Goal: Task Accomplishment & Management: Use online tool/utility

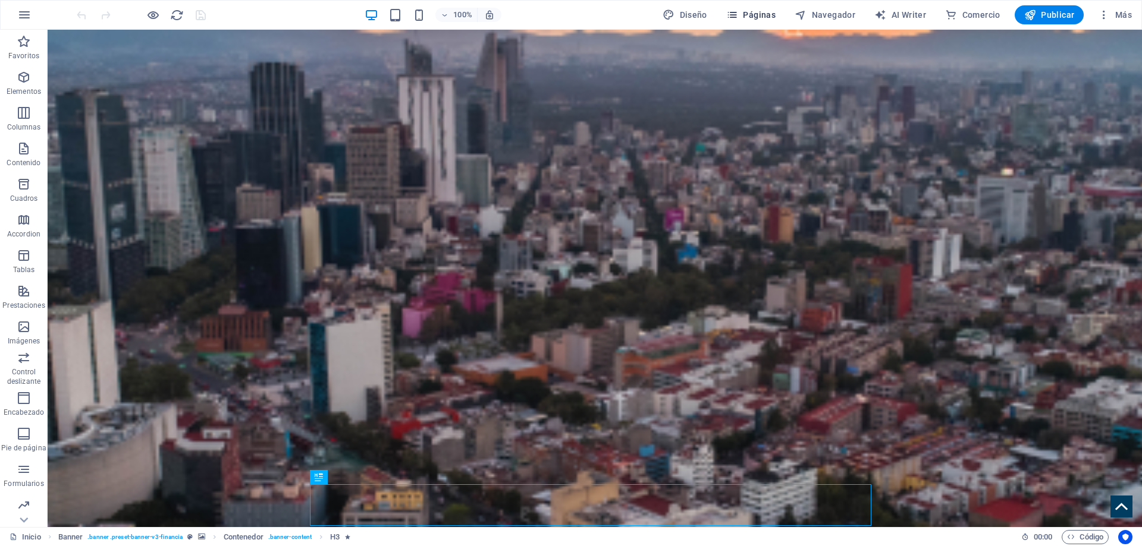
click at [764, 8] on button "Páginas" at bounding box center [750, 14] width 59 height 19
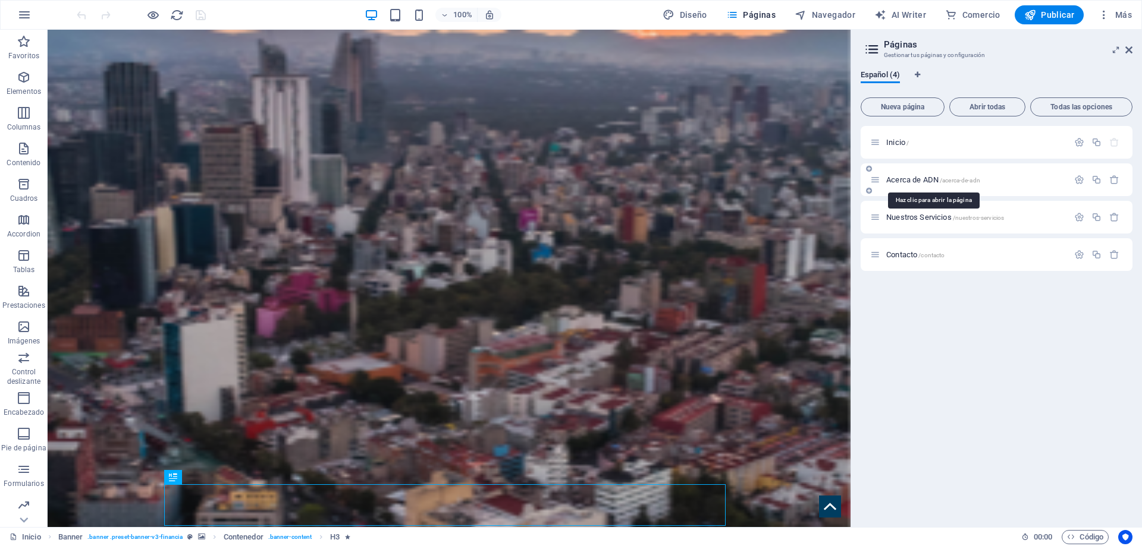
click at [930, 182] on span "Acerca de ADN /acerca-de-adn" at bounding box center [933, 179] width 94 height 9
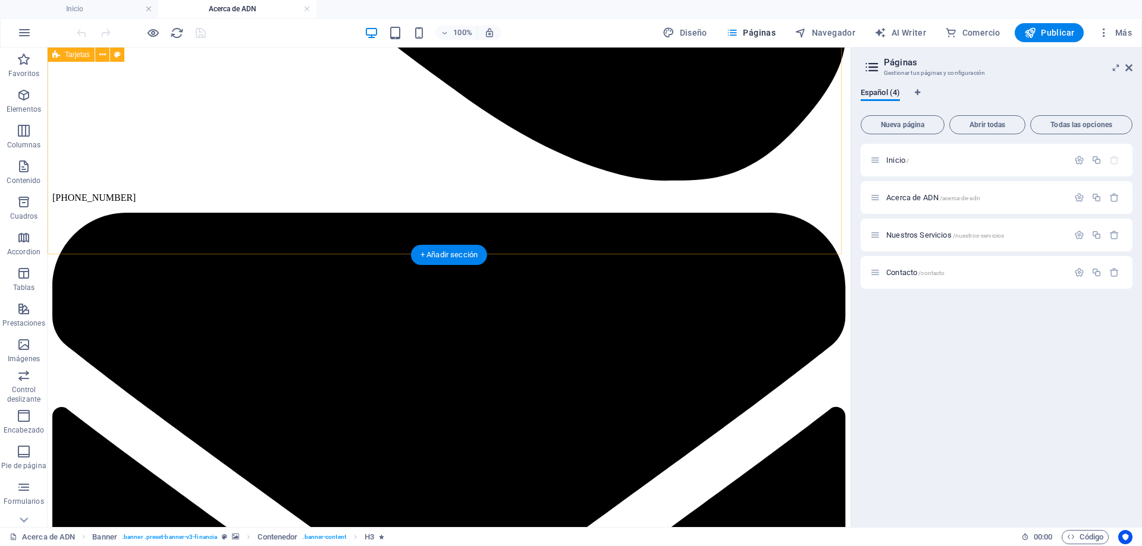
scroll to position [2449, 0]
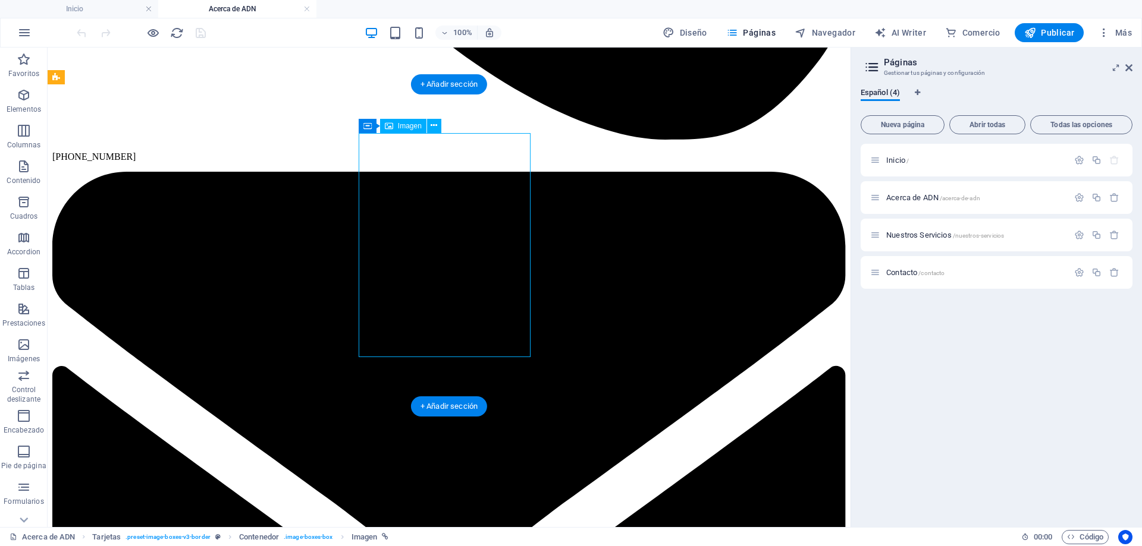
select select "px"
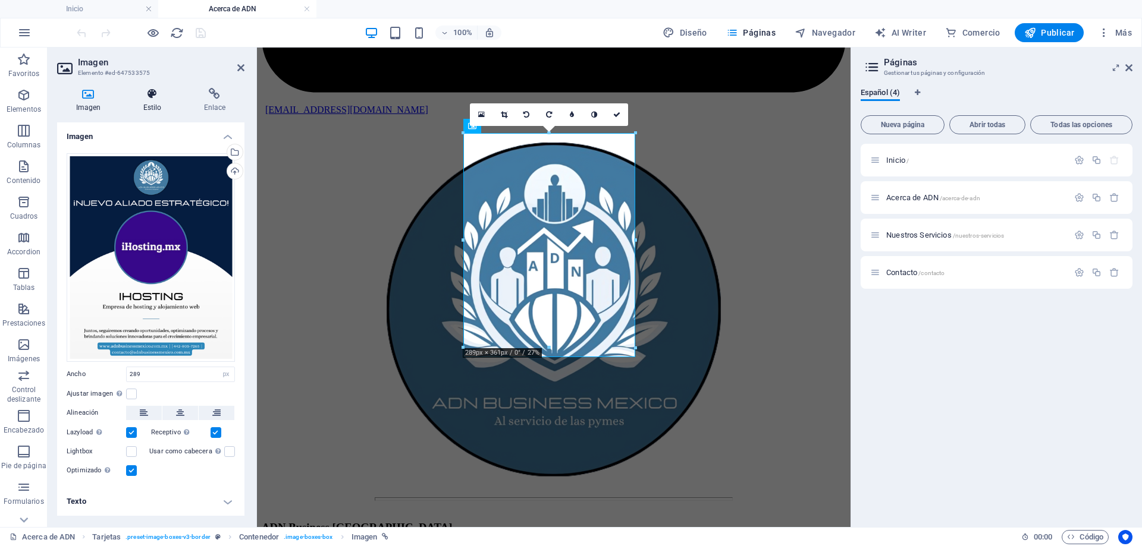
click at [153, 100] on h4 "Estilo" at bounding box center [154, 100] width 61 height 25
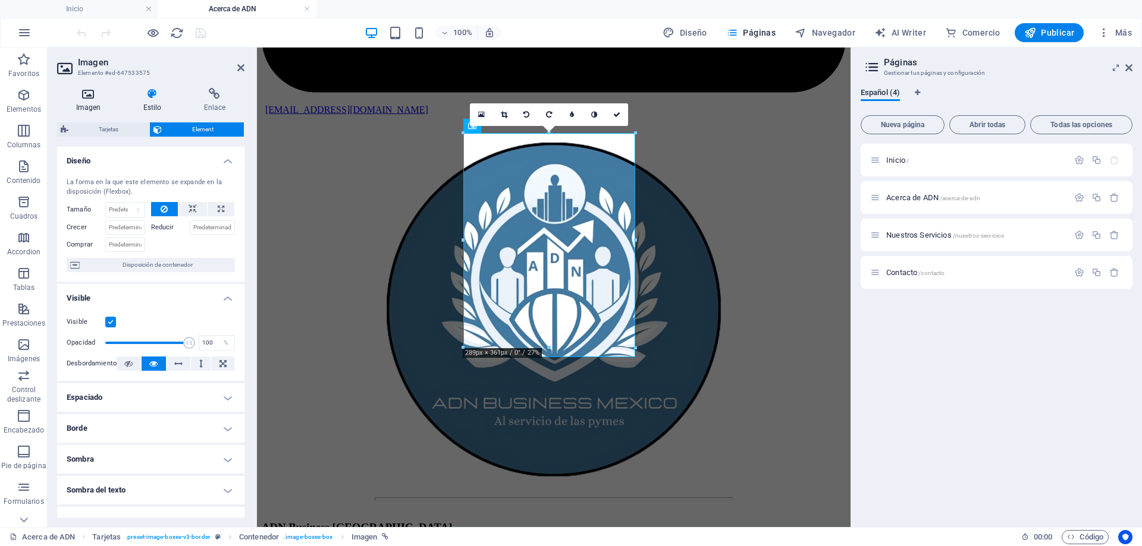
click at [93, 94] on icon at bounding box center [88, 94] width 62 height 12
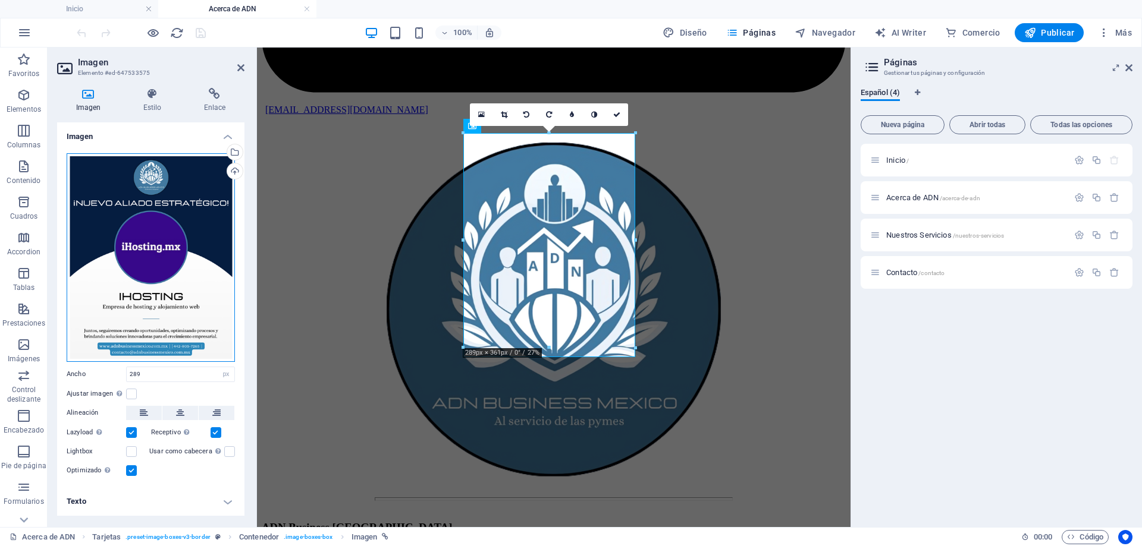
click at [178, 203] on div "Arrastra archivos aquí, haz clic para escoger archivos o selecciona archivos de…" at bounding box center [151, 257] width 168 height 209
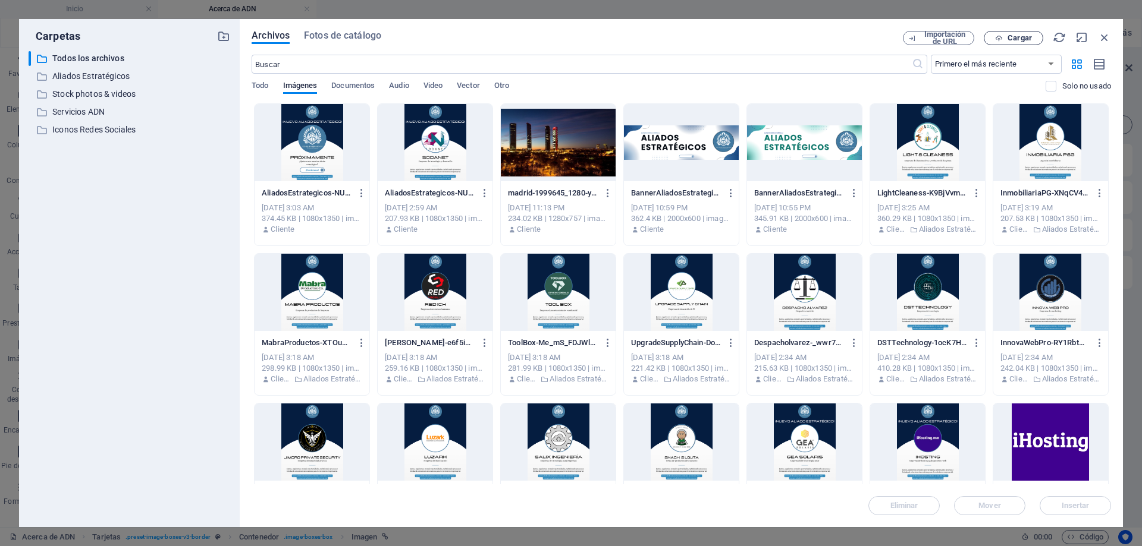
click at [1005, 36] on span "Cargar" at bounding box center [1013, 38] width 49 height 8
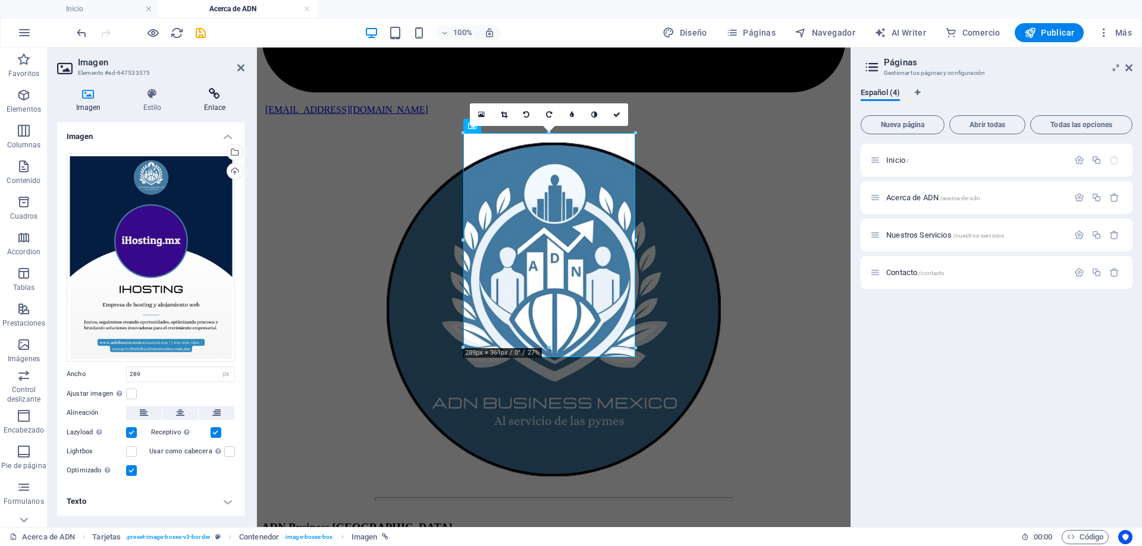
click at [213, 105] on h4 "Enlace" at bounding box center [214, 100] width 59 height 25
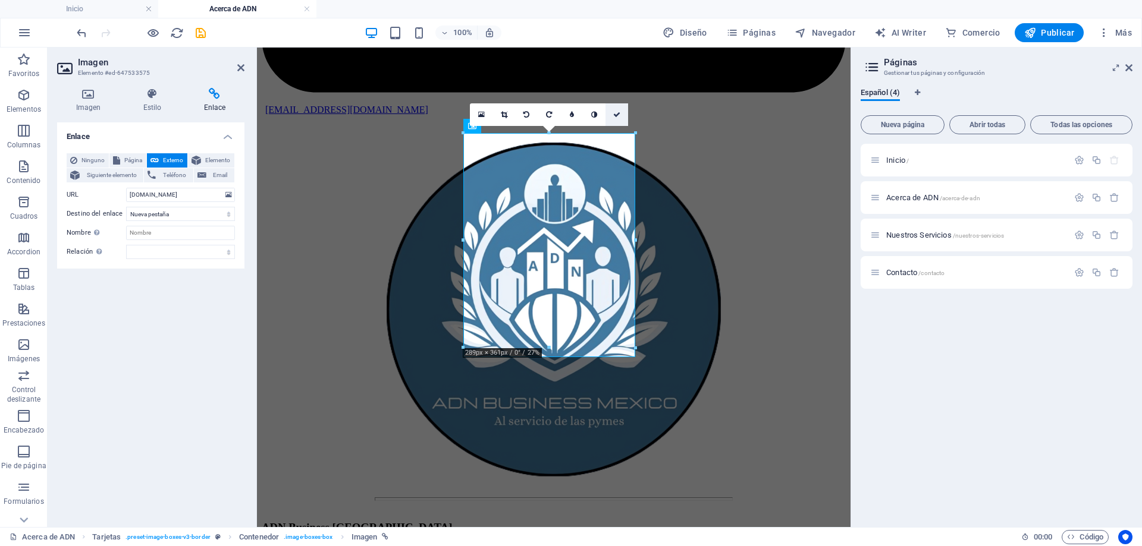
click at [618, 121] on link at bounding box center [616, 114] width 23 height 23
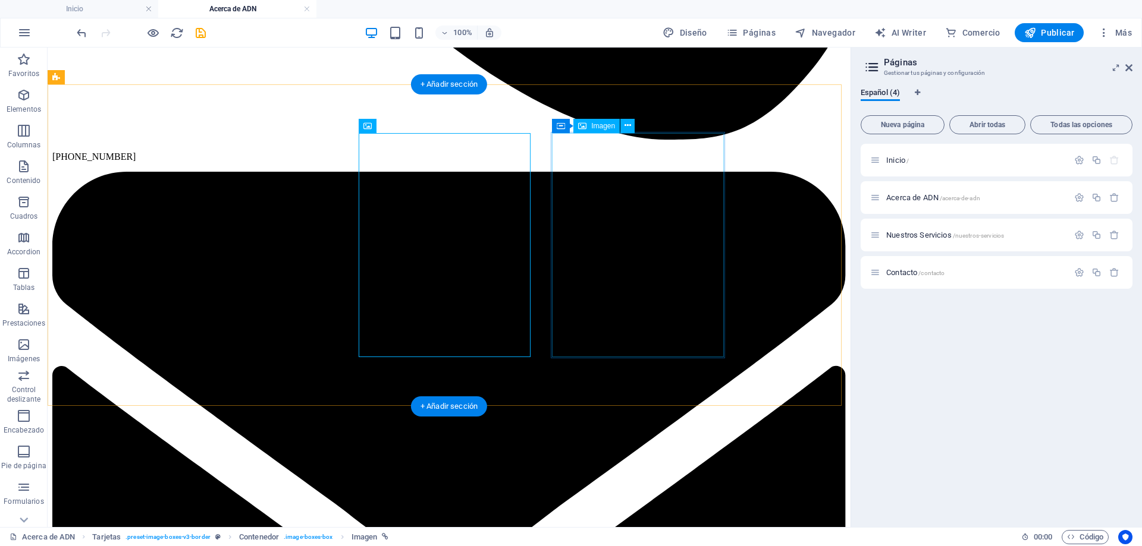
select select "px"
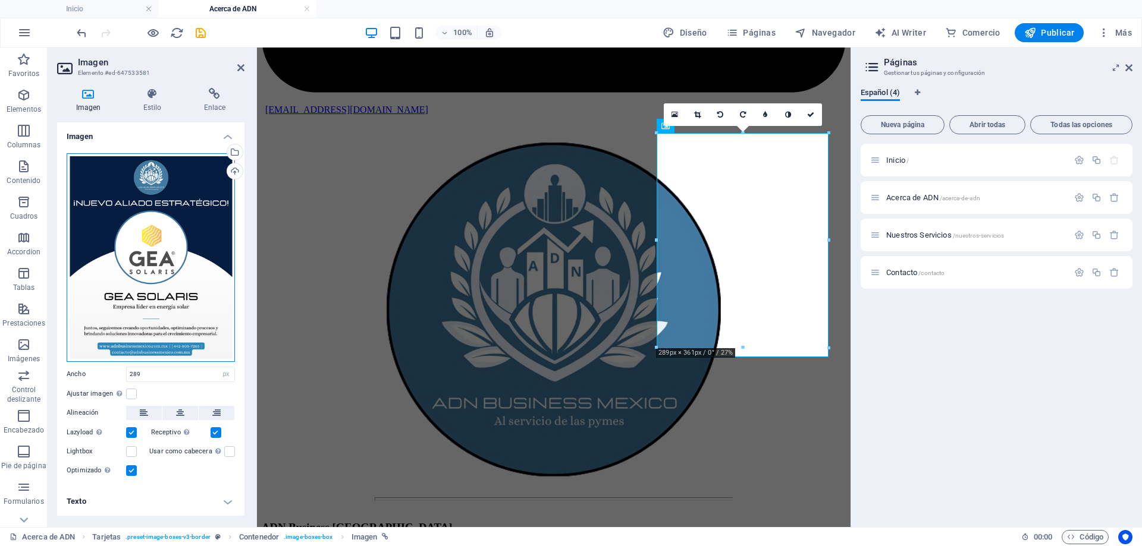
click at [144, 183] on div "Arrastra archivos aquí, haz clic para escoger archivos o selecciona archivos de…" at bounding box center [151, 257] width 168 height 209
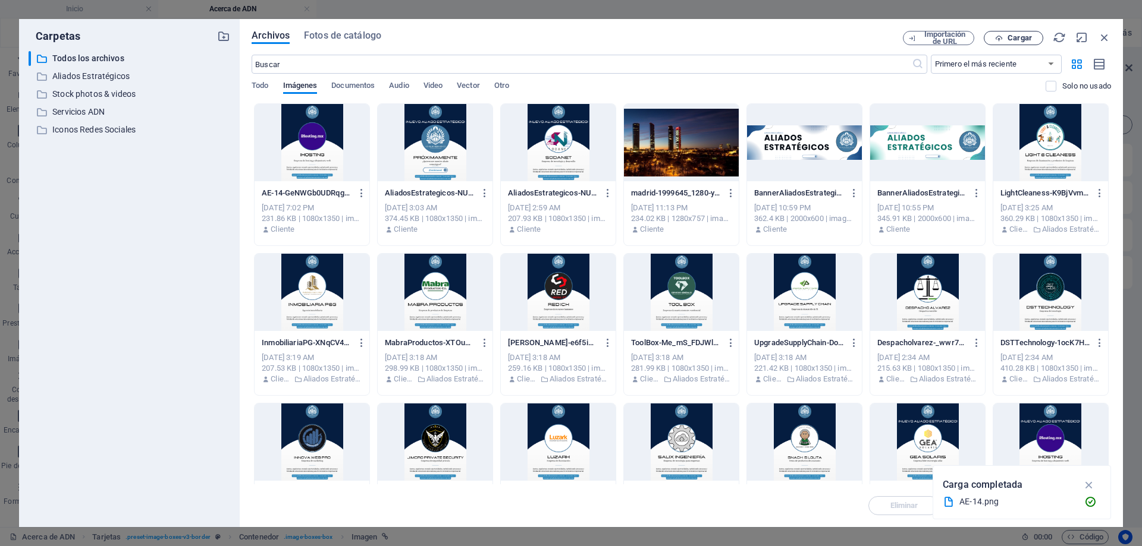
click at [1014, 40] on span "Cargar" at bounding box center [1019, 37] width 24 height 7
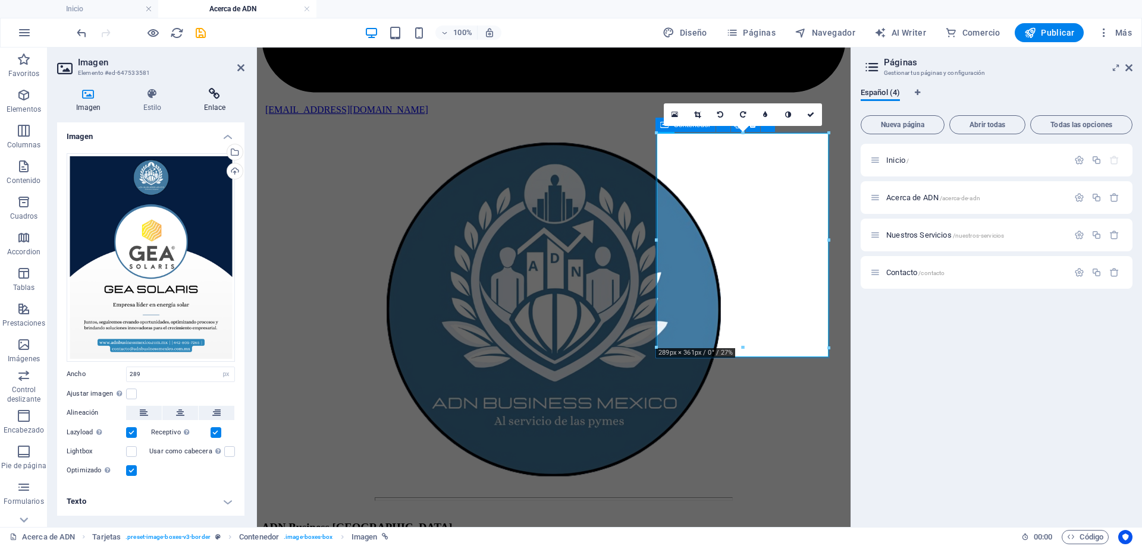
click at [207, 96] on icon at bounding box center [214, 94] width 59 height 12
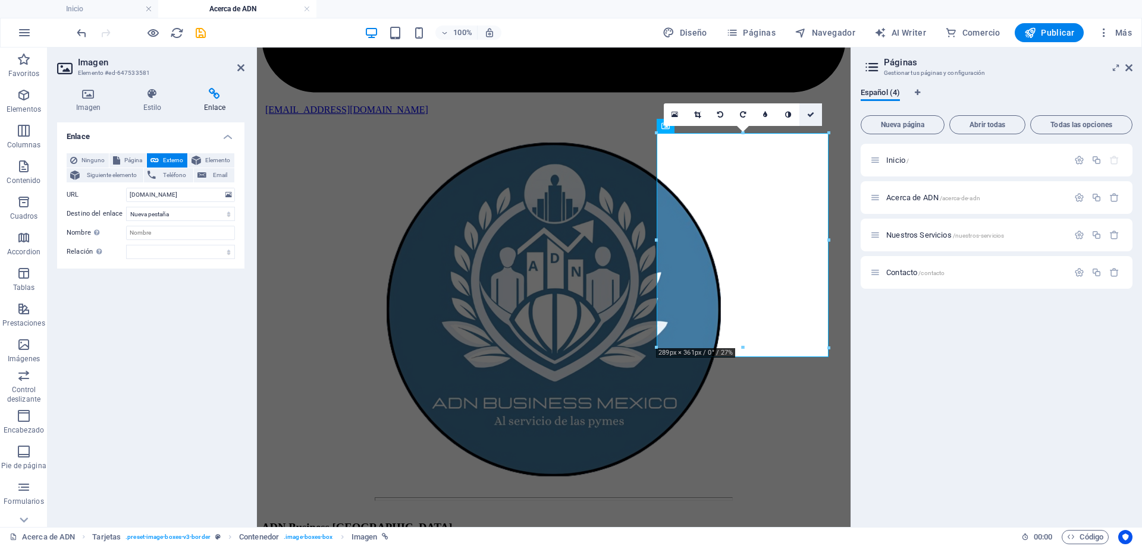
click at [809, 114] on icon at bounding box center [810, 114] width 7 height 7
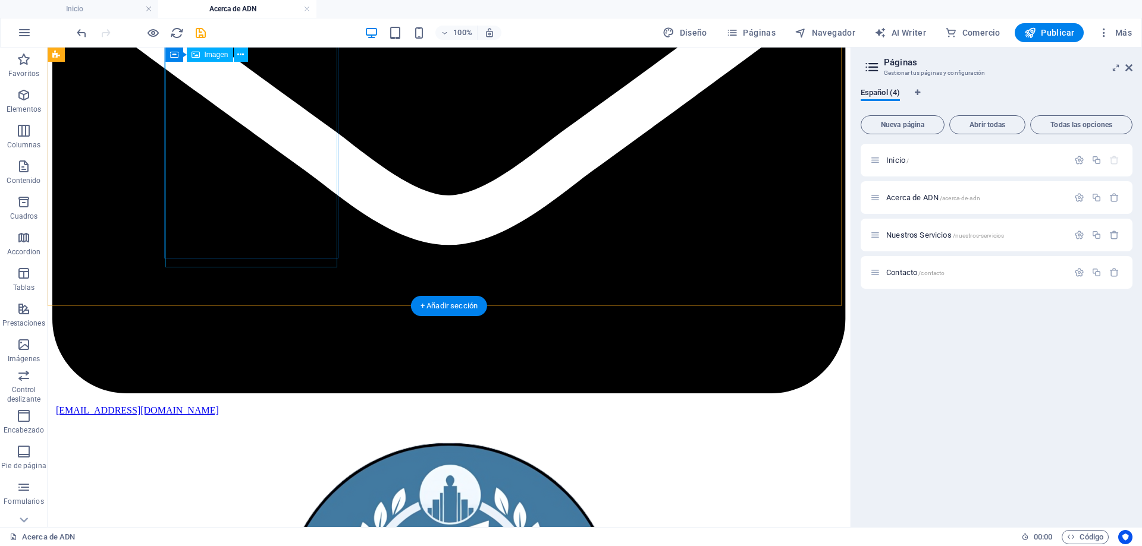
scroll to position [2806, 0]
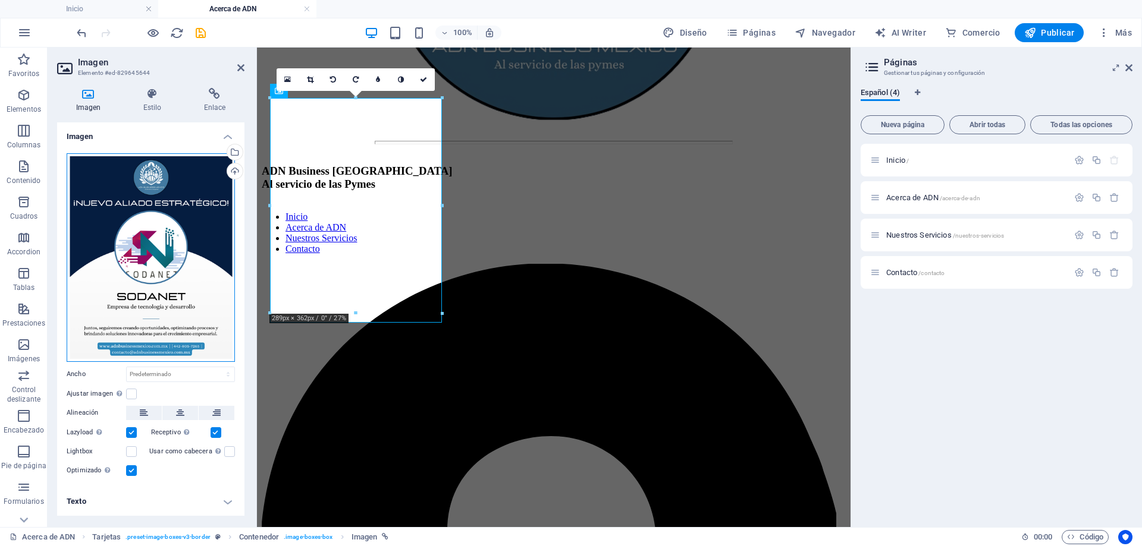
click at [120, 173] on div "Arrastra archivos aquí, haz clic para escoger archivos o selecciona archivos de…" at bounding box center [151, 257] width 168 height 209
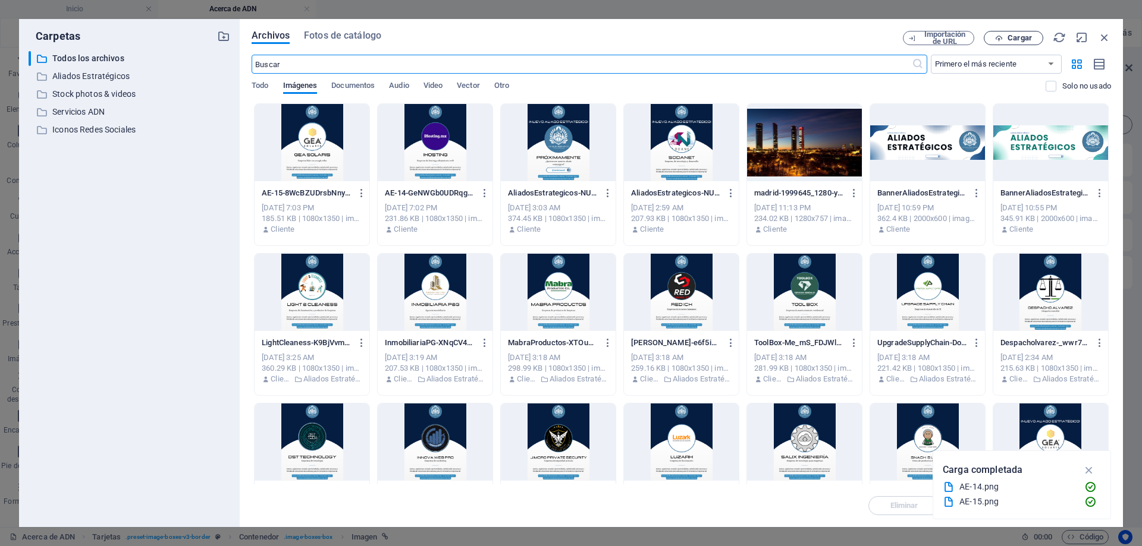
click at [1033, 39] on span "Cargar" at bounding box center [1013, 38] width 49 height 8
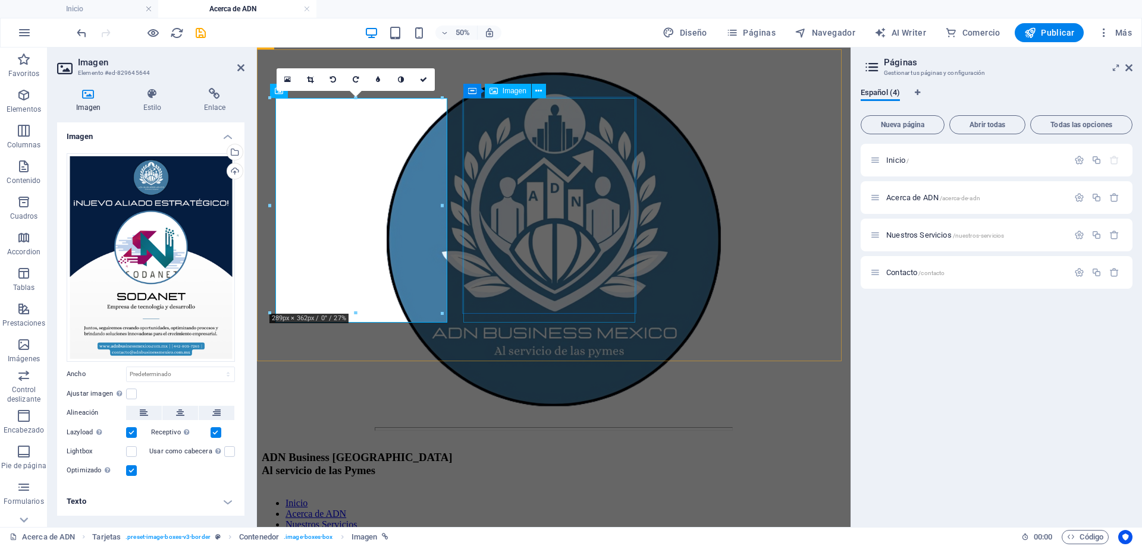
scroll to position [2806, 0]
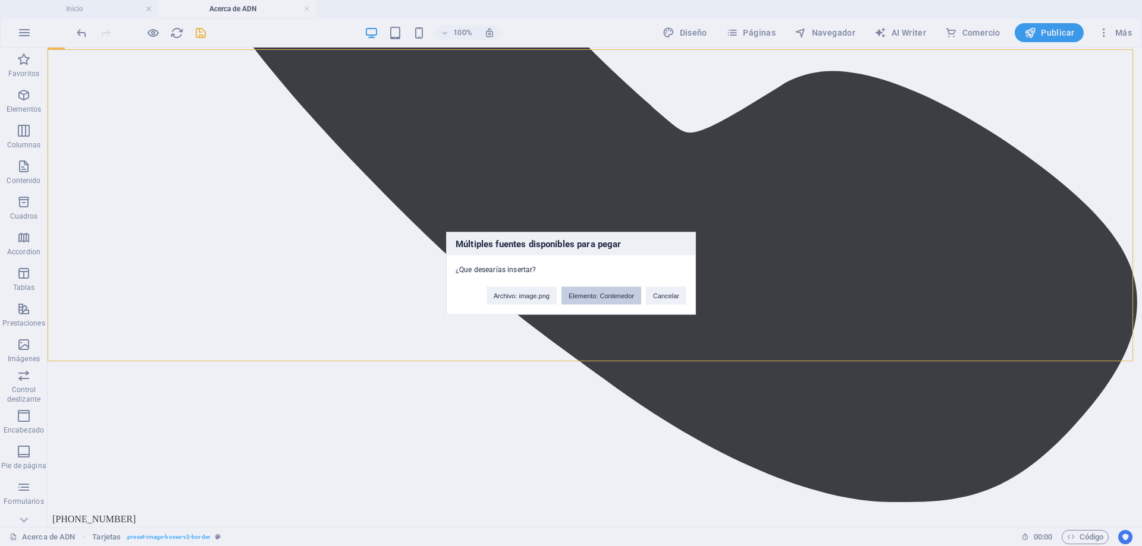
click at [626, 299] on button "Elemento: Contenedor" at bounding box center [601, 296] width 80 height 18
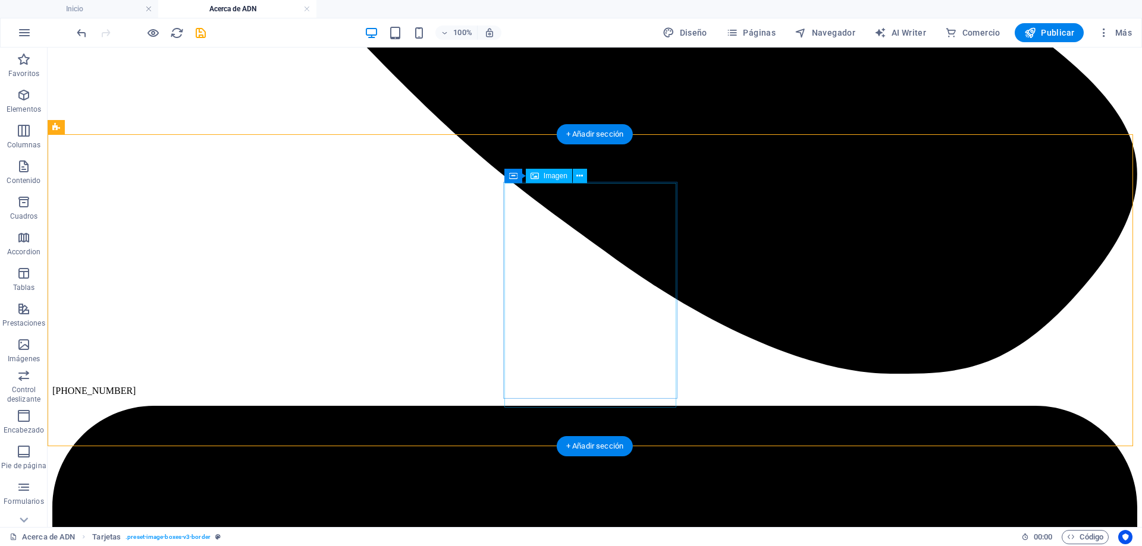
scroll to position [3043, 0]
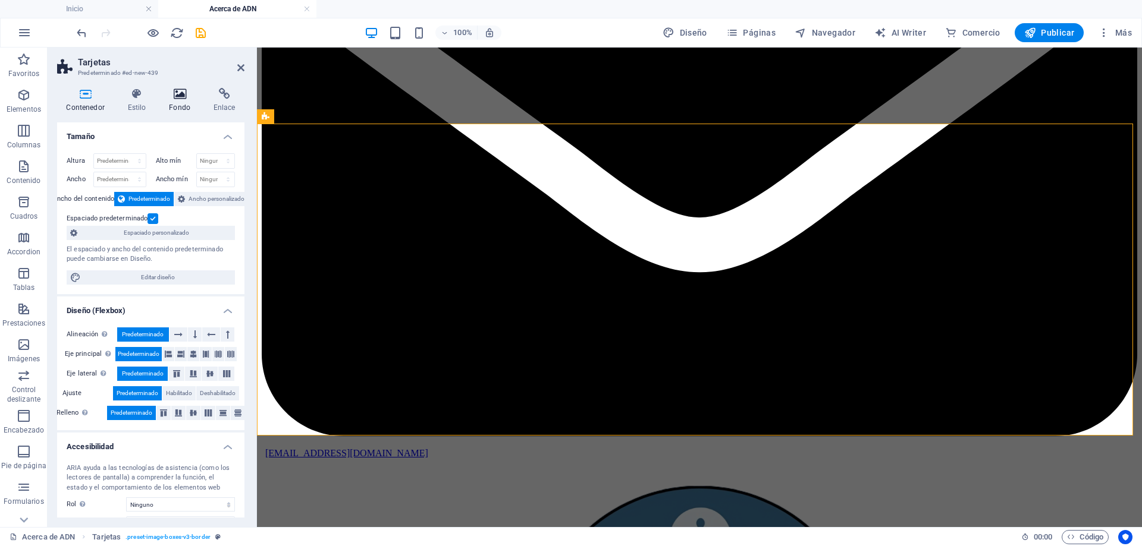
click at [186, 105] on h4 "Fondo" at bounding box center [182, 100] width 45 height 25
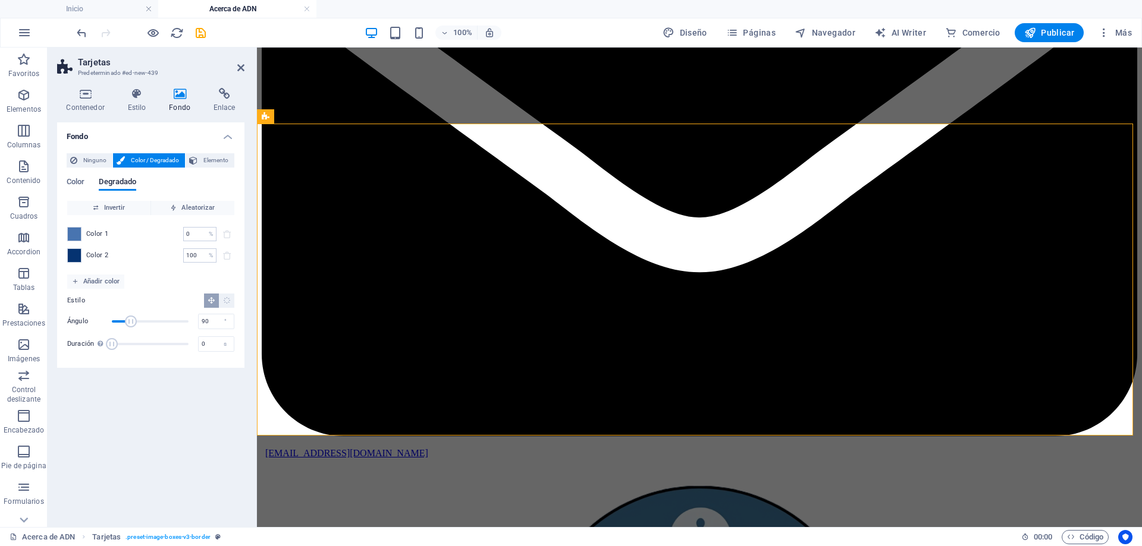
click at [105, 152] on div "Ninguno Color / Degradado Elemento Estirar fondo a ancho completo Superposición…" at bounding box center [150, 256] width 187 height 224
click at [93, 160] on span "Ninguno" at bounding box center [95, 160] width 28 height 14
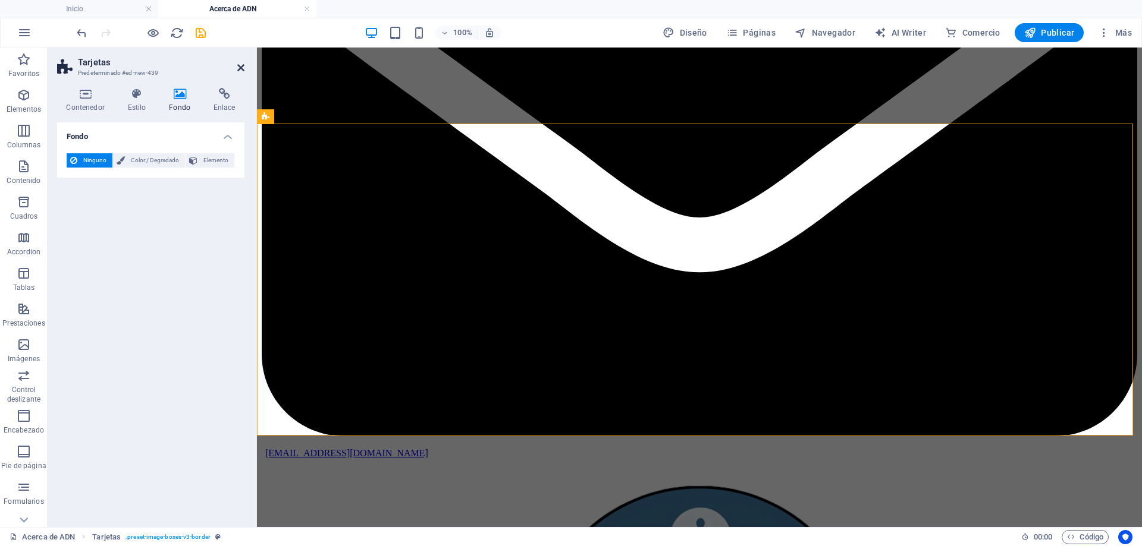
click at [238, 63] on icon at bounding box center [240, 68] width 7 height 10
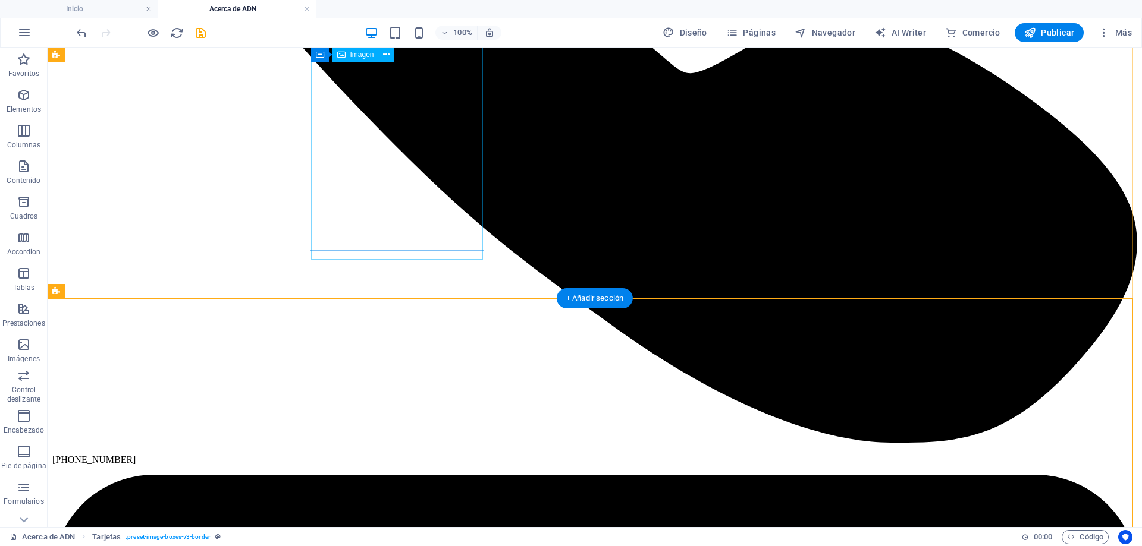
scroll to position [2924, 0]
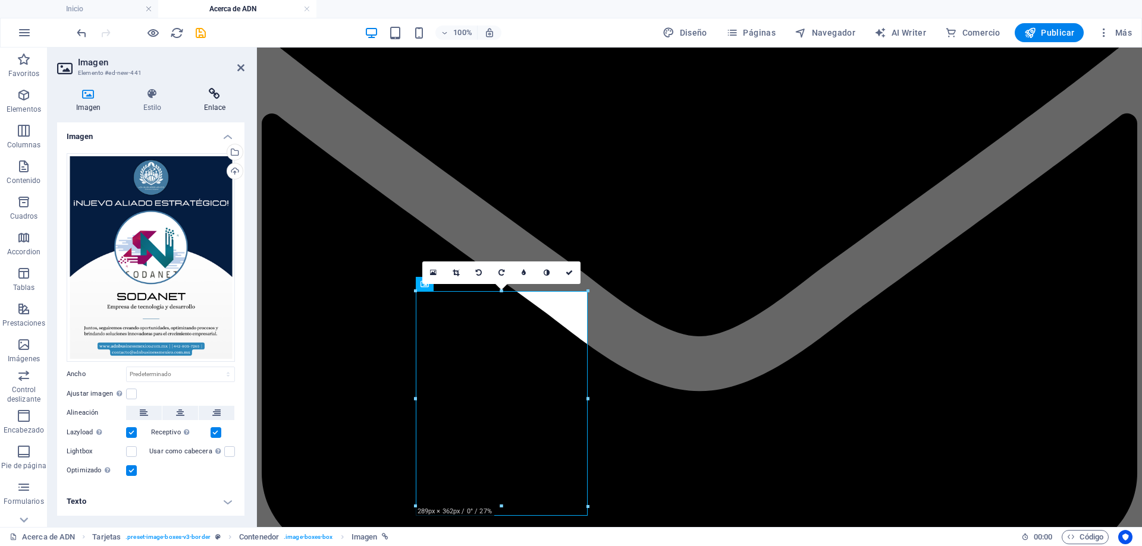
click at [214, 103] on h4 "Enlace" at bounding box center [214, 100] width 59 height 25
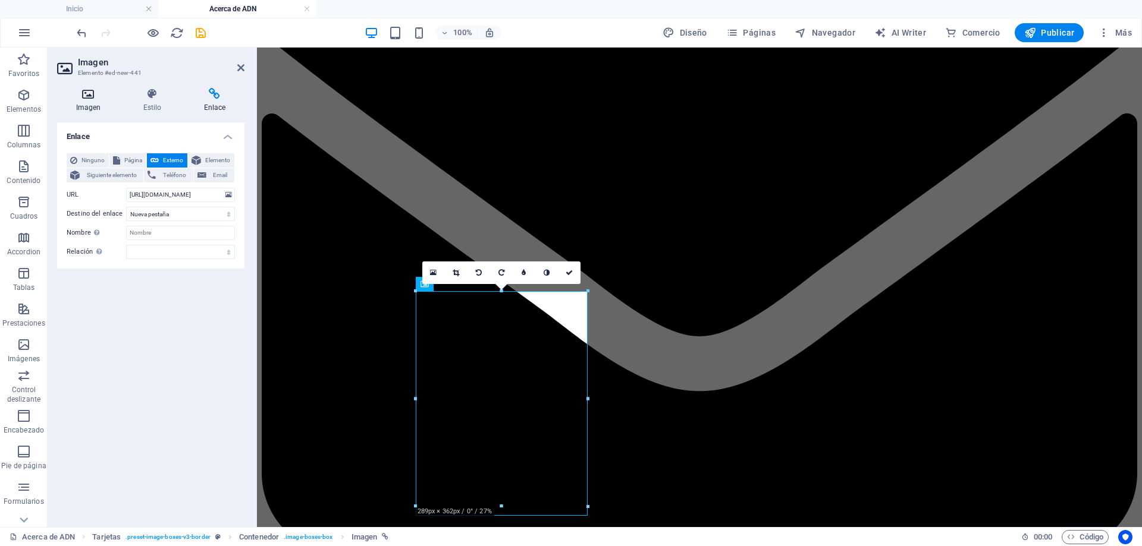
click at [100, 99] on icon at bounding box center [88, 94] width 62 height 12
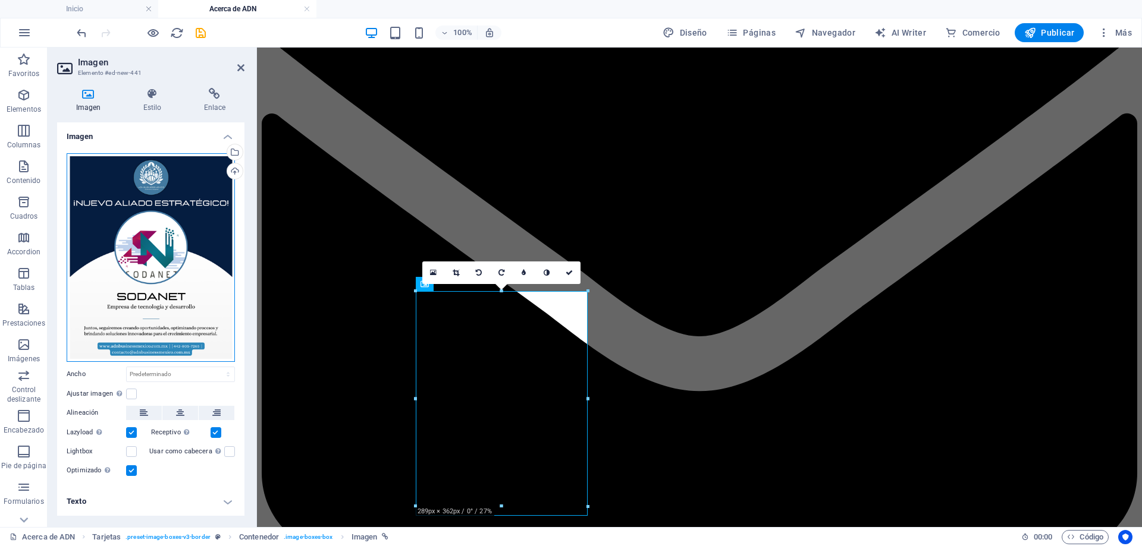
click at [187, 178] on div "Arrastra archivos aquí, haz clic para escoger archivos o selecciona archivos de…" at bounding box center [151, 257] width 168 height 209
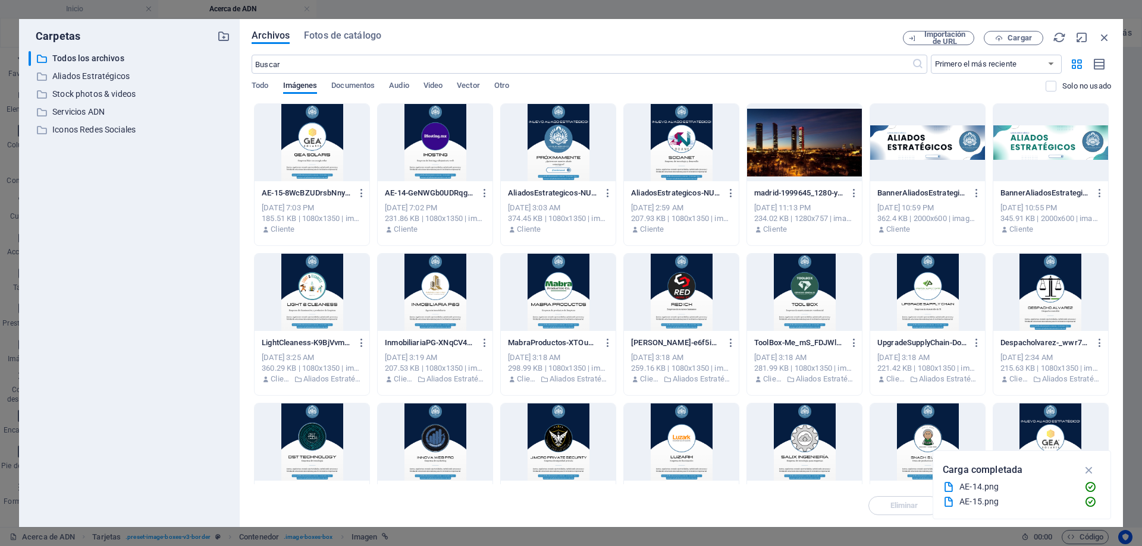
click at [560, 152] on div at bounding box center [558, 142] width 115 height 77
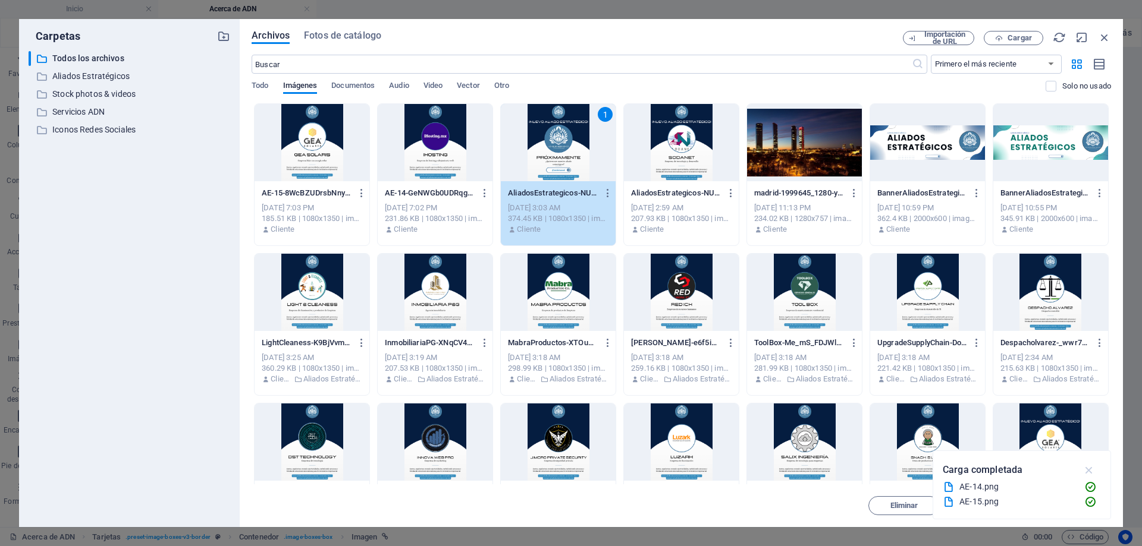
click at [1091, 467] on icon "button" at bounding box center [1089, 470] width 14 height 13
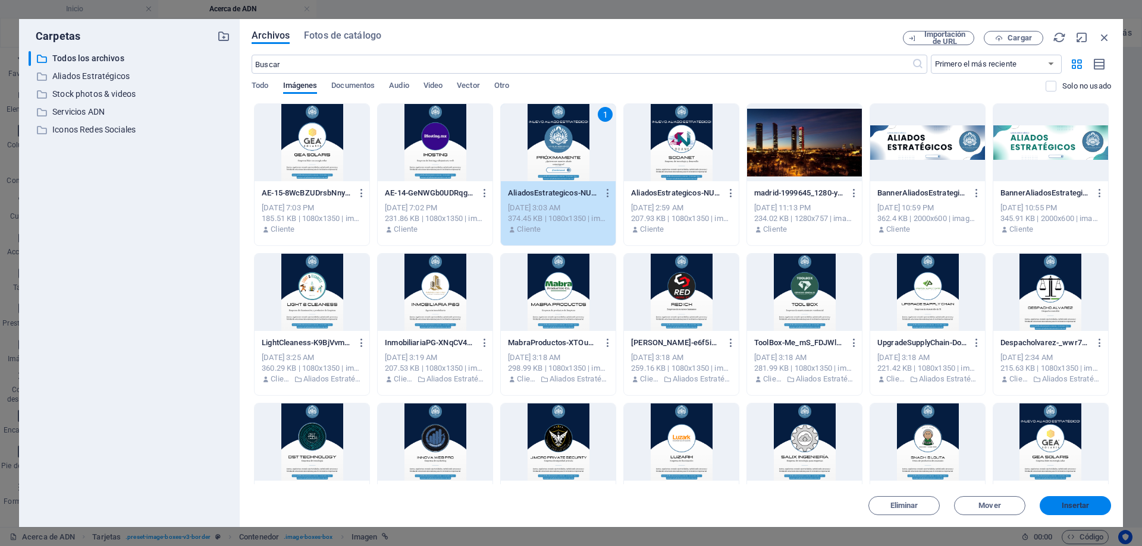
click at [1075, 503] on span "Insertar" at bounding box center [1075, 505] width 28 height 7
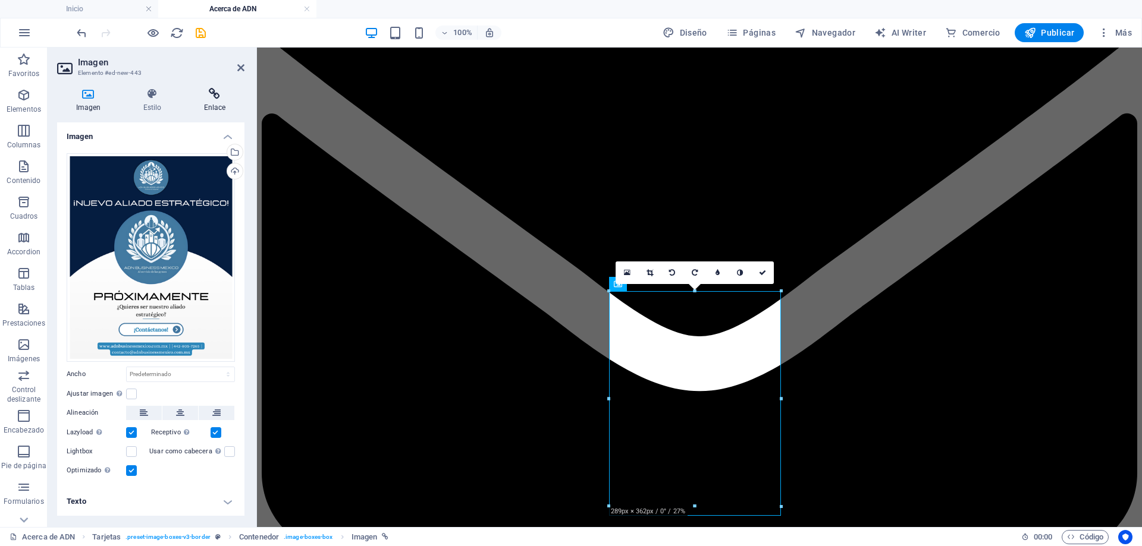
click at [225, 106] on h4 "Enlace" at bounding box center [214, 100] width 59 height 25
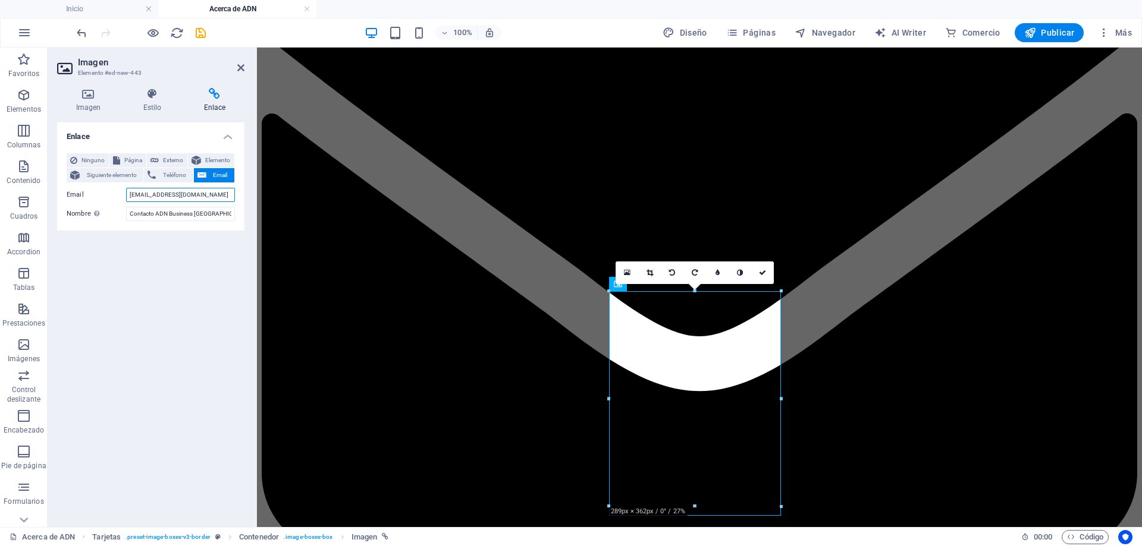
drag, startPoint x: 194, startPoint y: 196, endPoint x: 158, endPoint y: 196, distance: 36.3
click at [192, 196] on input "[EMAIL_ADDRESS][DOMAIN_NAME]" at bounding box center [180, 195] width 109 height 14
drag, startPoint x: 385, startPoint y: 244, endPoint x: 272, endPoint y: 196, distance: 123.1
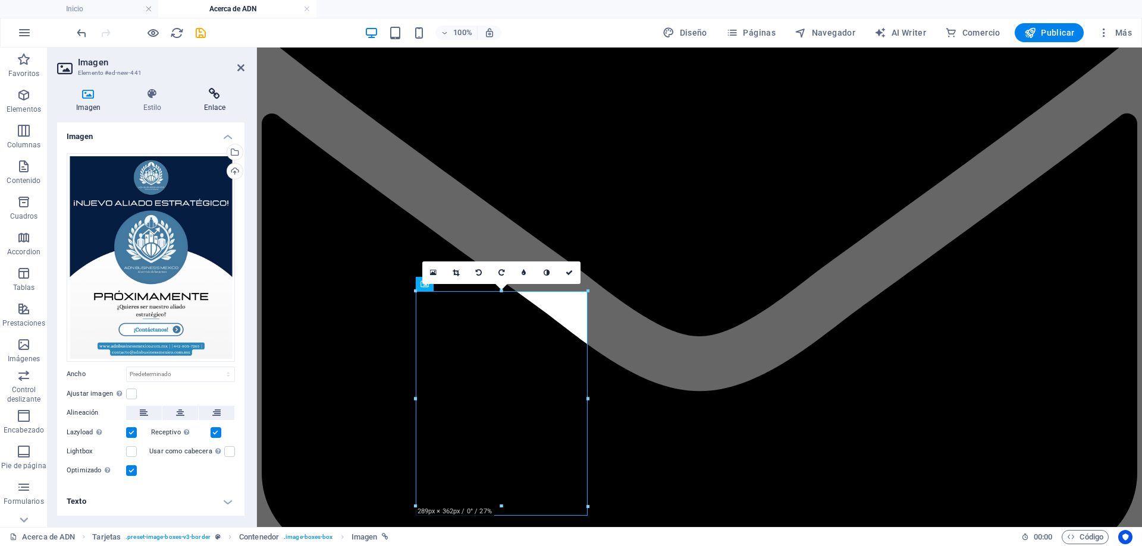
drag, startPoint x: 201, startPoint y: 97, endPoint x: 200, endPoint y: 139, distance: 41.6
click at [202, 97] on icon at bounding box center [214, 94] width 59 height 12
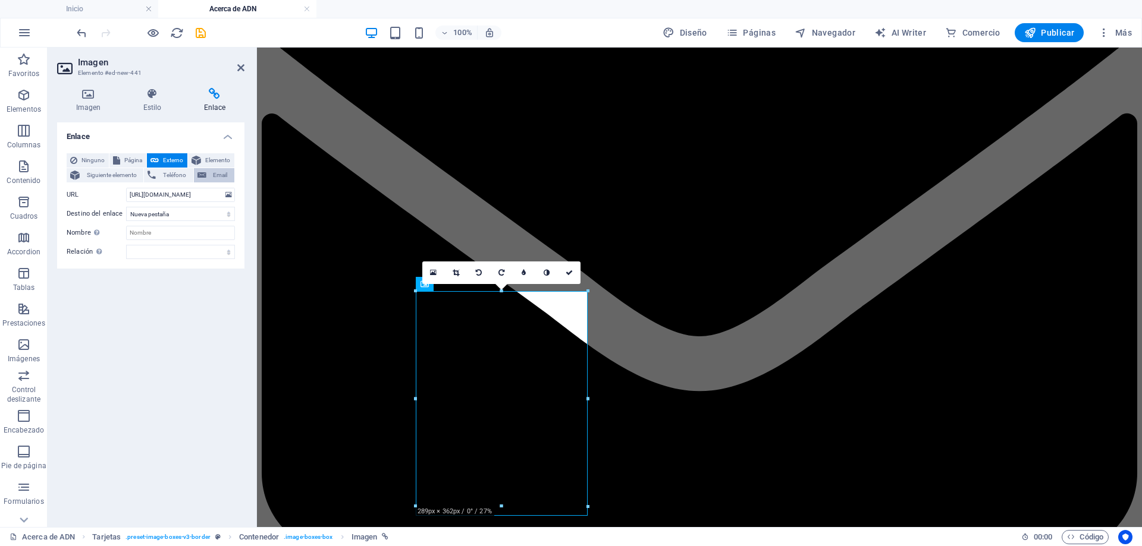
click at [218, 172] on span "Email" at bounding box center [220, 175] width 21 height 14
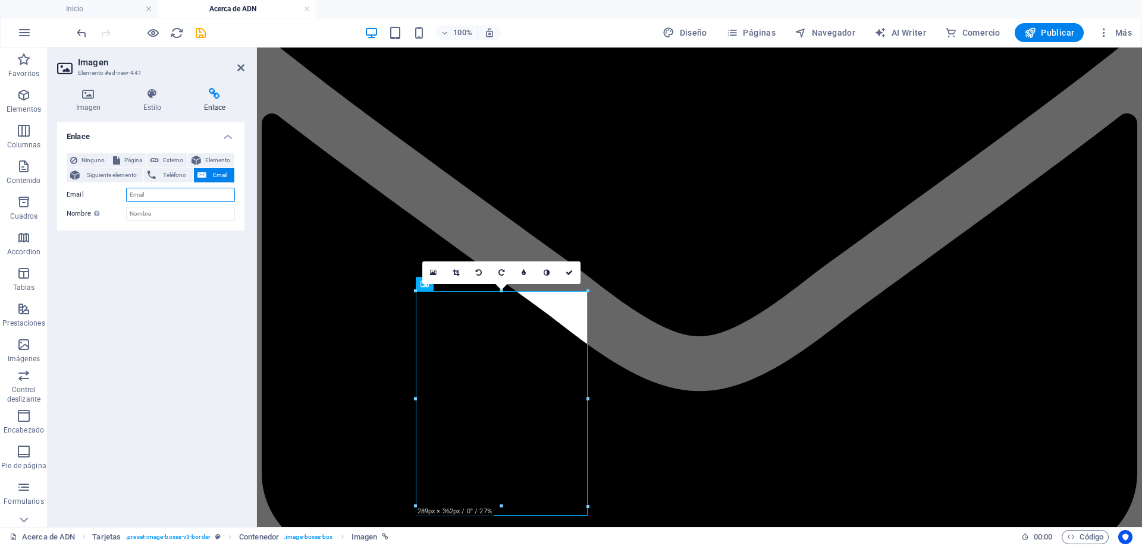
paste input "[EMAIL_ADDRESS][DOMAIN_NAME]"
type input "[EMAIL_ADDRESS][DOMAIN_NAME]"
click at [171, 211] on input "Nombre Una descripción adicional del enlace no debería ser igual al texto del e…" at bounding box center [180, 214] width 109 height 14
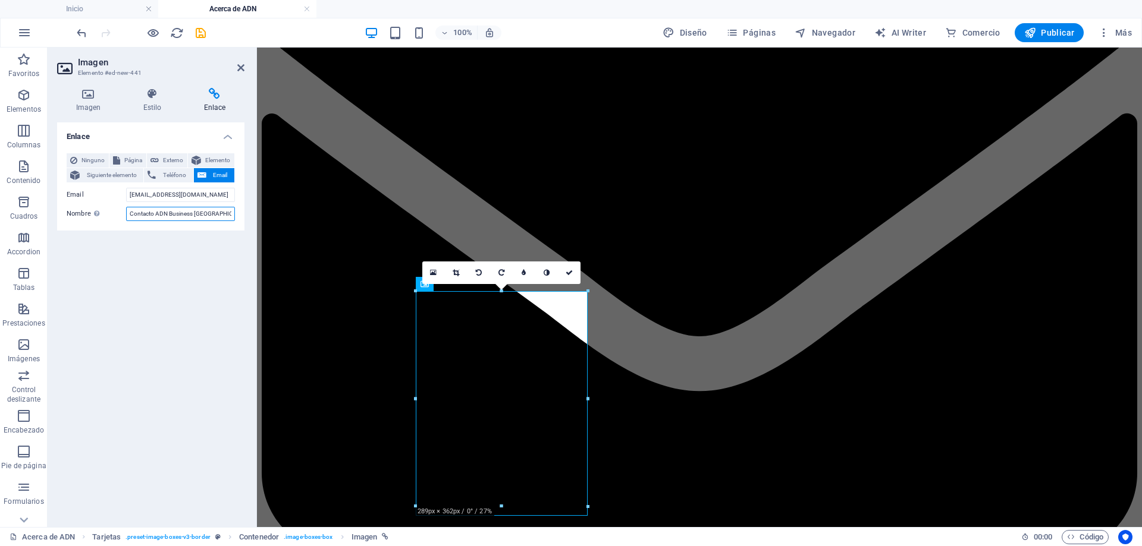
type input "Contacto ADN Business [GEOGRAPHIC_DATA]"
click at [566, 271] on icon at bounding box center [569, 272] width 7 height 7
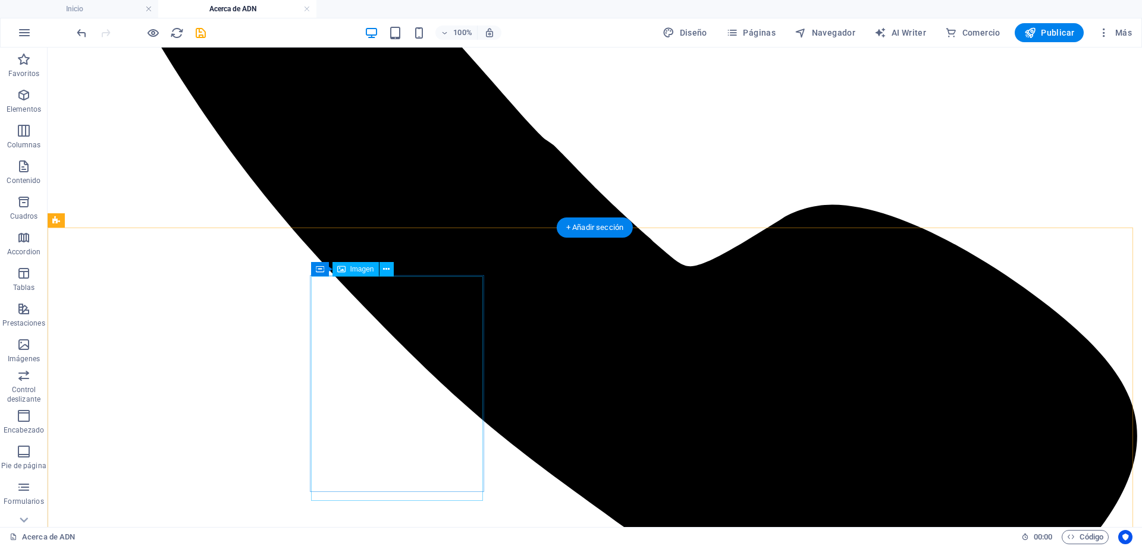
scroll to position [2746, 0]
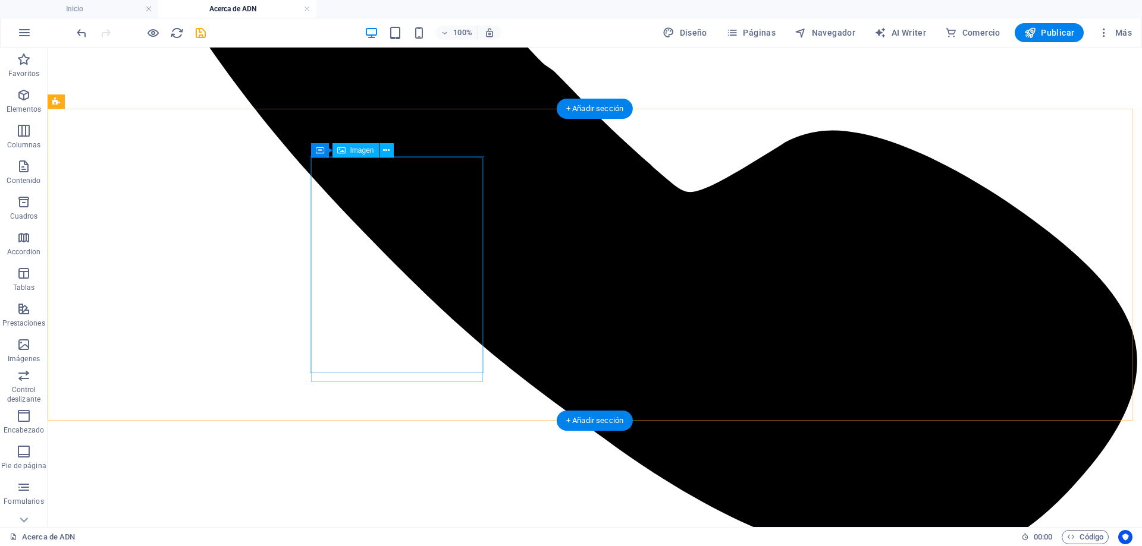
drag, startPoint x: 400, startPoint y: 284, endPoint x: 187, endPoint y: 285, distance: 212.3
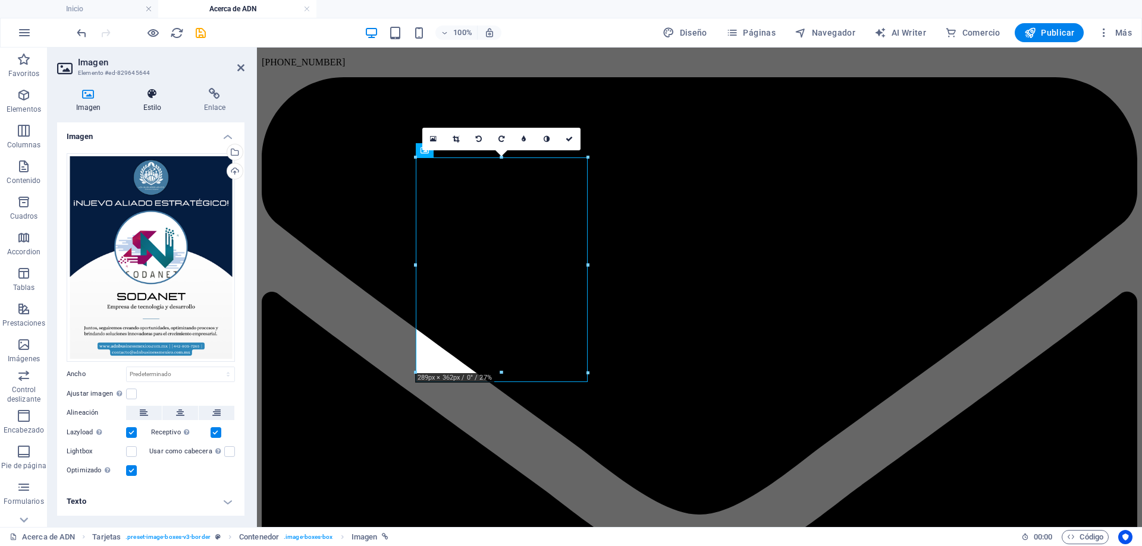
click at [153, 95] on icon at bounding box center [152, 94] width 56 height 12
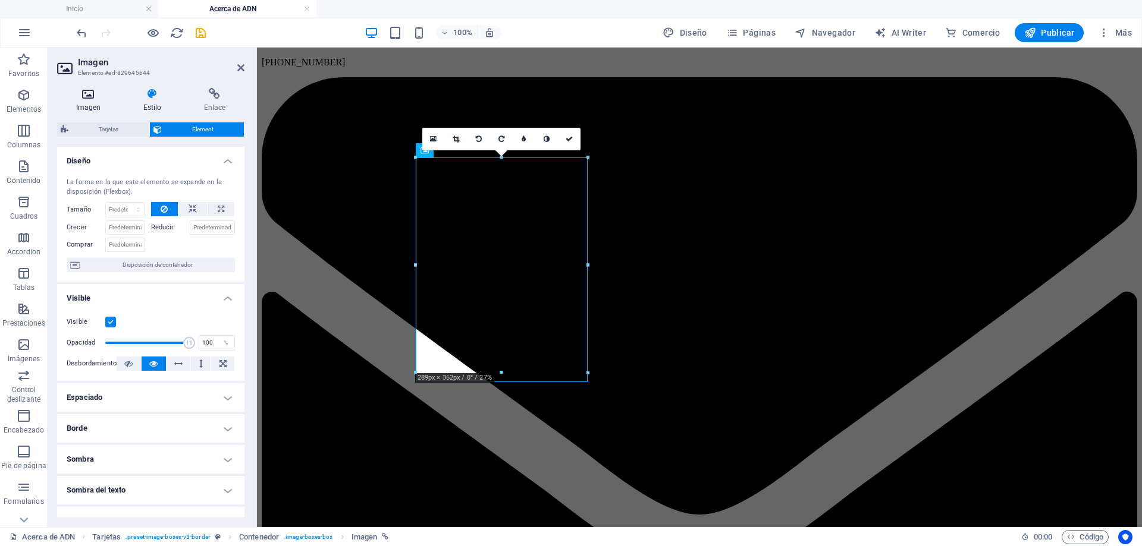
click at [101, 102] on h4 "Imagen" at bounding box center [90, 100] width 67 height 25
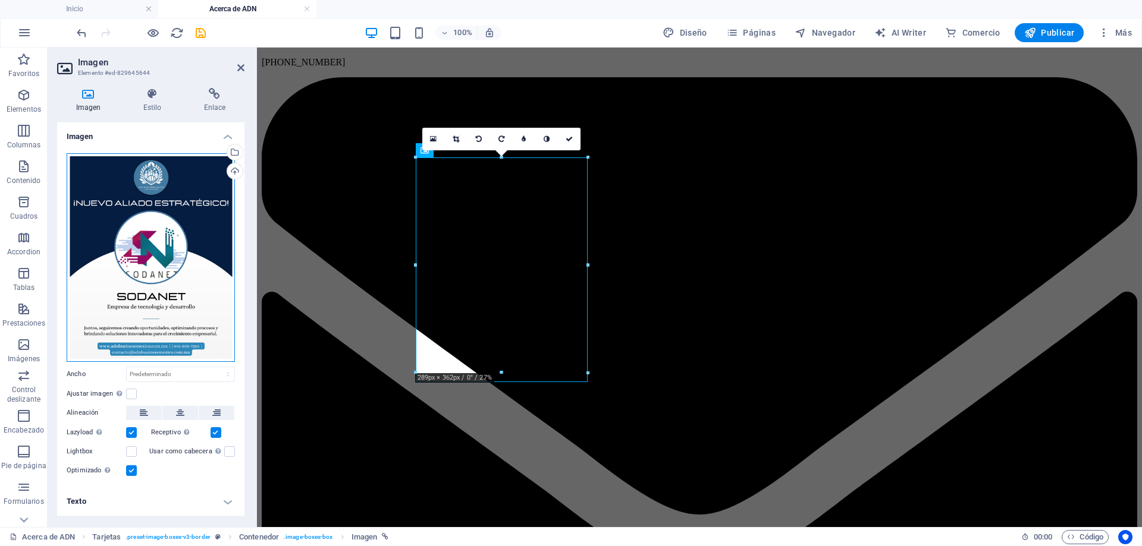
click at [144, 209] on div "Arrastra archivos aquí, haz clic para escoger archivos o selecciona archivos de…" at bounding box center [151, 257] width 168 height 209
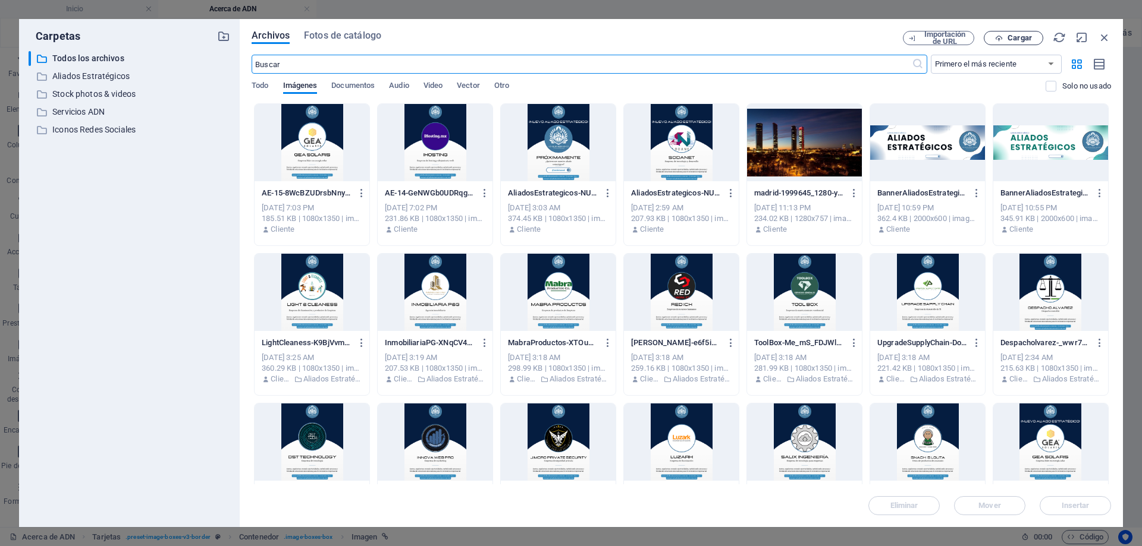
click at [1029, 34] on span "Cargar" at bounding box center [1019, 37] width 24 height 7
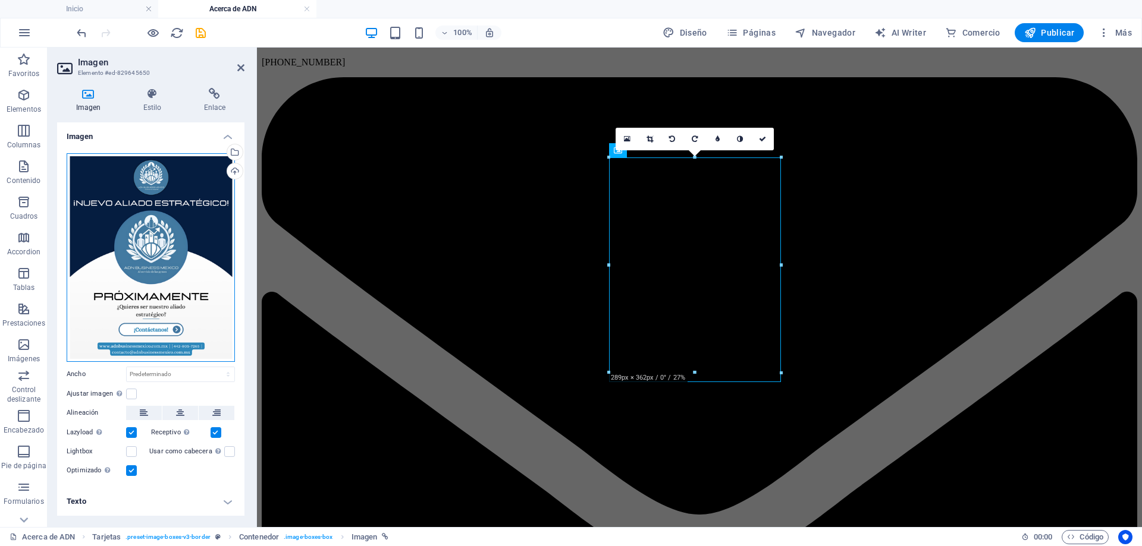
click at [190, 225] on div "Arrastra archivos aquí, haz clic para escoger archivos o selecciona archivos de…" at bounding box center [151, 257] width 168 height 209
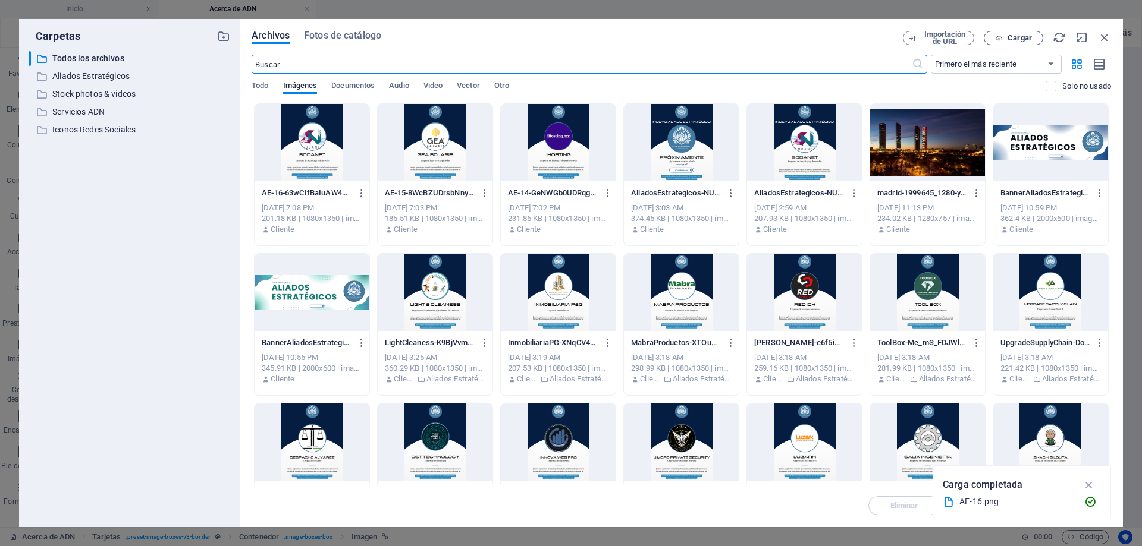
click at [988, 34] on button "Cargar" at bounding box center [1013, 38] width 59 height 14
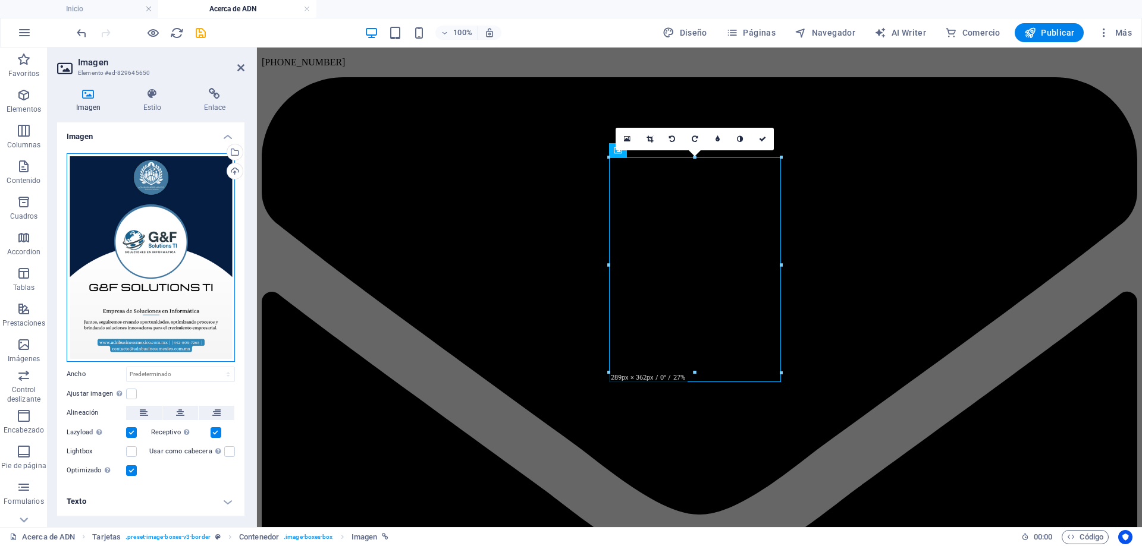
click at [214, 212] on div "Arrastra archivos aquí, haz clic para escoger archivos o selecciona archivos de…" at bounding box center [151, 257] width 168 height 209
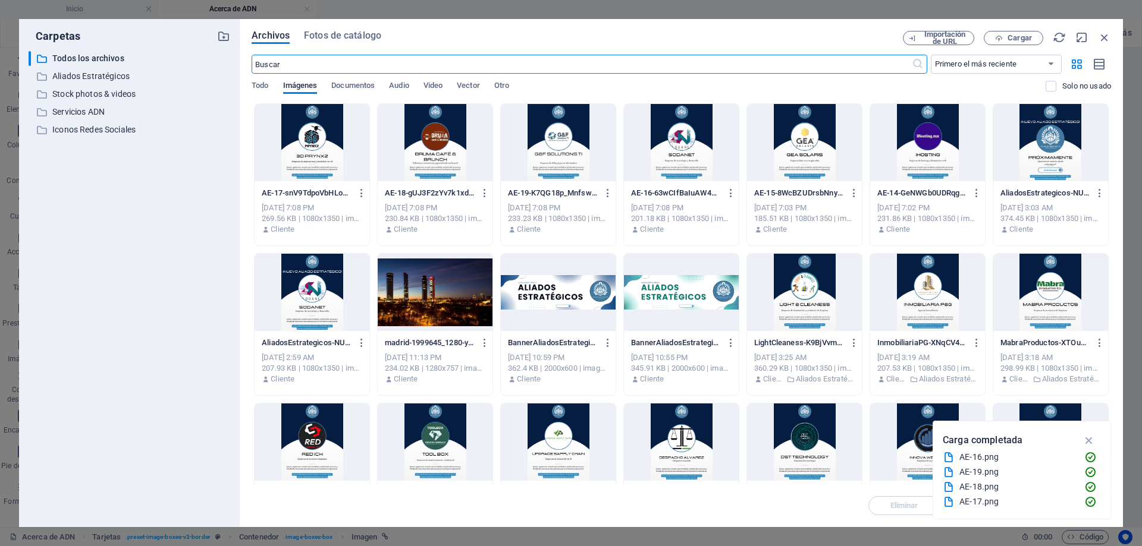
click at [322, 158] on div at bounding box center [312, 142] width 115 height 77
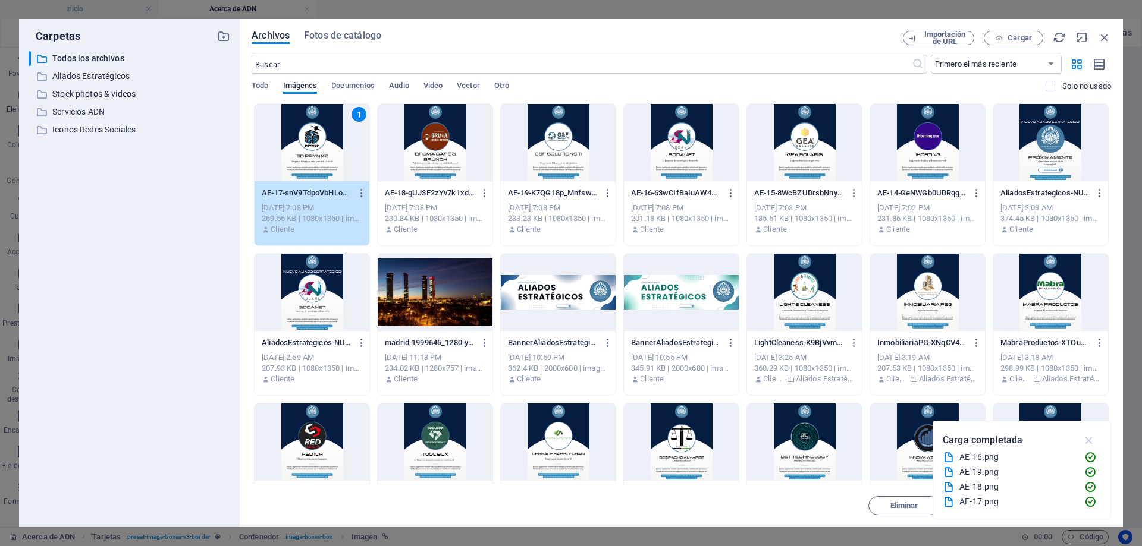
click at [1088, 435] on icon "button" at bounding box center [1089, 440] width 14 height 13
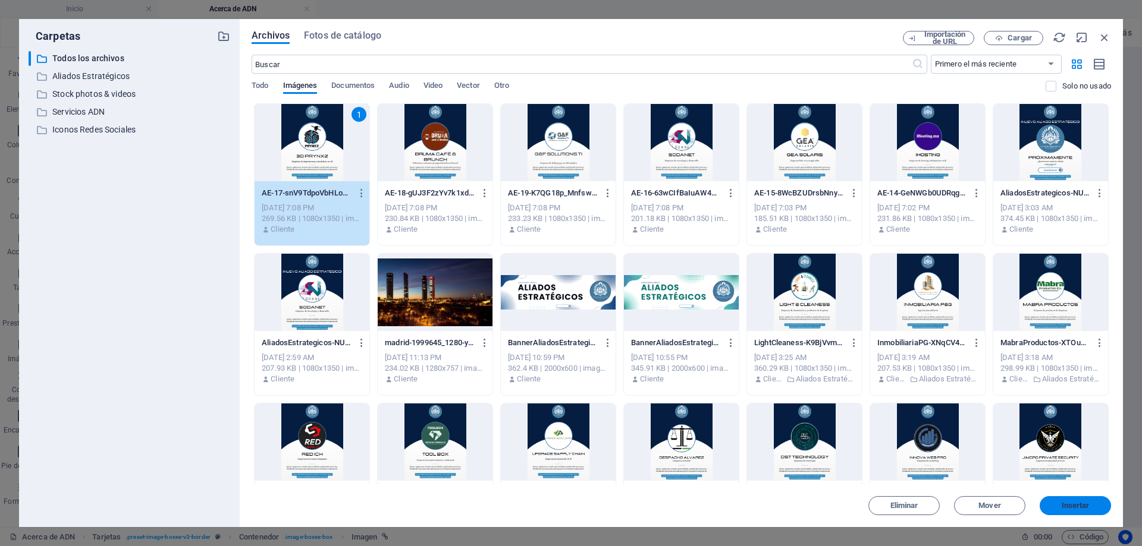
click at [1065, 510] on span "Insertar" at bounding box center [1075, 505] width 28 height 7
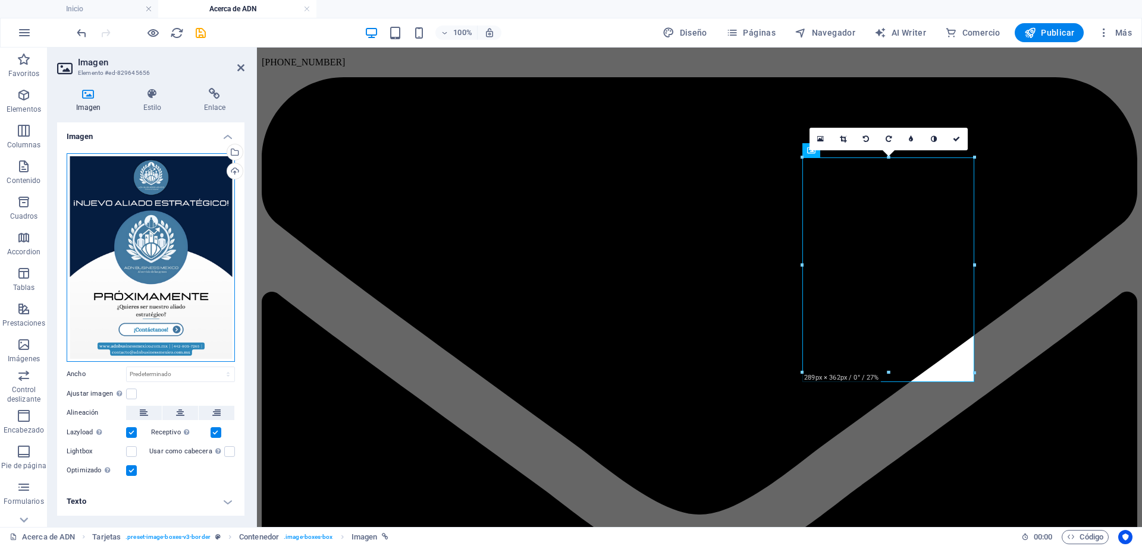
click at [150, 239] on div "Arrastra archivos aquí, haz clic para escoger archivos o selecciona archivos de…" at bounding box center [151, 257] width 168 height 209
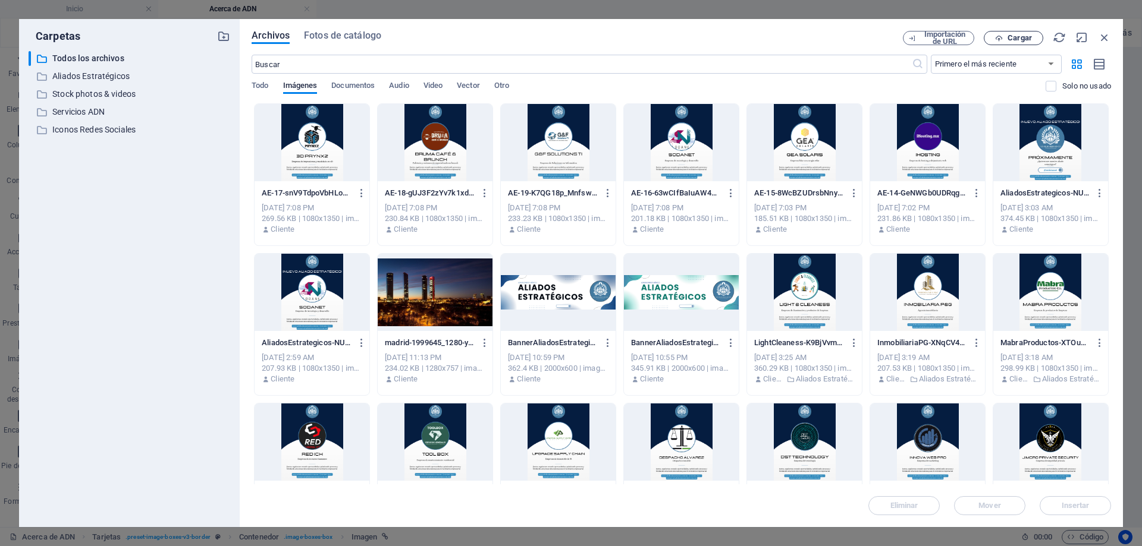
click at [995, 43] on button "Cargar" at bounding box center [1013, 38] width 59 height 14
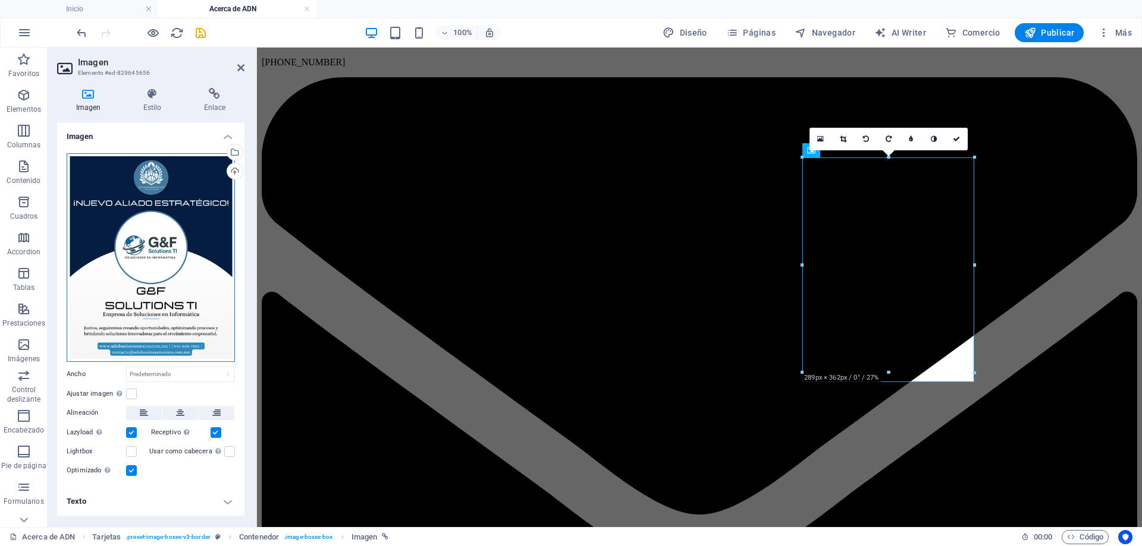
click at [194, 196] on div "Arrastra archivos aquí, haz clic para escoger archivos o selecciona archivos de…" at bounding box center [151, 257] width 168 height 209
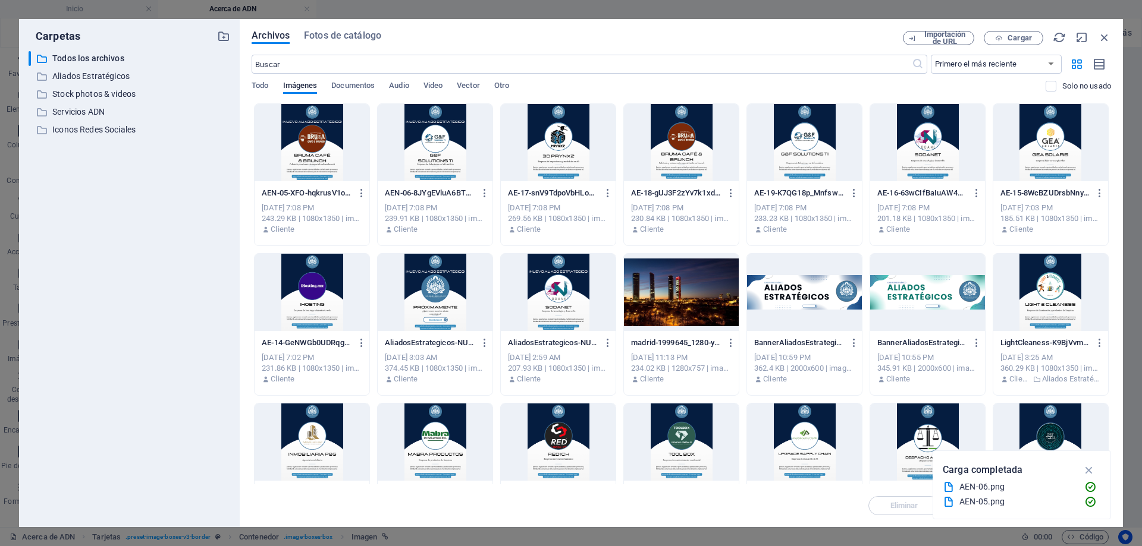
click at [335, 153] on div at bounding box center [312, 142] width 115 height 77
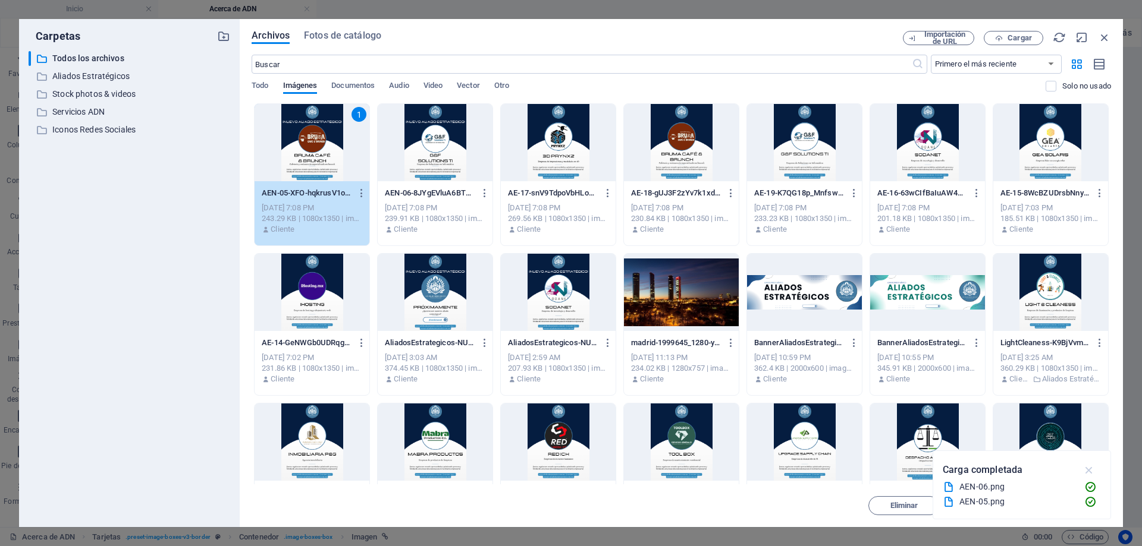
click at [1089, 472] on icon "button" at bounding box center [1089, 470] width 14 height 13
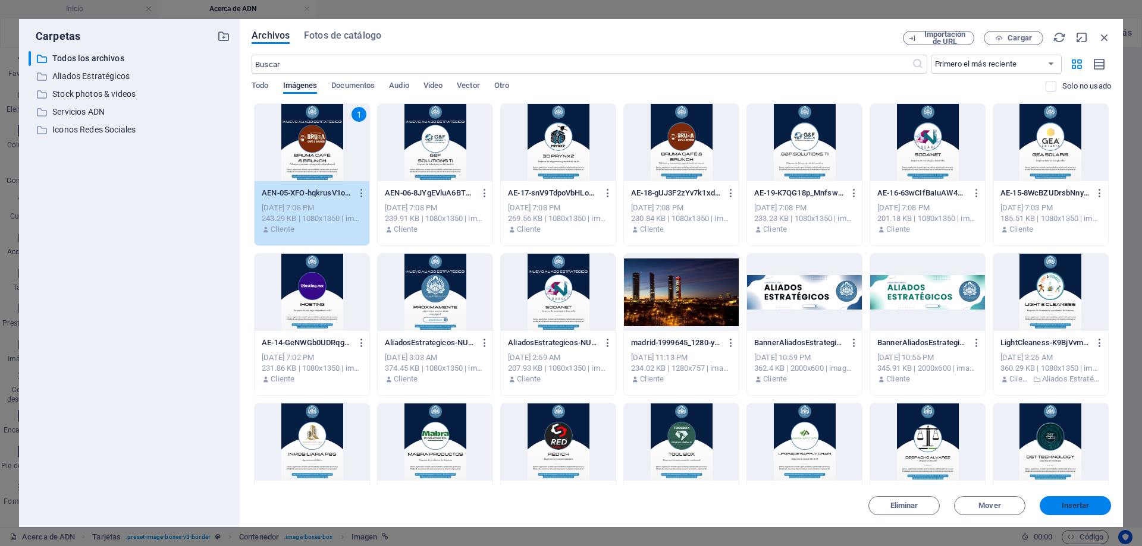
click at [1085, 506] on span "Insertar" at bounding box center [1075, 505] width 28 height 7
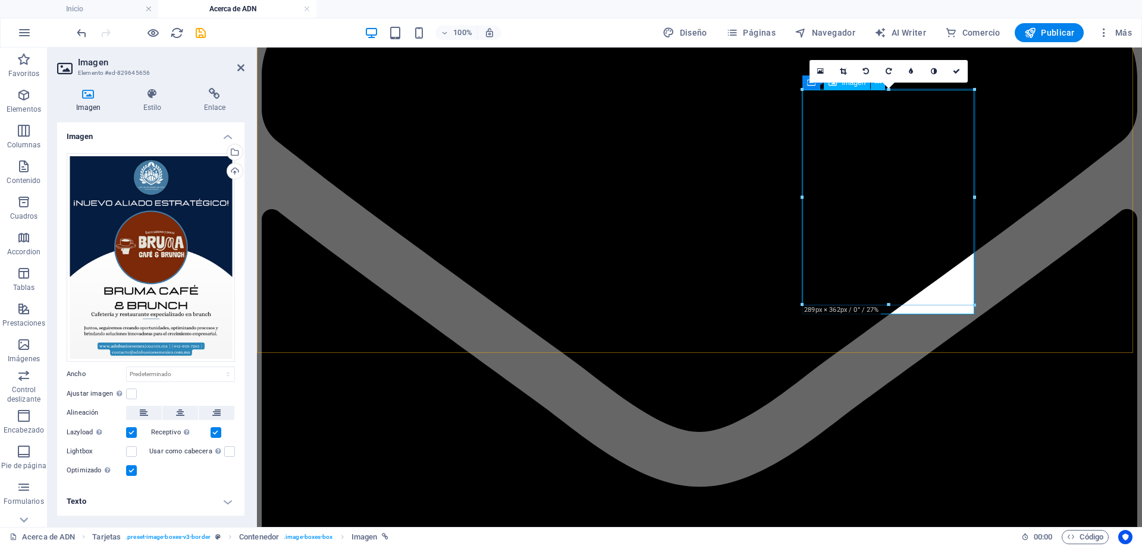
scroll to position [2865, 0]
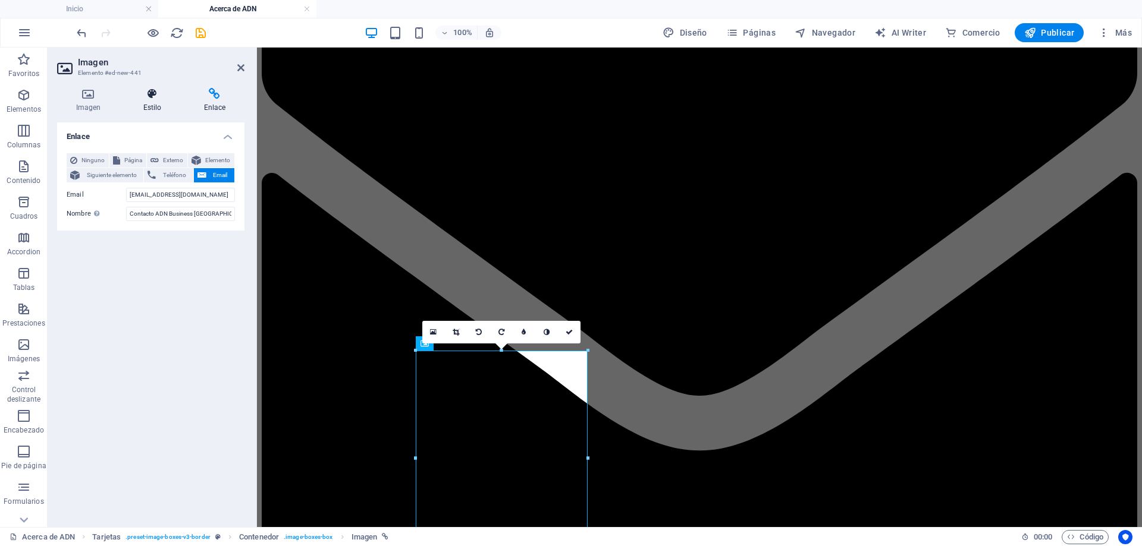
click at [140, 92] on icon at bounding box center [152, 94] width 56 height 12
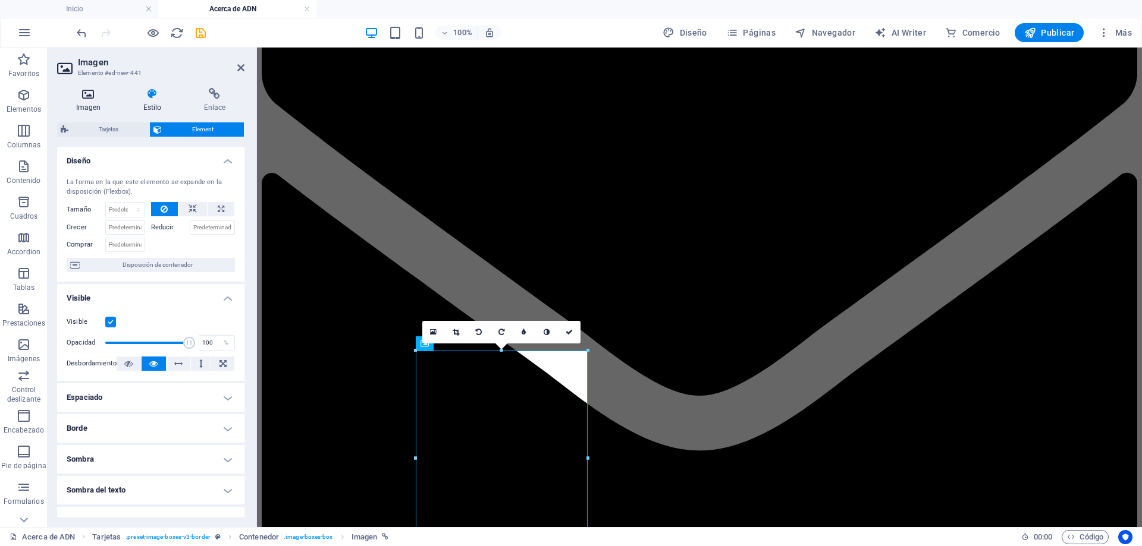
click at [102, 106] on h4 "Imagen" at bounding box center [90, 100] width 67 height 25
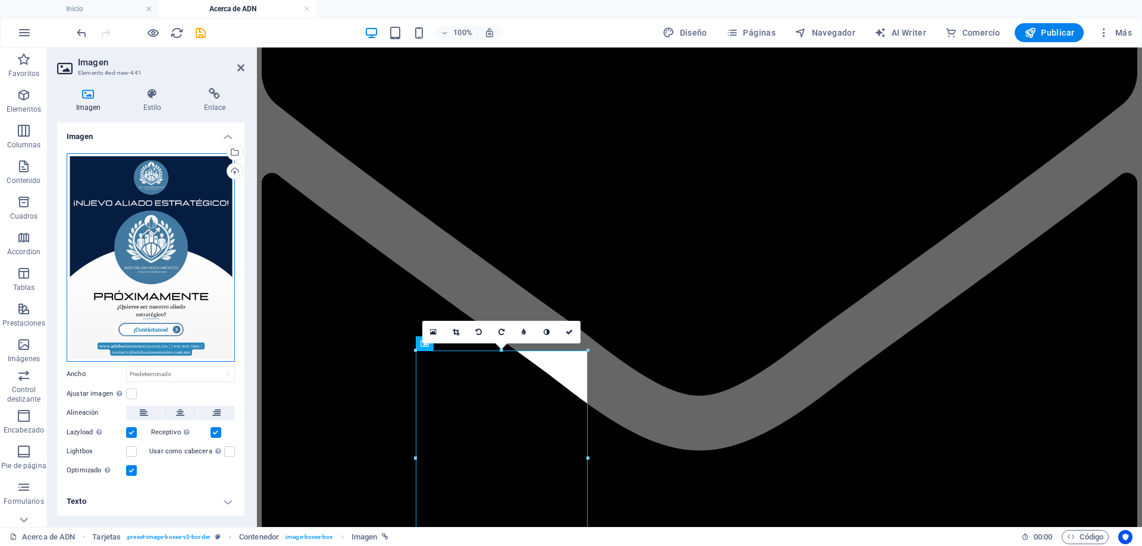
click at [195, 246] on div "Arrastra archivos aquí, haz clic para escoger archivos o selecciona archivos de…" at bounding box center [151, 257] width 168 height 209
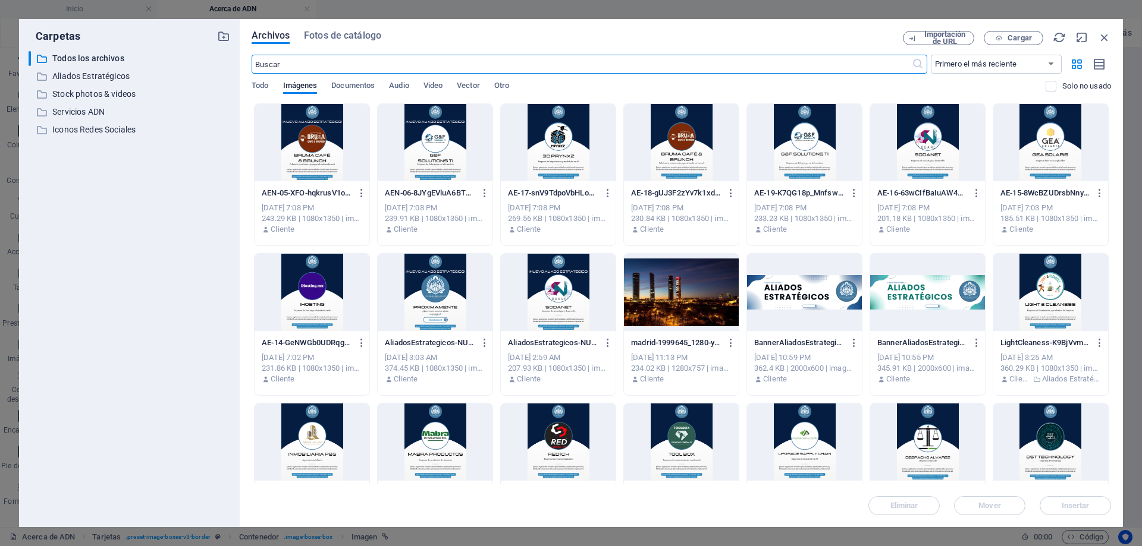
click at [455, 161] on div at bounding box center [435, 142] width 115 height 77
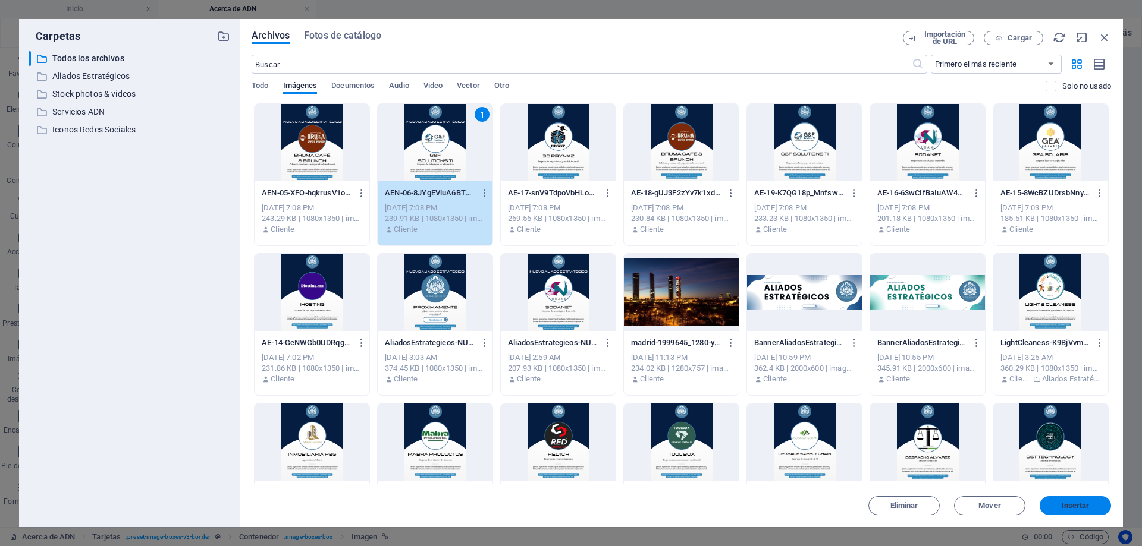
drag, startPoint x: 1086, startPoint y: 513, endPoint x: 798, endPoint y: 460, distance: 292.6
click at [1086, 513] on button "Insertar" at bounding box center [1074, 506] width 71 height 19
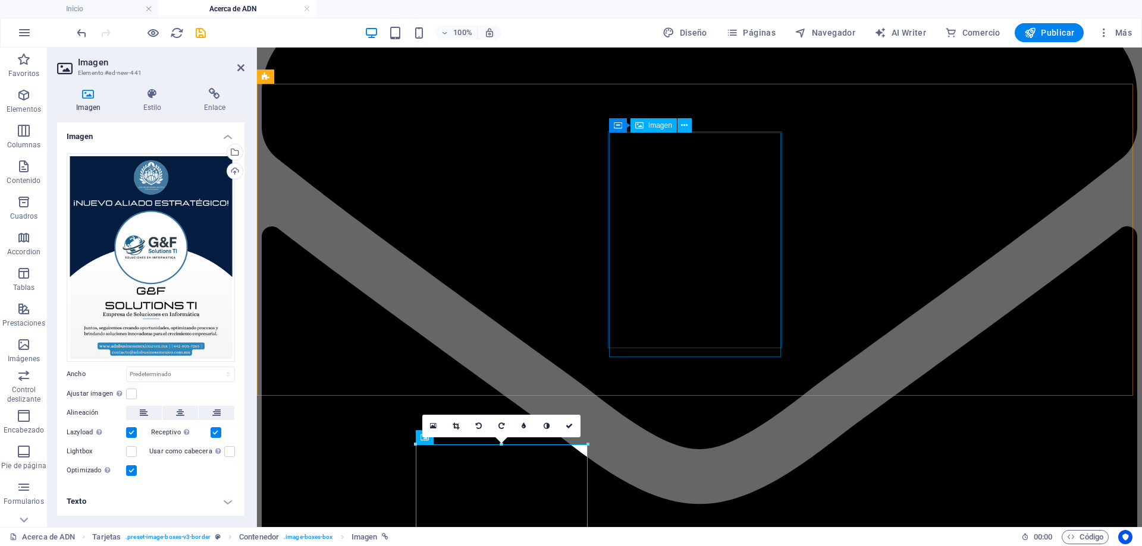
scroll to position [2746, 0]
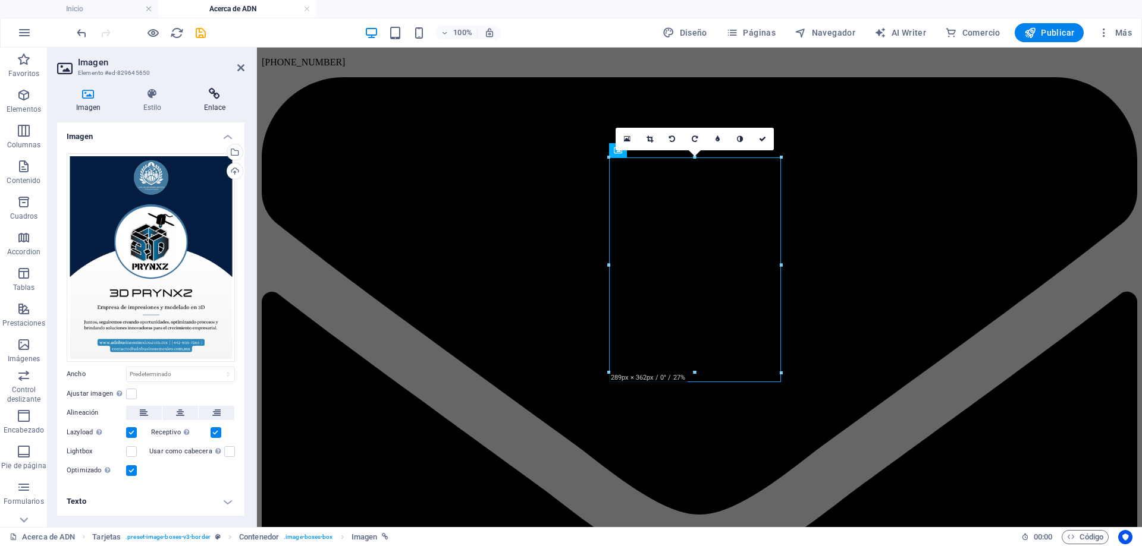
click at [221, 109] on h4 "Enlace" at bounding box center [214, 100] width 59 height 25
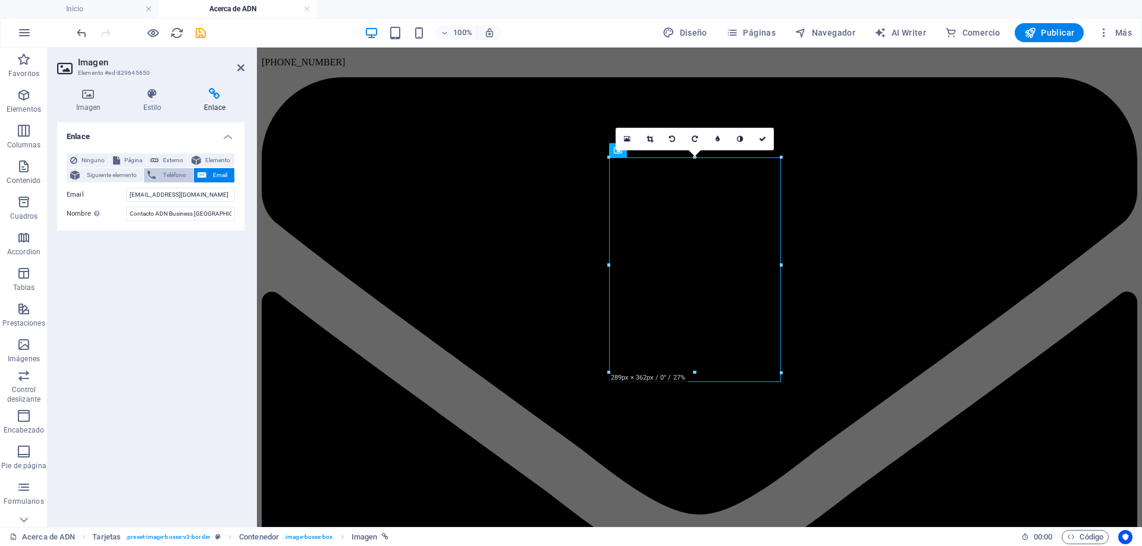
click at [164, 168] on span "Teléfono" at bounding box center [174, 175] width 30 height 14
click at [166, 163] on span "Externo" at bounding box center [172, 160] width 21 height 14
select select "blank"
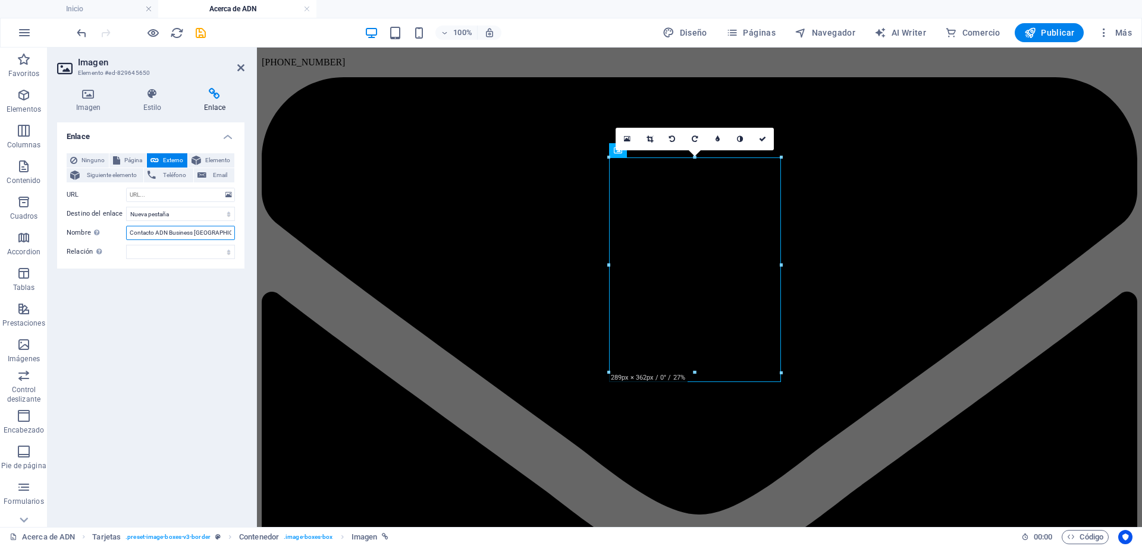
drag, startPoint x: 220, startPoint y: 234, endPoint x: 71, endPoint y: 233, distance: 149.3
click at [71, 233] on div "Nombre Una descripción adicional del enlace no debería ser igual al texto del e…" at bounding box center [151, 233] width 168 height 14
click at [160, 196] on input "URL" at bounding box center [180, 195] width 109 height 14
drag, startPoint x: 209, startPoint y: 191, endPoint x: 112, endPoint y: 191, distance: 96.3
click at [112, 191] on div "URL [DOMAIN_NAME]" at bounding box center [151, 195] width 168 height 14
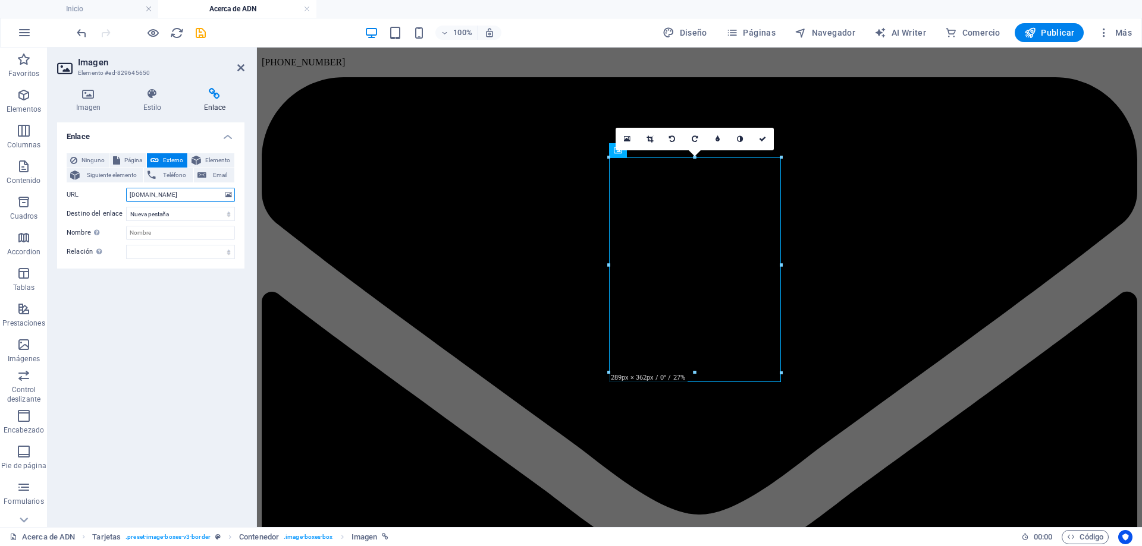
paste input "[URL][DOMAIN_NAME]"
type input "[URL][DOMAIN_NAME]"
click at [768, 140] on link at bounding box center [762, 139] width 23 height 23
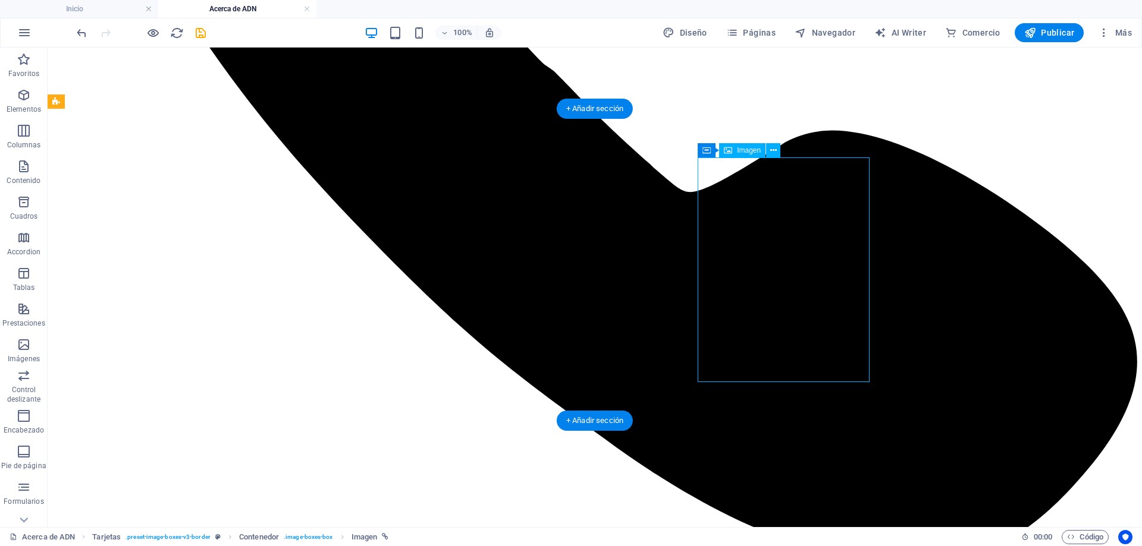
drag, startPoint x: 797, startPoint y: 194, endPoint x: 588, endPoint y: 194, distance: 209.3
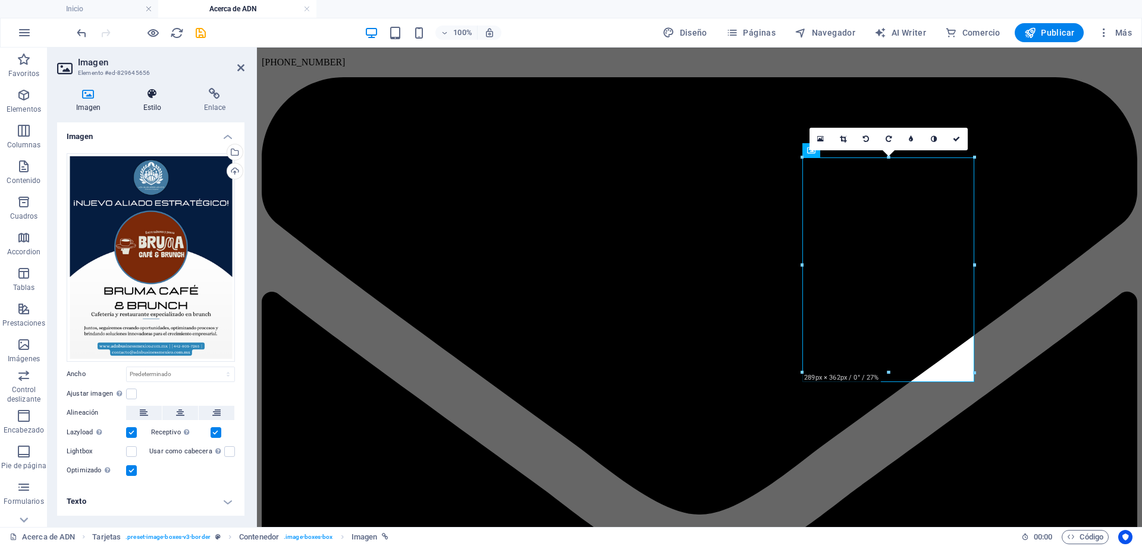
click at [168, 109] on h4 "Estilo" at bounding box center [154, 100] width 61 height 25
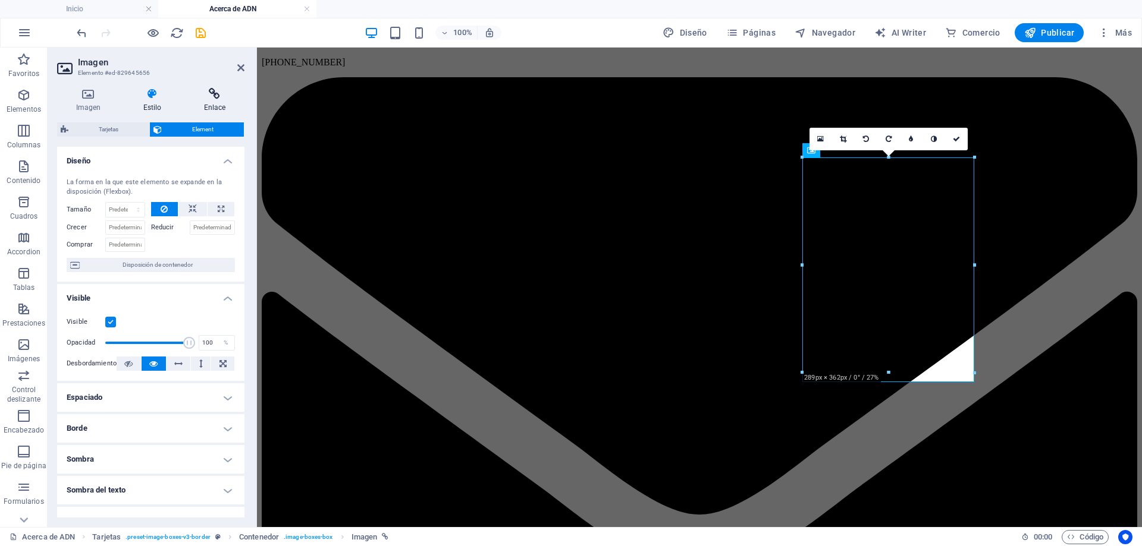
click at [213, 106] on h4 "Enlace" at bounding box center [214, 100] width 59 height 25
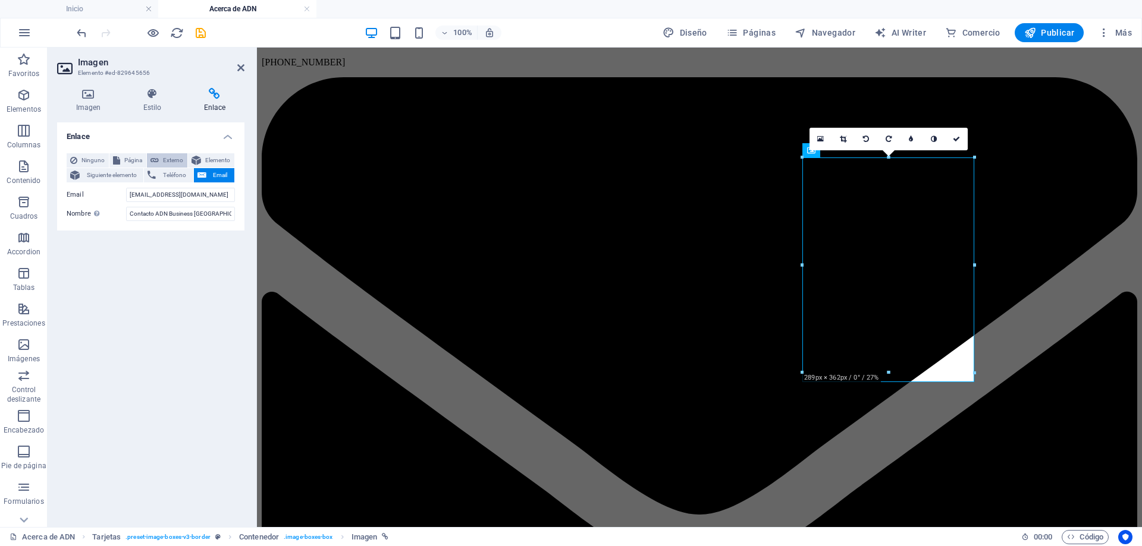
click at [169, 154] on span "Externo" at bounding box center [172, 160] width 21 height 14
select select "blank"
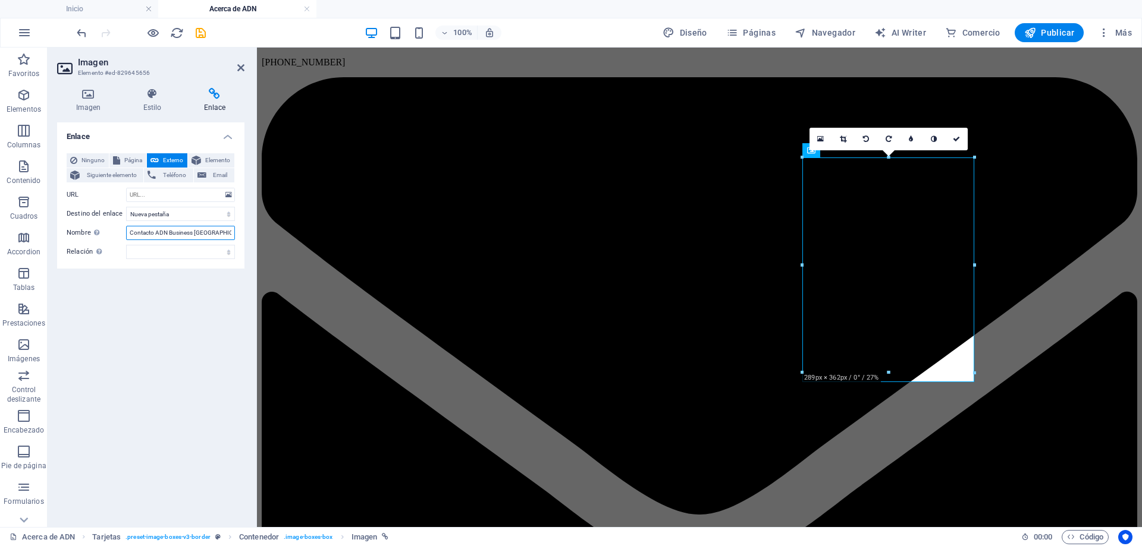
drag, startPoint x: 227, startPoint y: 233, endPoint x: 124, endPoint y: 233, distance: 102.9
click at [124, 233] on div "Nombre Una descripción adicional del enlace no debería ser igual al texto del e…" at bounding box center [151, 233] width 168 height 14
click at [150, 196] on input "URL" at bounding box center [180, 195] width 109 height 14
type input "[DOMAIN_NAME]"
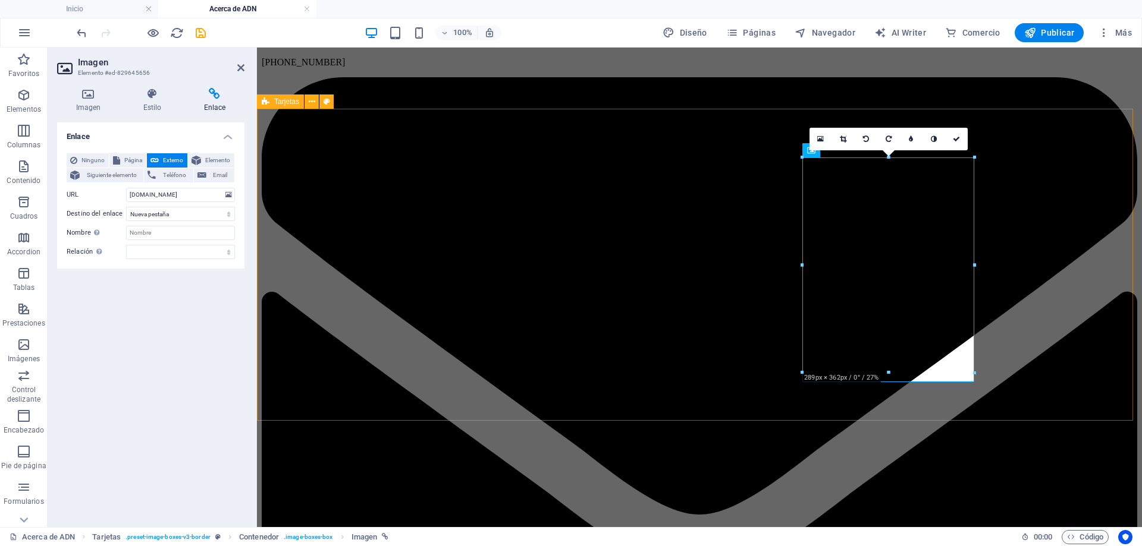
scroll to position [0, 0]
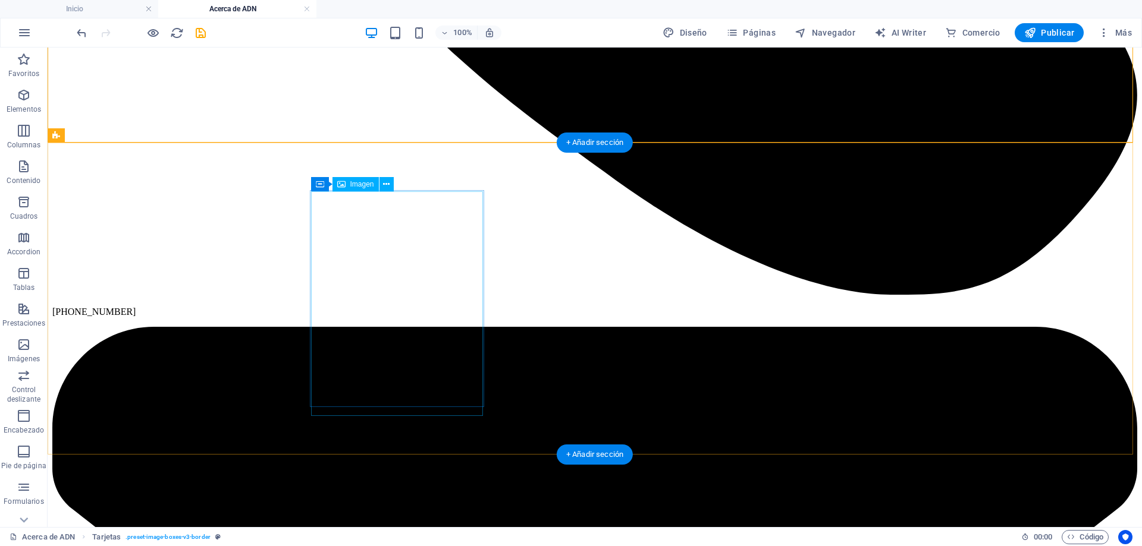
scroll to position [3043, 0]
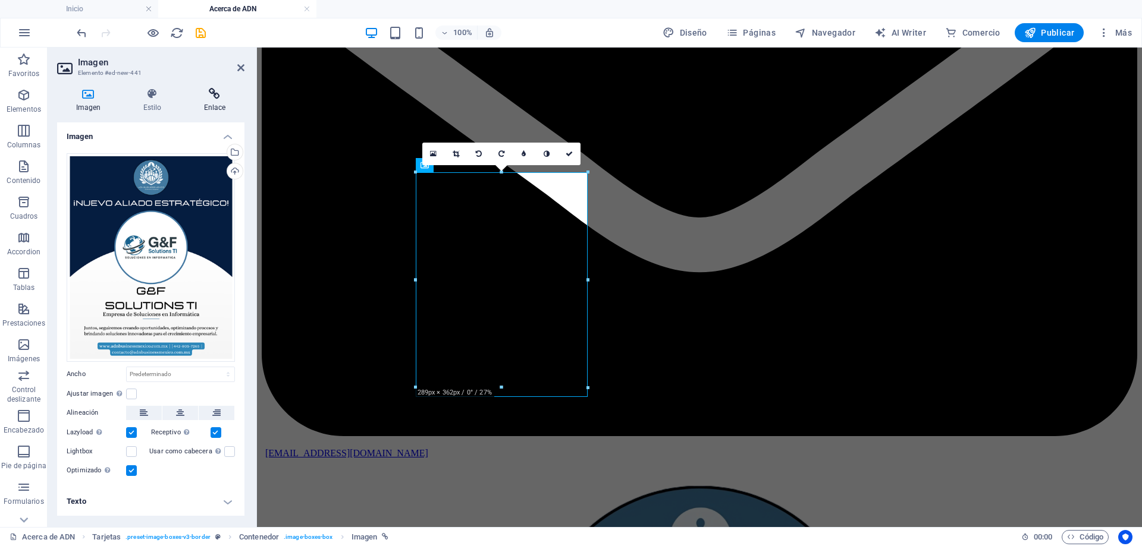
click at [216, 95] on icon at bounding box center [214, 94] width 59 height 12
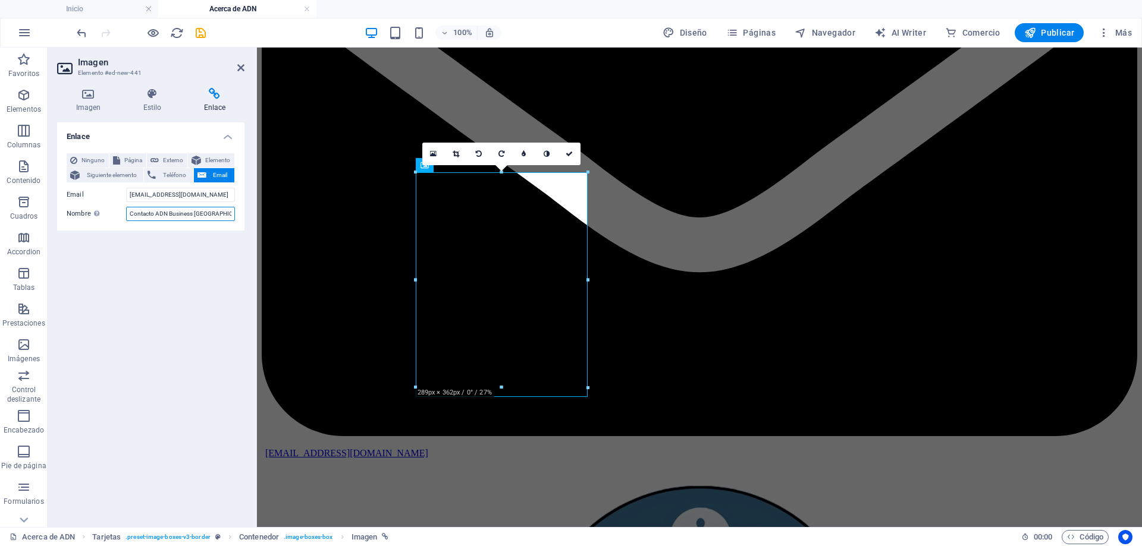
drag, startPoint x: 223, startPoint y: 215, endPoint x: 155, endPoint y: 215, distance: 68.4
click at [155, 215] on input "Contacto ADN Business [GEOGRAPHIC_DATA]" at bounding box center [180, 214] width 109 height 14
type input "Contacto G&F Solutions TI"
drag, startPoint x: 174, startPoint y: 196, endPoint x: 150, endPoint y: 196, distance: 23.2
click at [174, 196] on input "[EMAIL_ADDRESS][DOMAIN_NAME]" at bounding box center [180, 195] width 109 height 14
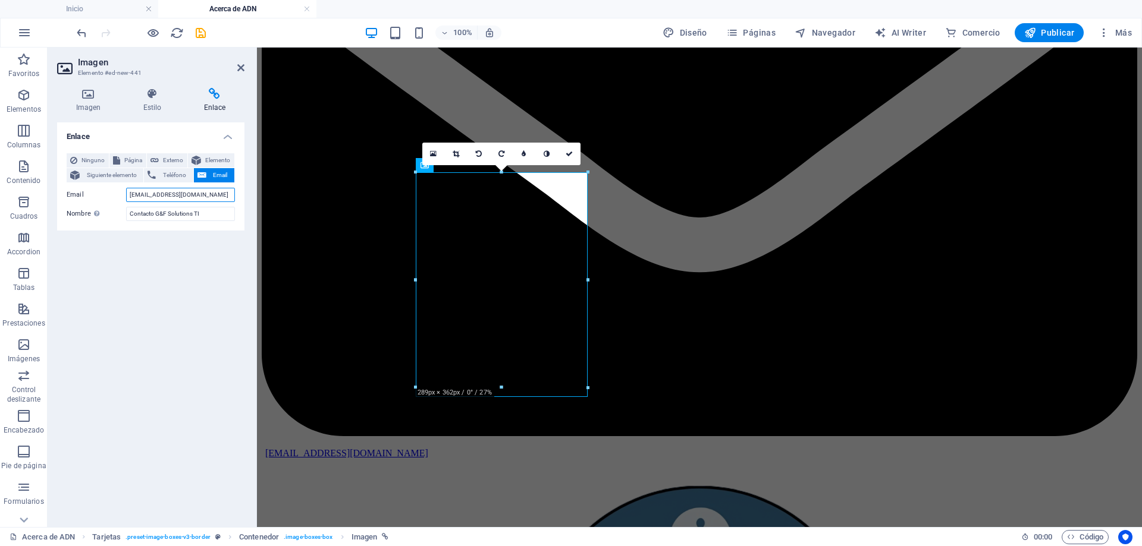
scroll to position [0, 3]
drag, startPoint x: 127, startPoint y: 197, endPoint x: 234, endPoint y: 193, distance: 107.7
click at [234, 193] on input "[EMAIL_ADDRESS][DOMAIN_NAME]" at bounding box center [180, 195] width 109 height 14
click at [234, 227] on div "Ninguno Página Externo Elemento Siguiente elemento Teléfono Email Página Inicio…" at bounding box center [150, 187] width 187 height 87
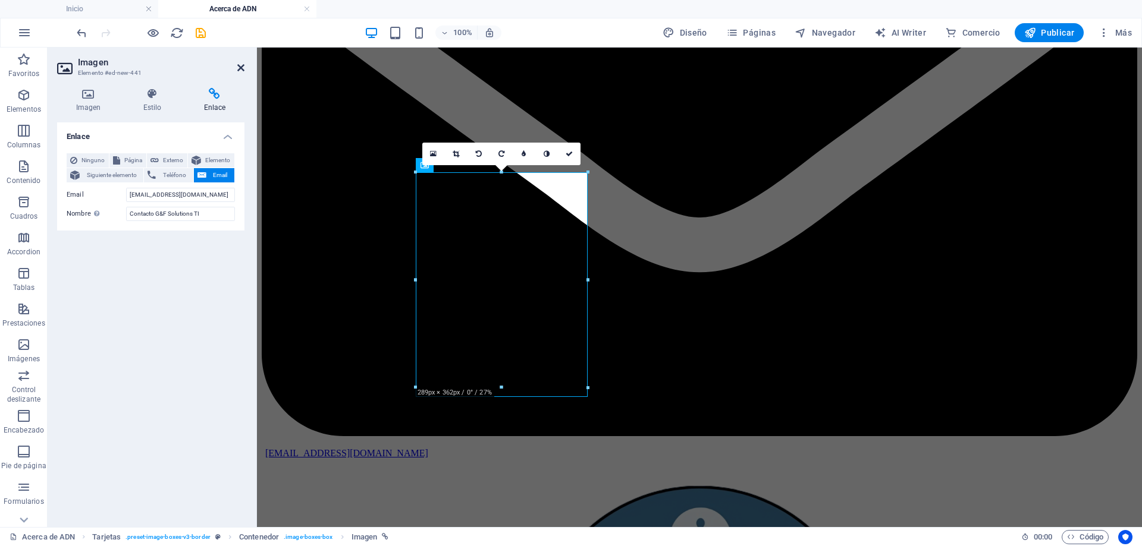
drag, startPoint x: 240, startPoint y: 67, endPoint x: 169, endPoint y: 4, distance: 95.6
click at [240, 67] on icon at bounding box center [240, 68] width 7 height 10
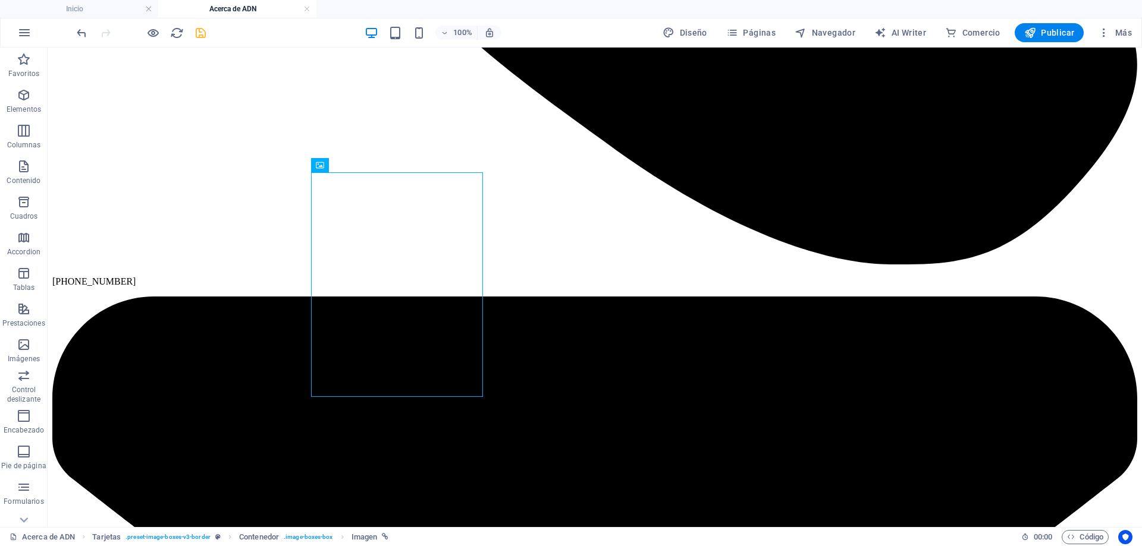
click at [204, 34] on icon "save" at bounding box center [201, 33] width 14 height 14
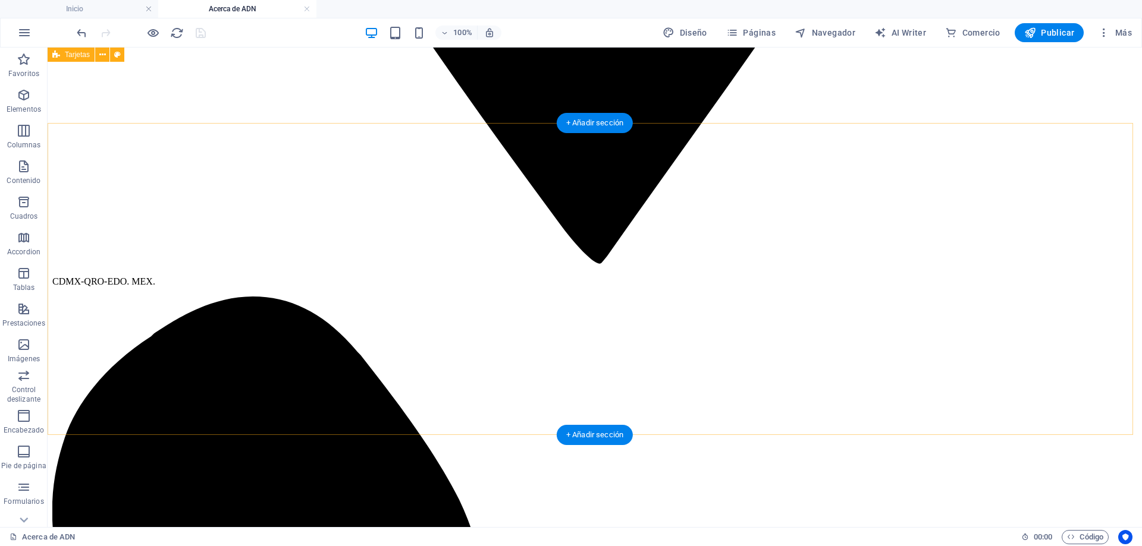
scroll to position [1735, 0]
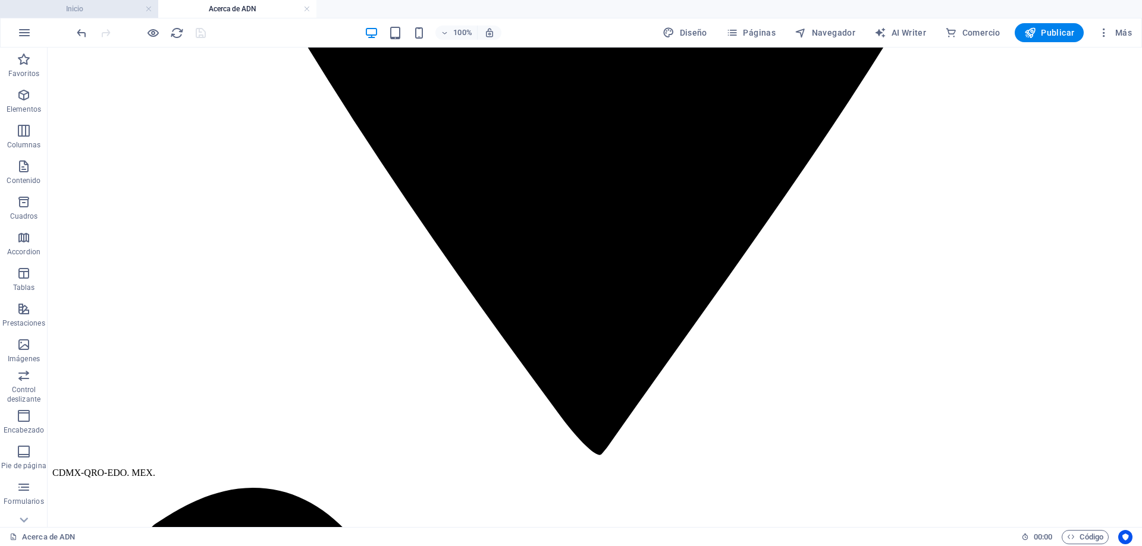
click at [112, 10] on h4 "Inicio" at bounding box center [79, 8] width 158 height 13
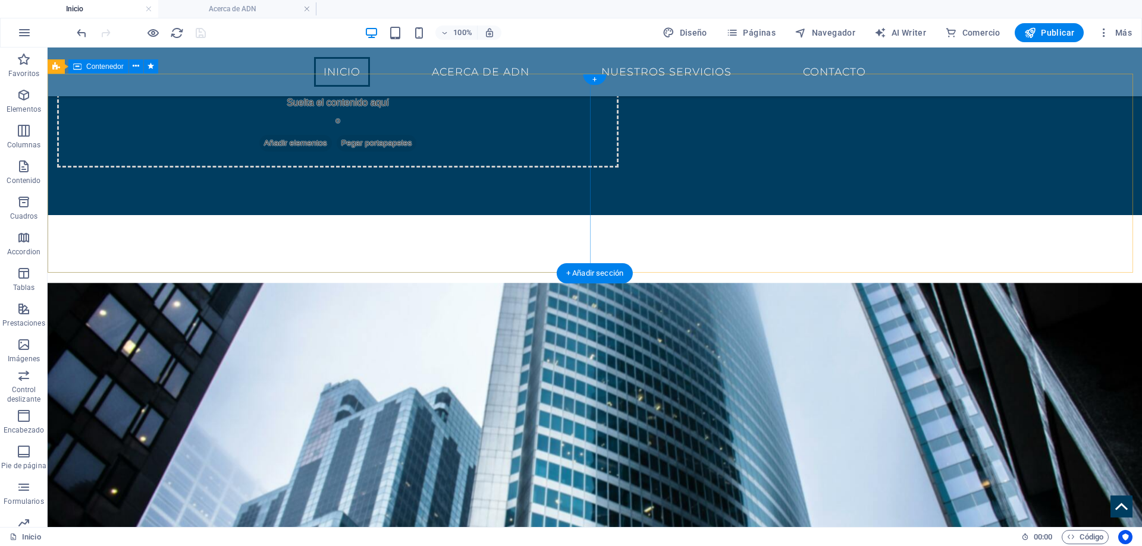
scroll to position [1557, 0]
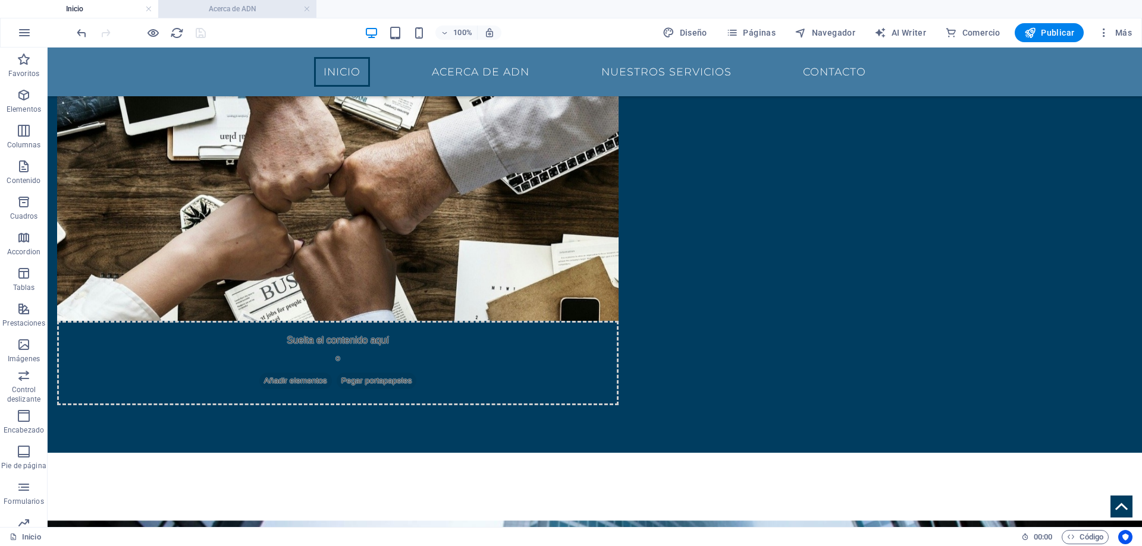
click at [246, 12] on h4 "Acerca de ADN" at bounding box center [237, 8] width 158 height 13
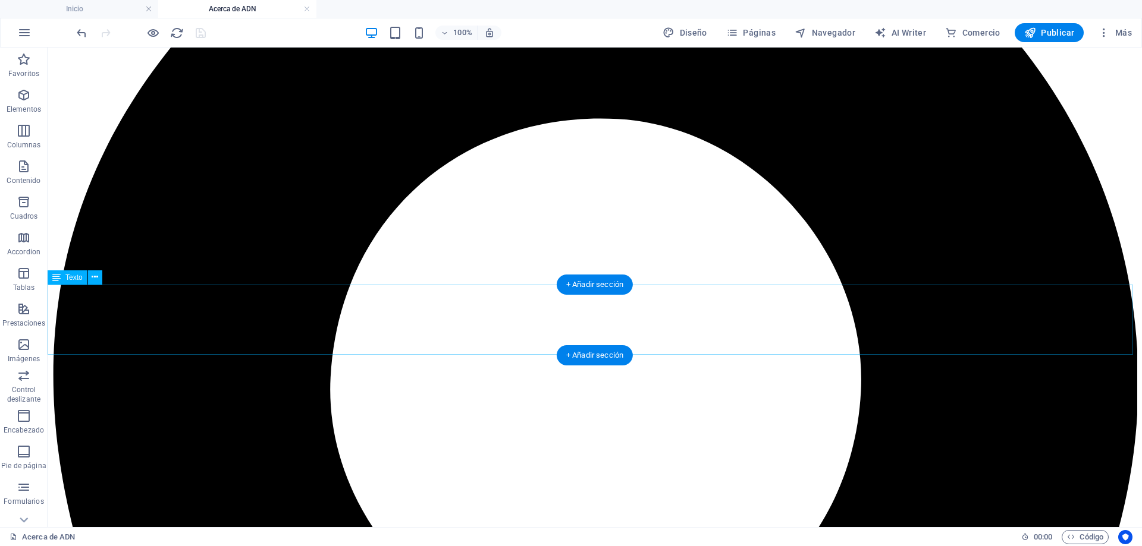
scroll to position [914, 0]
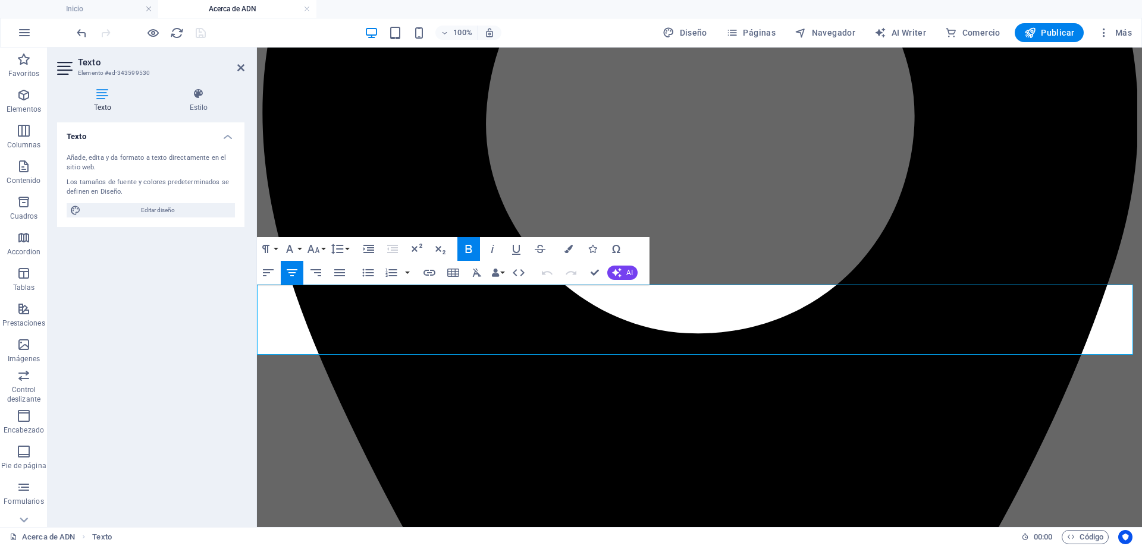
drag, startPoint x: 472, startPoint y: 323, endPoint x: 1029, endPoint y: 312, distance: 557.9
drag, startPoint x: 610, startPoint y: 268, endPoint x: 627, endPoint y: 249, distance: 24.8
click at [627, 249] on button "Special Characters" at bounding box center [616, 249] width 23 height 24
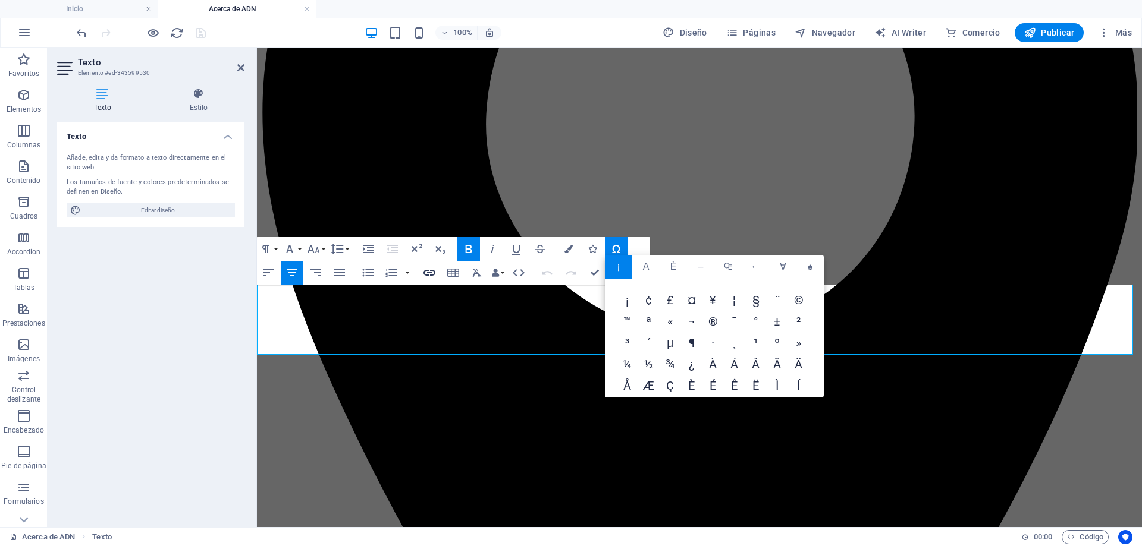
click at [424, 272] on icon "button" at bounding box center [429, 273] width 12 height 6
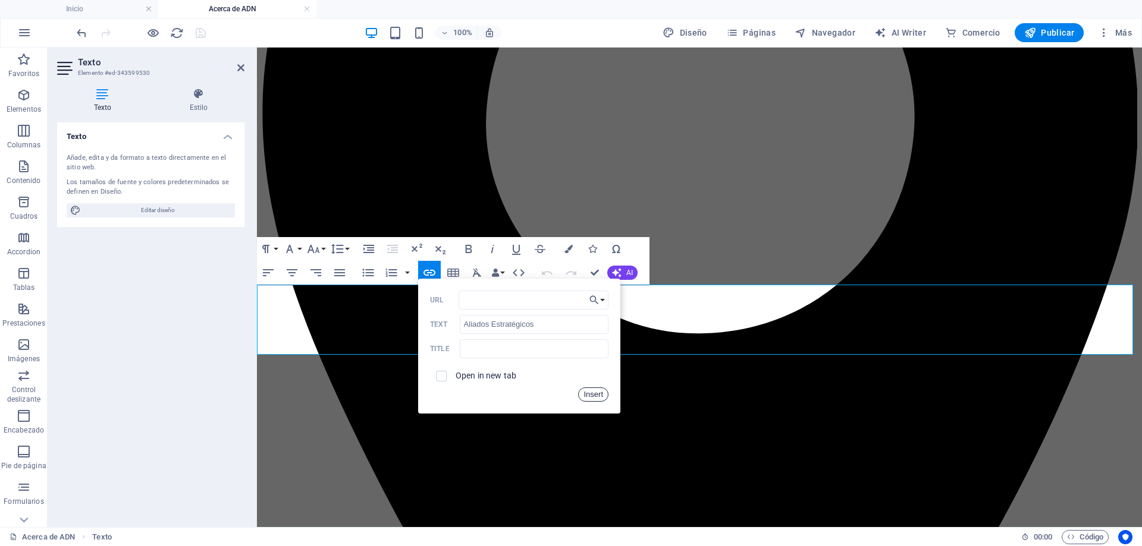
click at [591, 394] on button "Insert" at bounding box center [593, 395] width 30 height 14
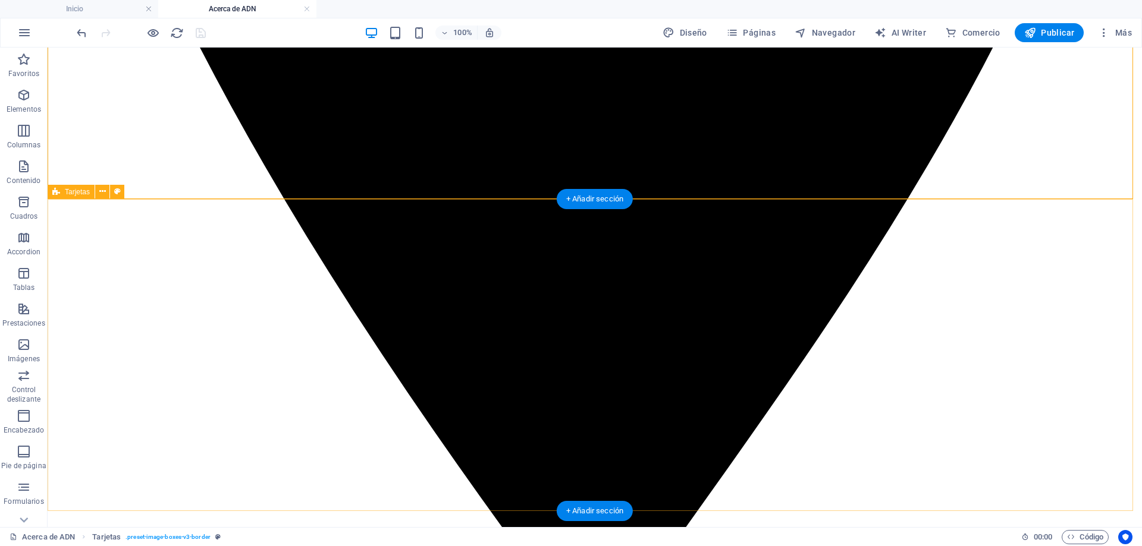
scroll to position [1568, 0]
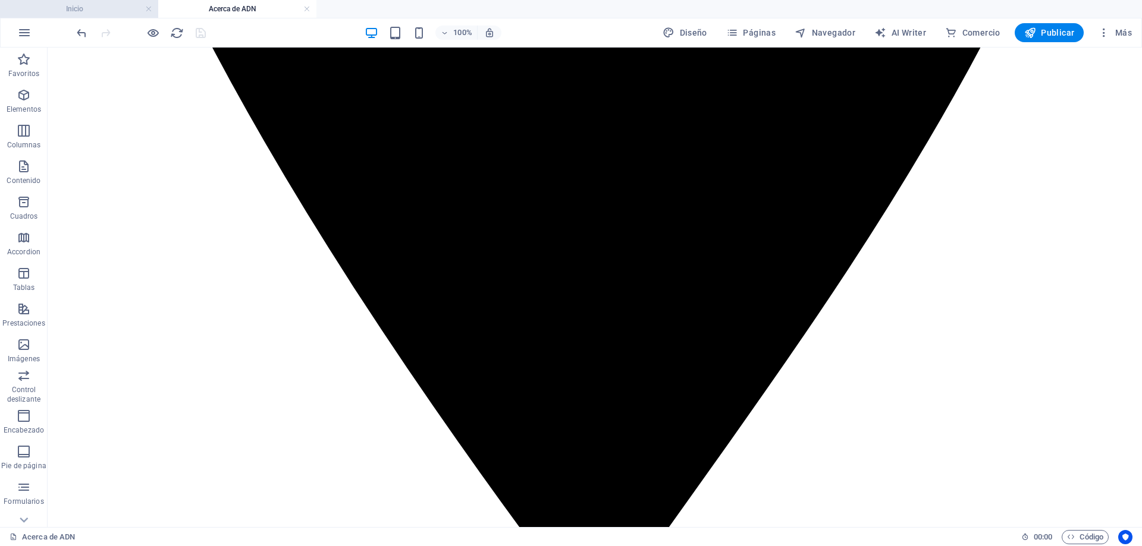
click at [114, 7] on h4 "Inicio" at bounding box center [79, 8] width 158 height 13
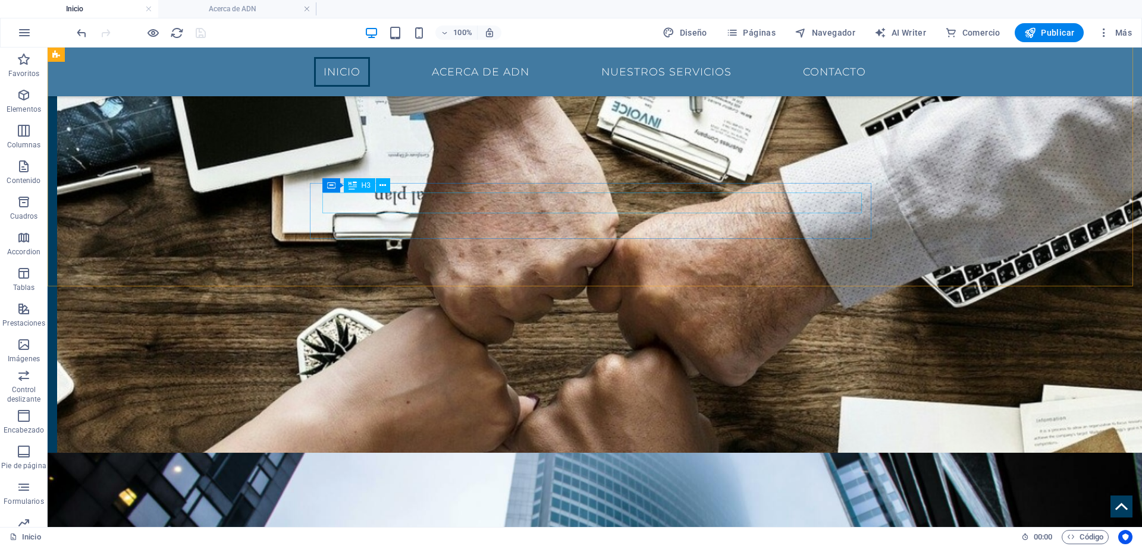
scroll to position [1746, 0]
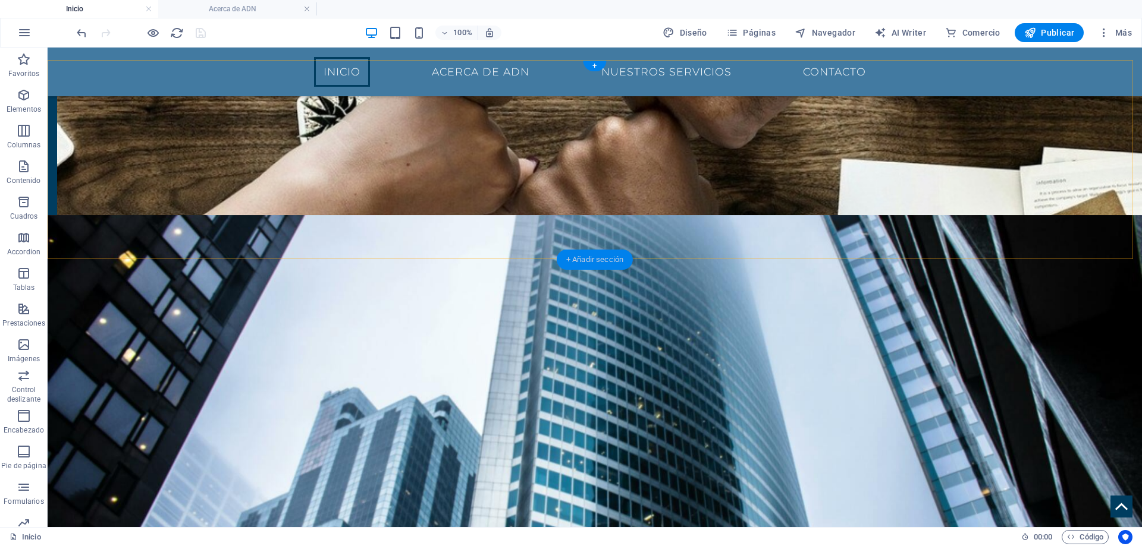
click at [625, 263] on div "+ Añadir sección" at bounding box center [595, 260] width 76 height 20
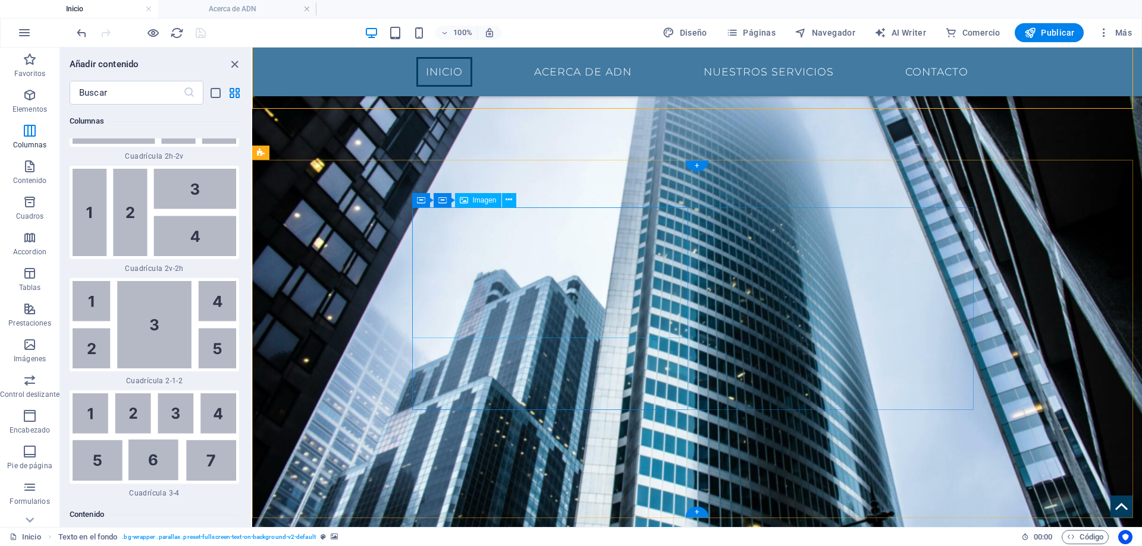
scroll to position [1785, 0]
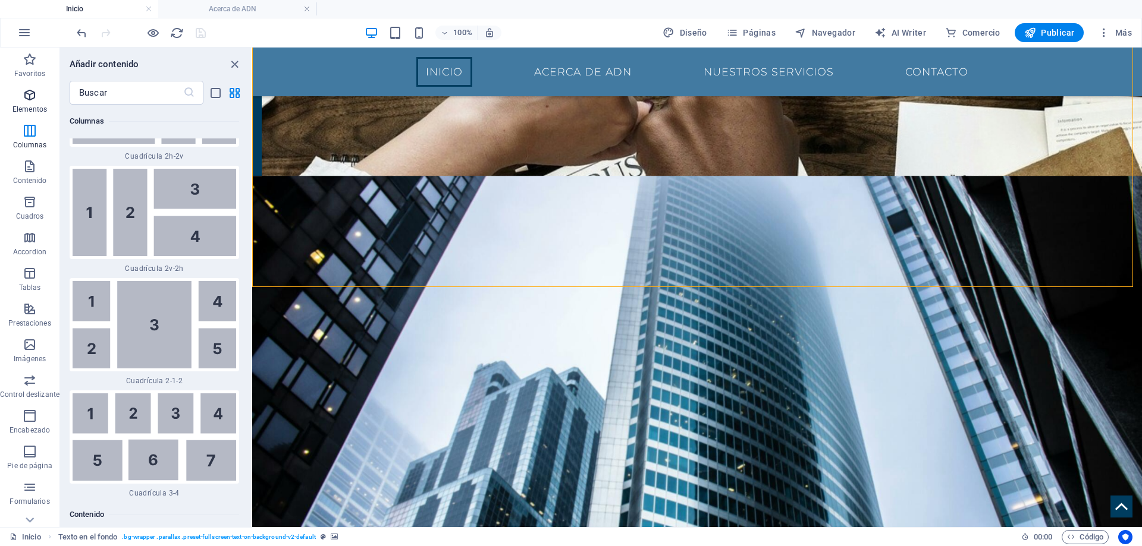
click at [18, 89] on span "Elementos" at bounding box center [29, 102] width 59 height 29
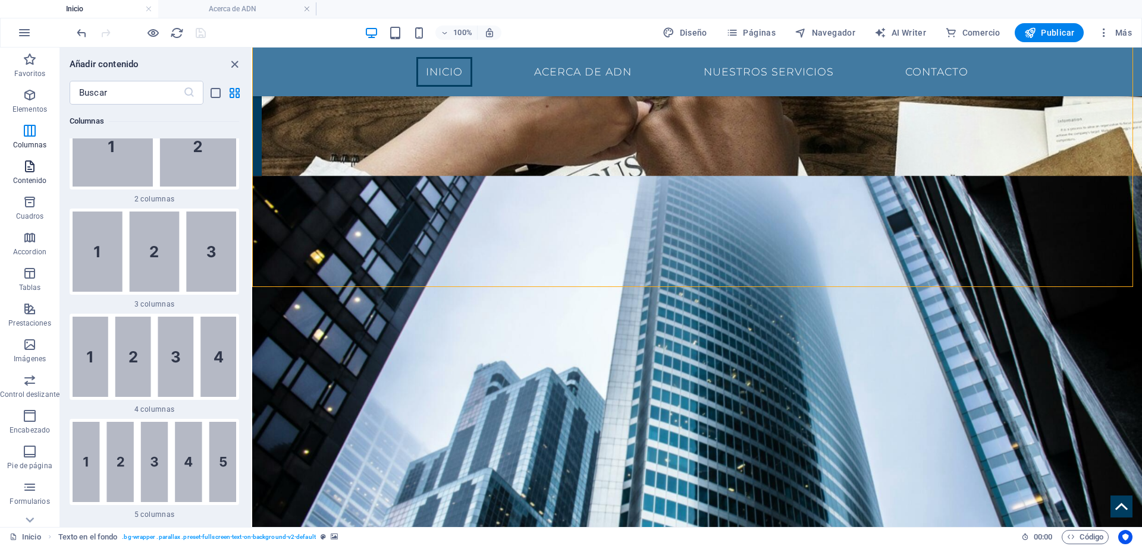
click at [21, 168] on span "Contenido" at bounding box center [29, 173] width 59 height 29
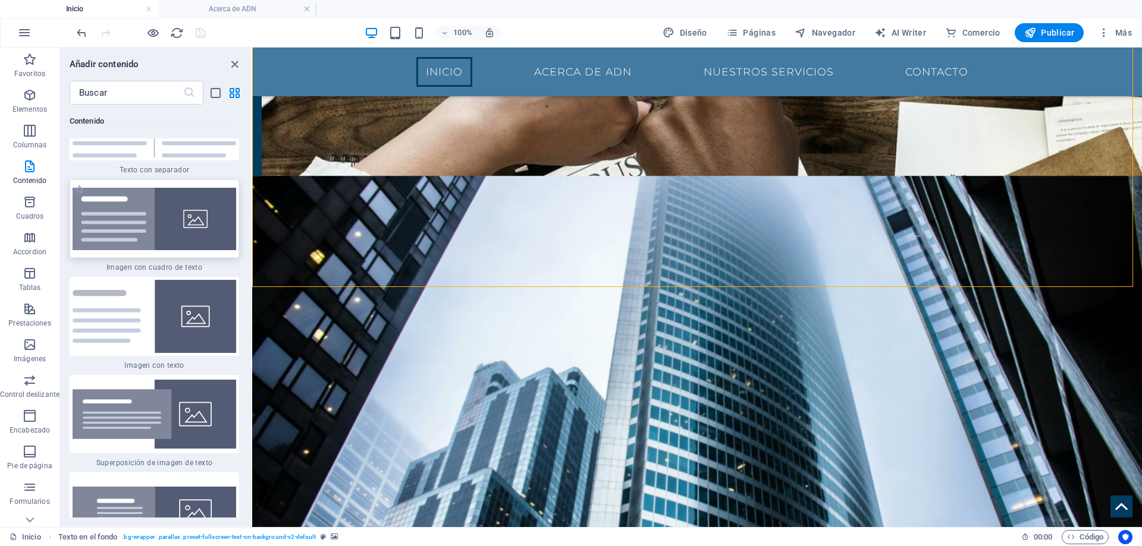
scroll to position [4351, 0]
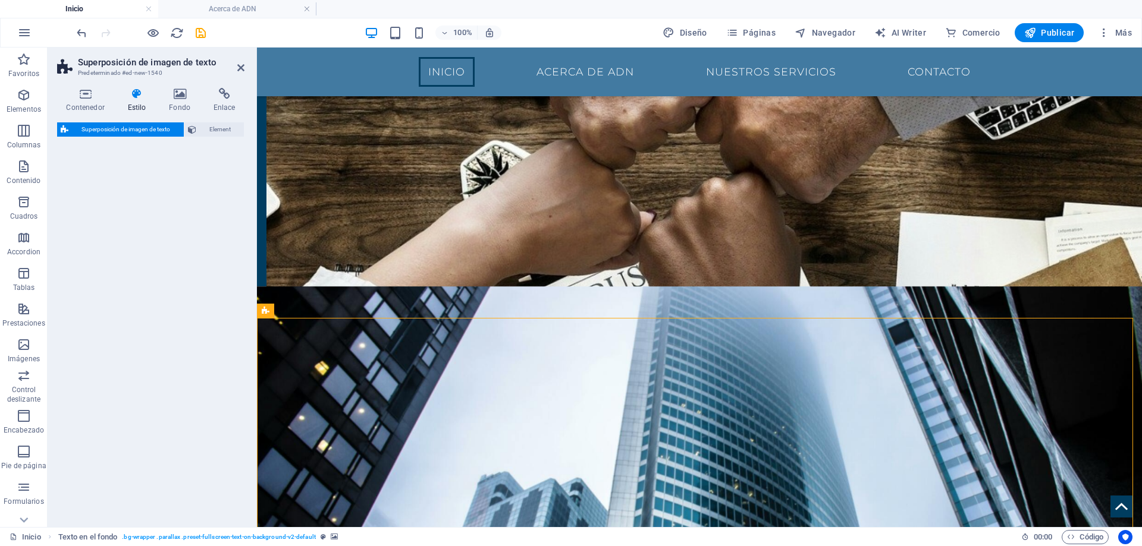
select select "rem"
select select "px"
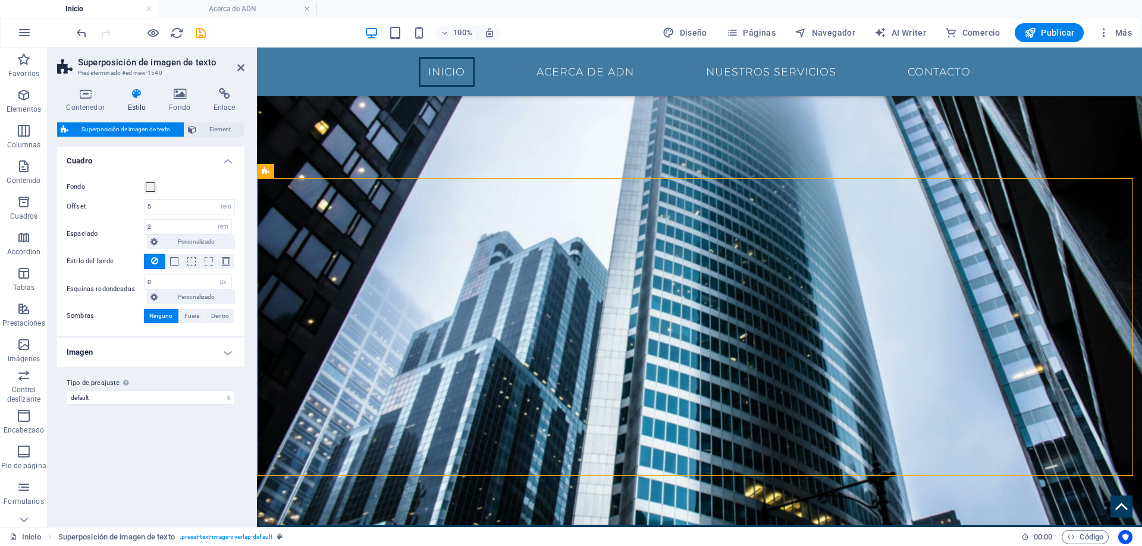
scroll to position [1920, 0]
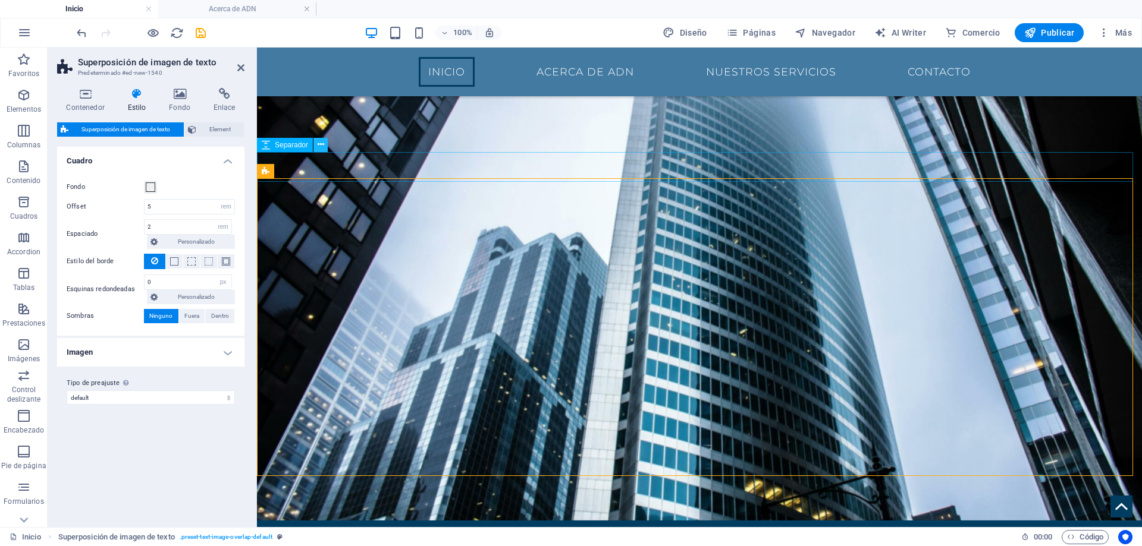
click at [319, 147] on icon at bounding box center [321, 145] width 7 height 12
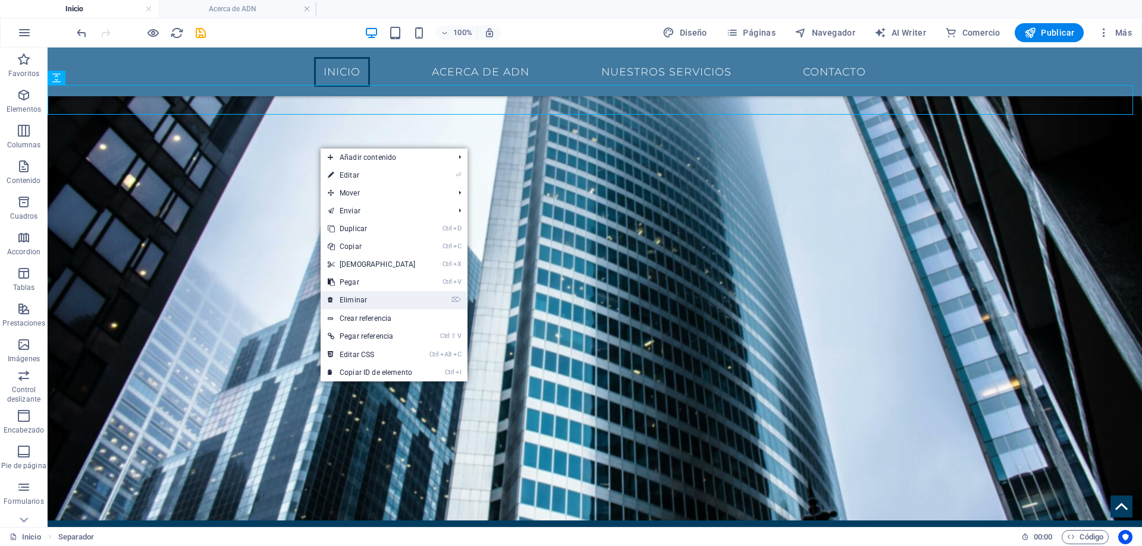
click at [354, 297] on link "⌦ Eliminar" at bounding box center [372, 300] width 102 height 18
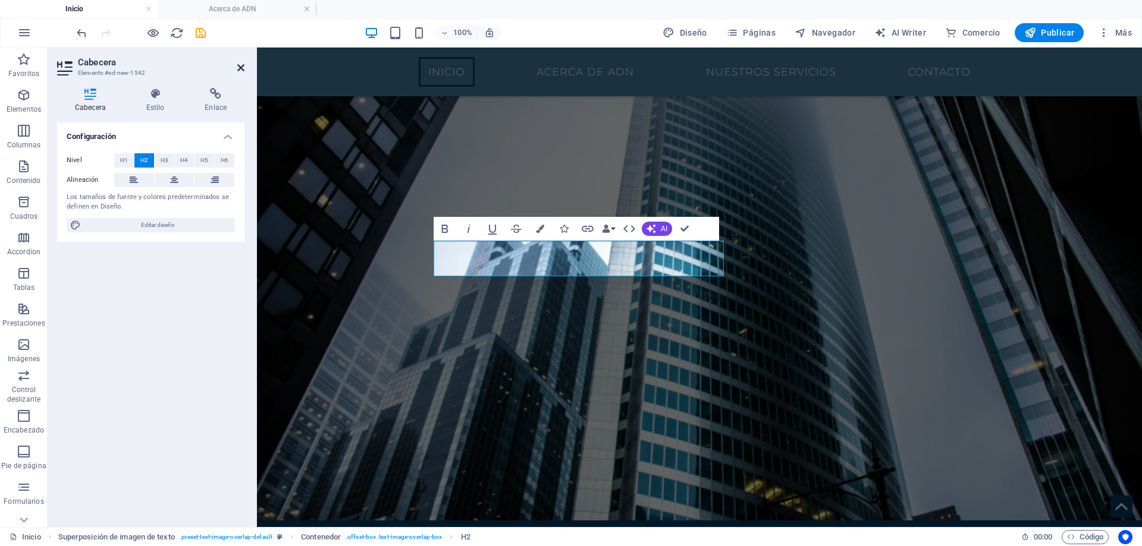
click at [240, 70] on icon at bounding box center [240, 68] width 7 height 10
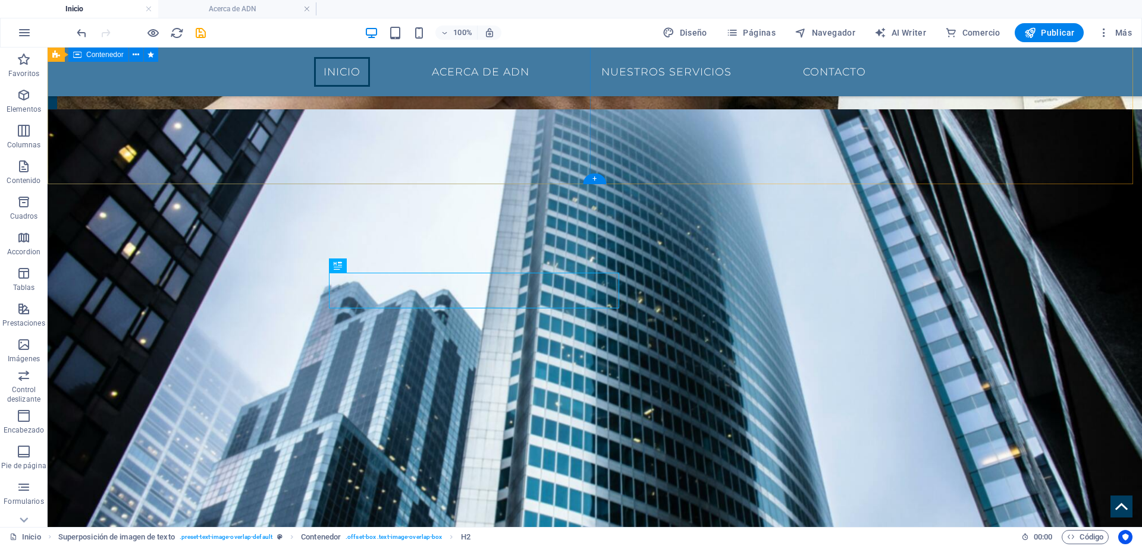
scroll to position [1801, 0]
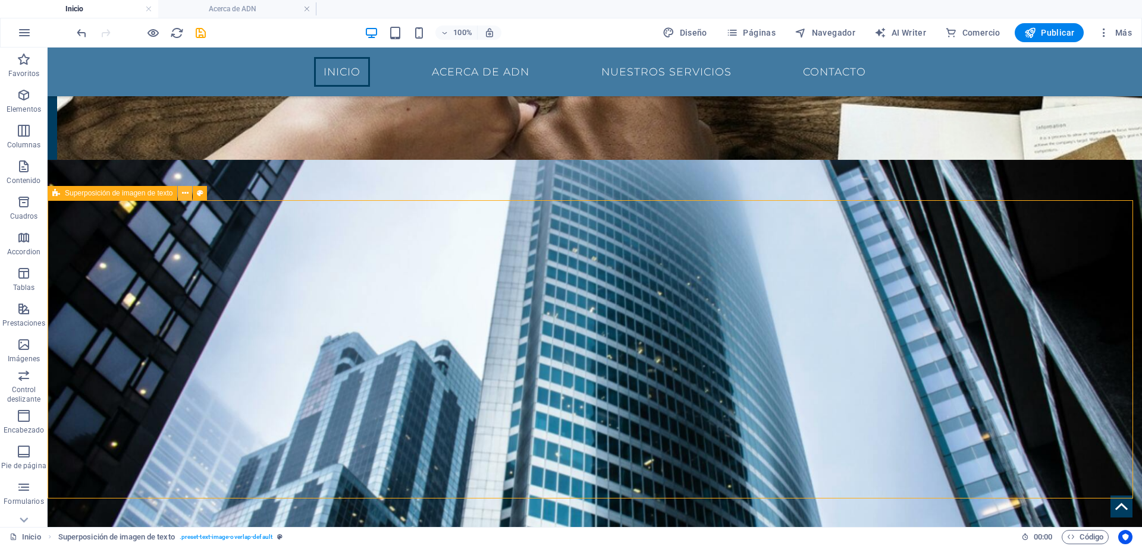
click at [188, 193] on icon at bounding box center [185, 193] width 7 height 12
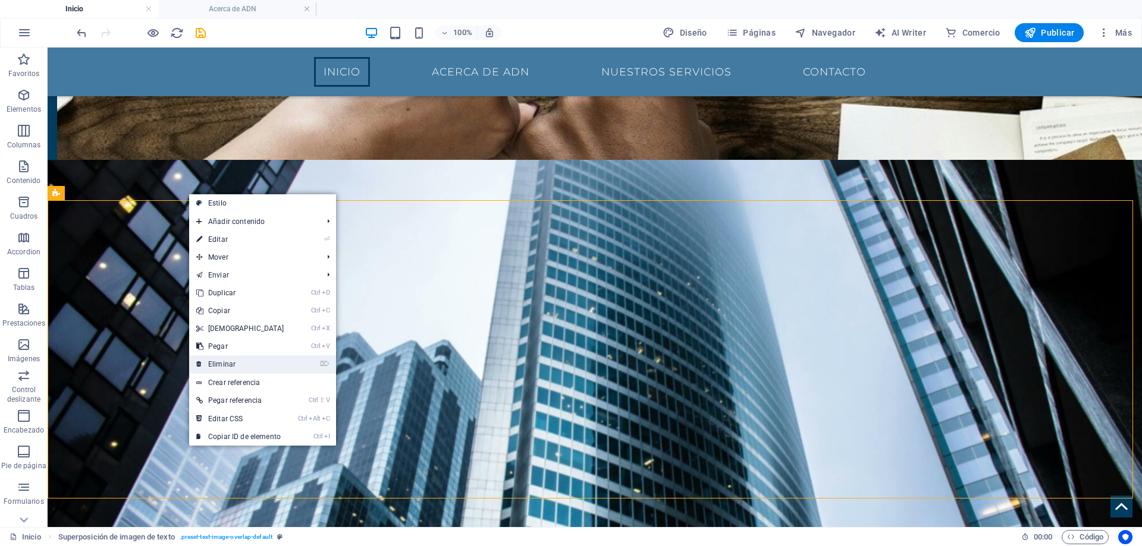
click at [251, 369] on link "⌦ Eliminar" at bounding box center [240, 365] width 102 height 18
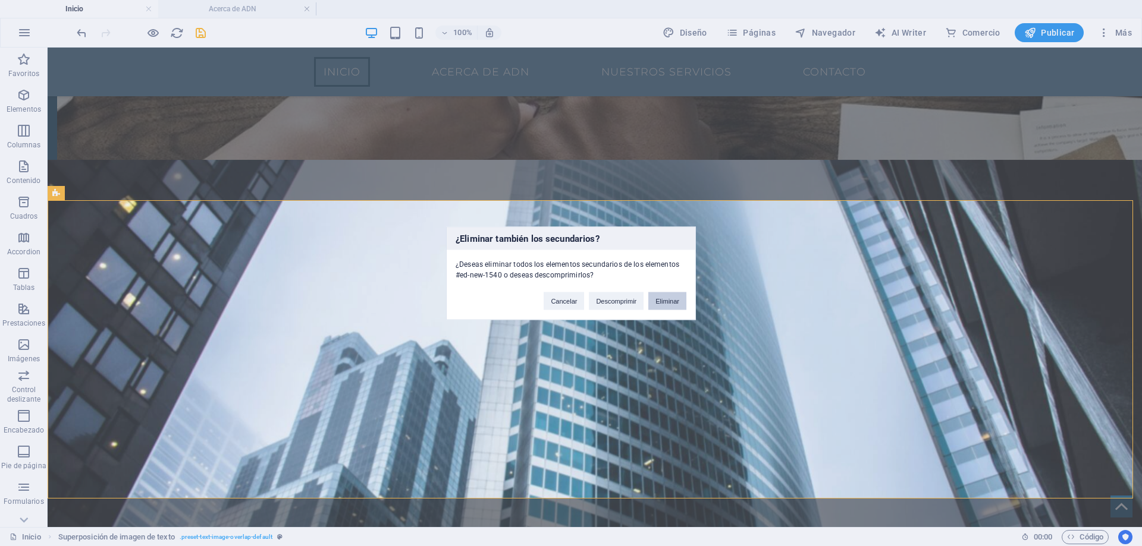
click at [659, 301] on button "Eliminar" at bounding box center [667, 301] width 38 height 18
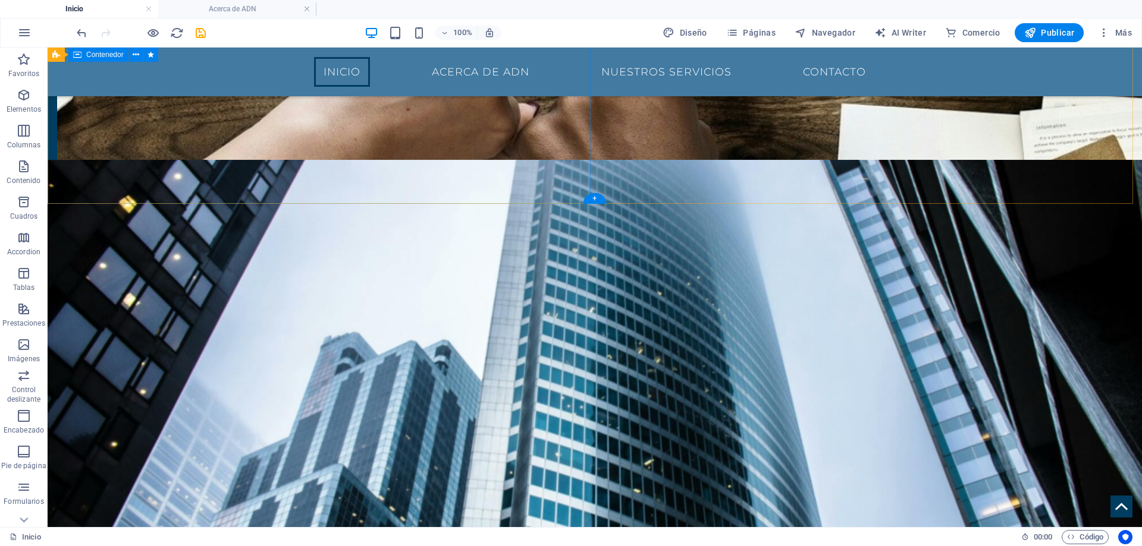
drag, startPoint x: 256, startPoint y: 185, endPoint x: 266, endPoint y: 186, distance: 10.1
drag, startPoint x: 595, startPoint y: 194, endPoint x: 45, endPoint y: 139, distance: 552.8
click at [595, 194] on div "+" at bounding box center [594, 198] width 23 height 11
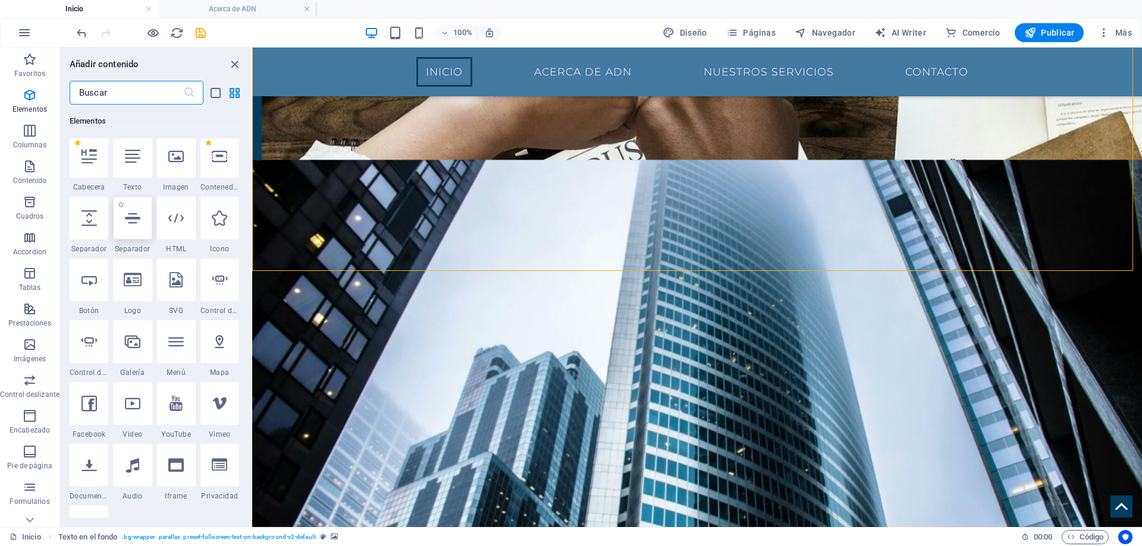
scroll to position [248, 0]
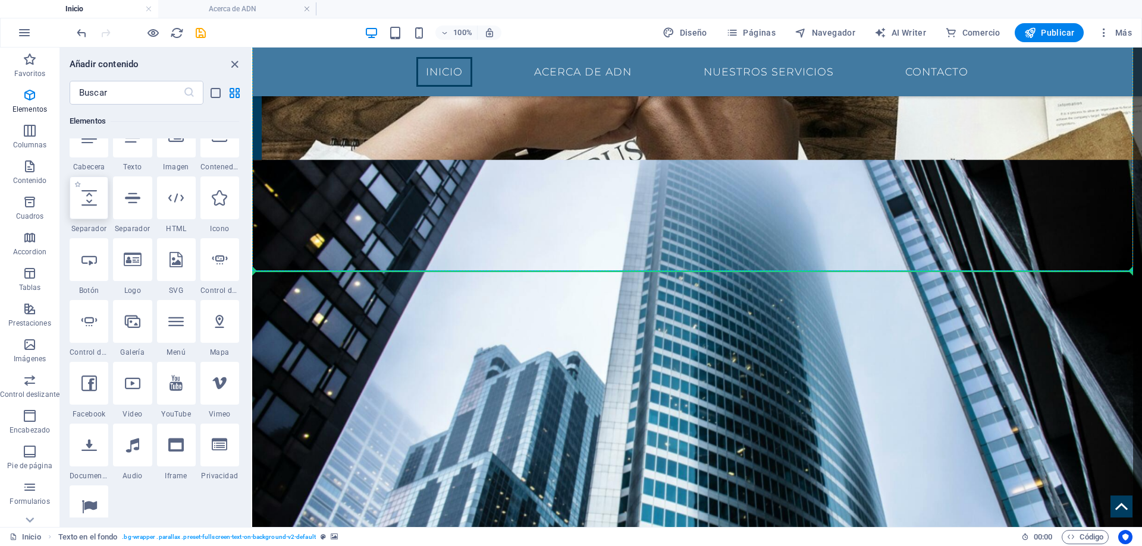
select select "px"
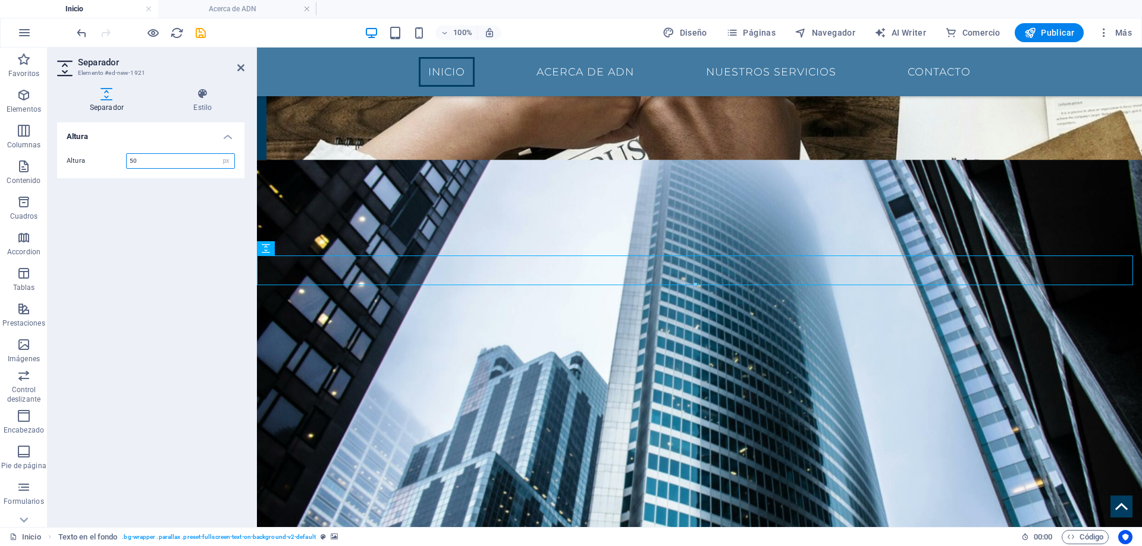
scroll to position [1817, 0]
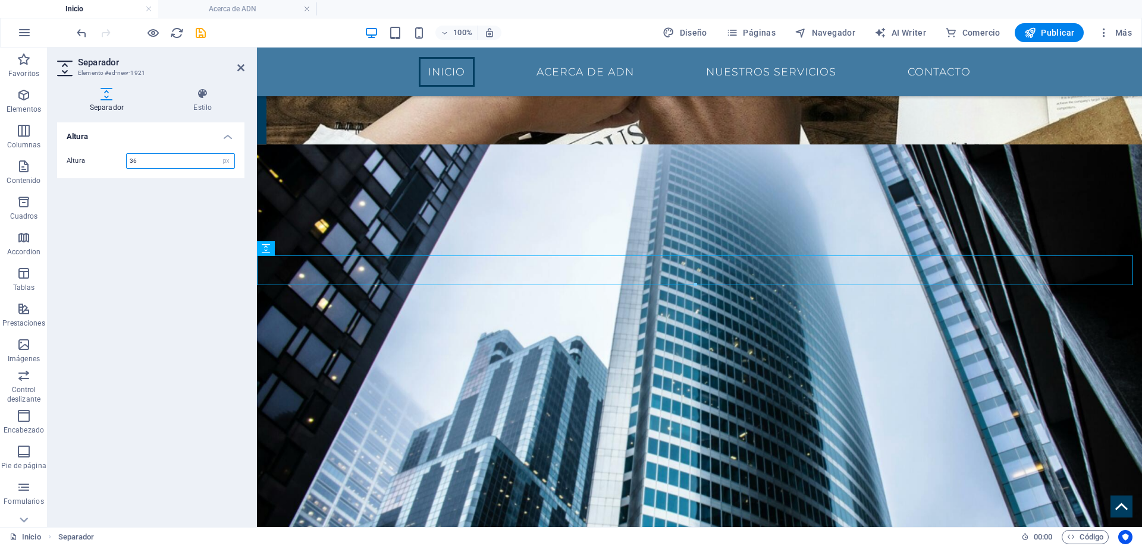
type input "35"
click at [205, 34] on icon "save" at bounding box center [201, 33] width 14 height 14
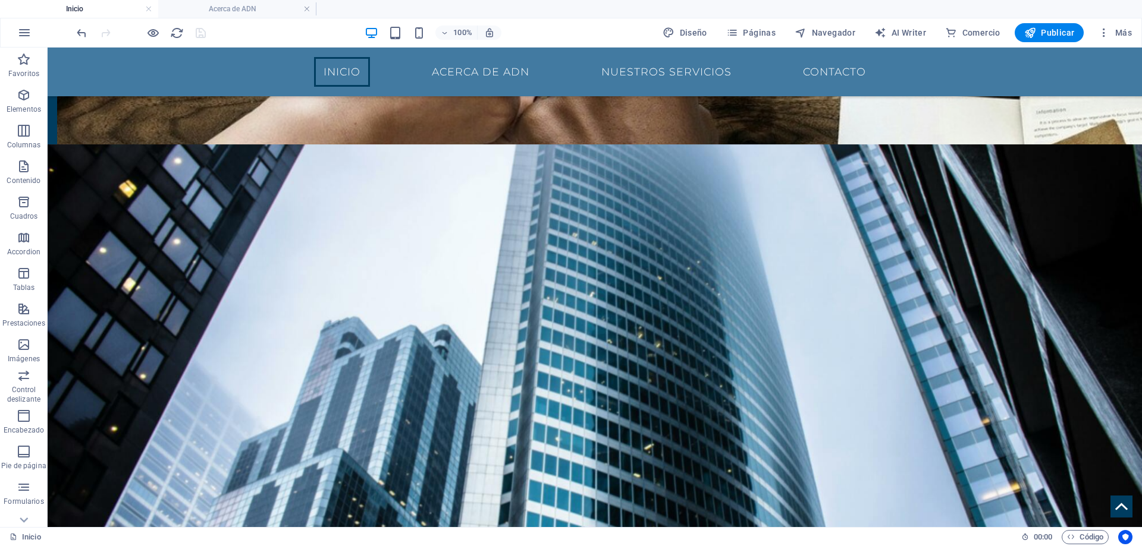
click at [1012, 28] on div "Diseño Páginas Navegador AI Writer Comercio Publicar Más" at bounding box center [897, 32] width 479 height 19
click at [1023, 30] on button "Publicar" at bounding box center [1049, 32] width 70 height 19
